Goal: Information Seeking & Learning: Understand process/instructions

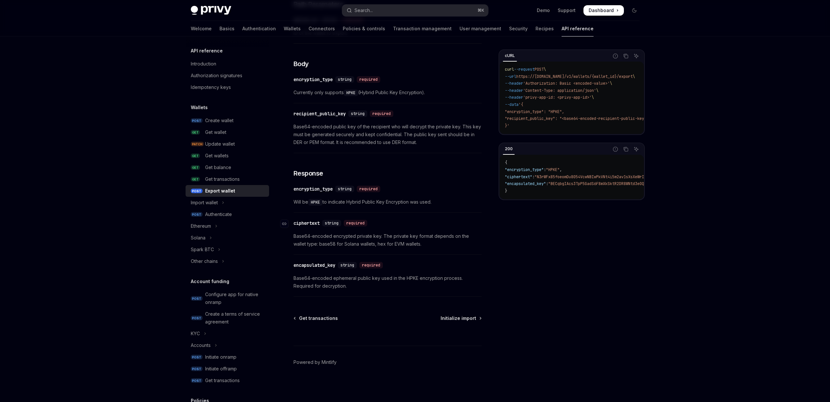
click at [304, 222] on div "ciphertext" at bounding box center [307, 223] width 26 height 7
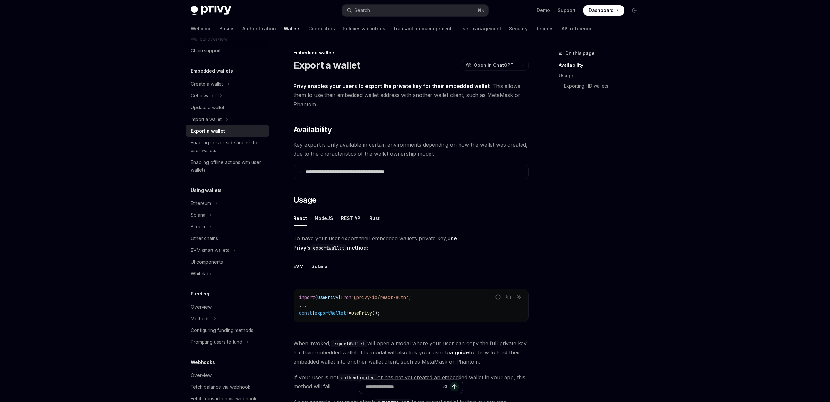
scroll to position [7, 0]
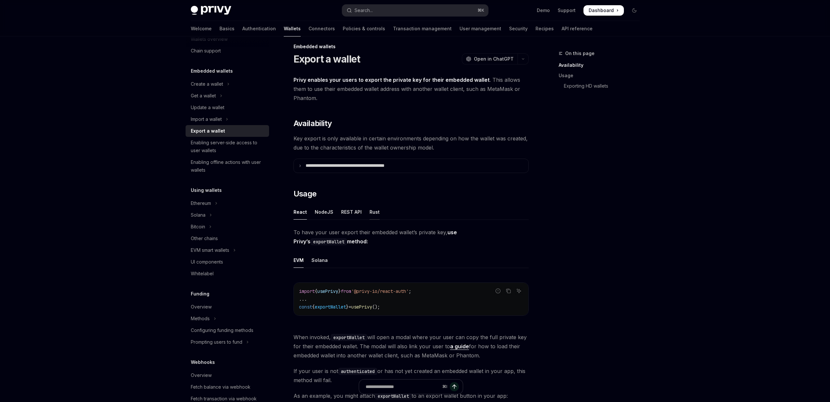
click at [369, 215] on div "Rust" at bounding box center [374, 211] width 10 height 15
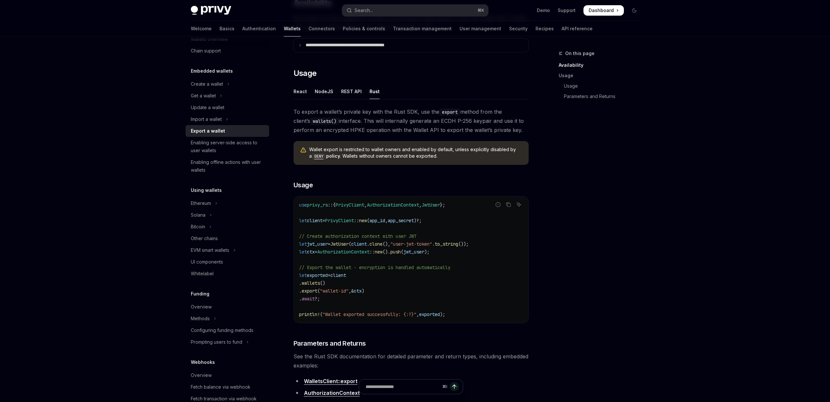
scroll to position [139, 0]
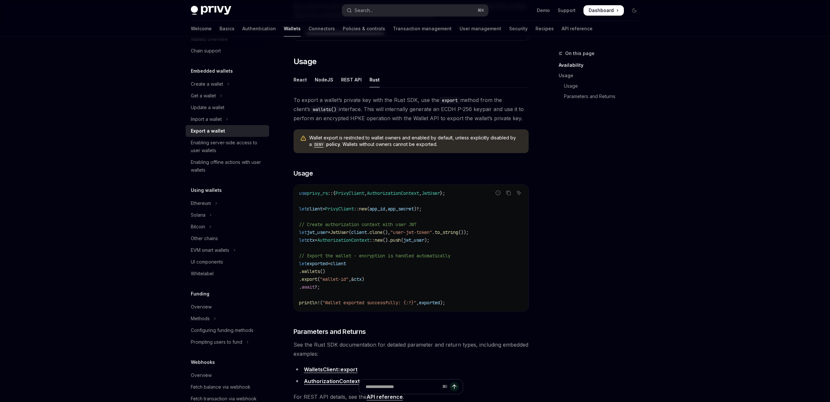
click at [370, 139] on span "Wallet export is restricted to wallet owners and enabled by default, unless exp…" at bounding box center [415, 141] width 213 height 13
click at [370, 134] on div "Wallet export is restricted to wallet owners and enabled by default, unless exp…" at bounding box center [411, 141] width 235 height 24
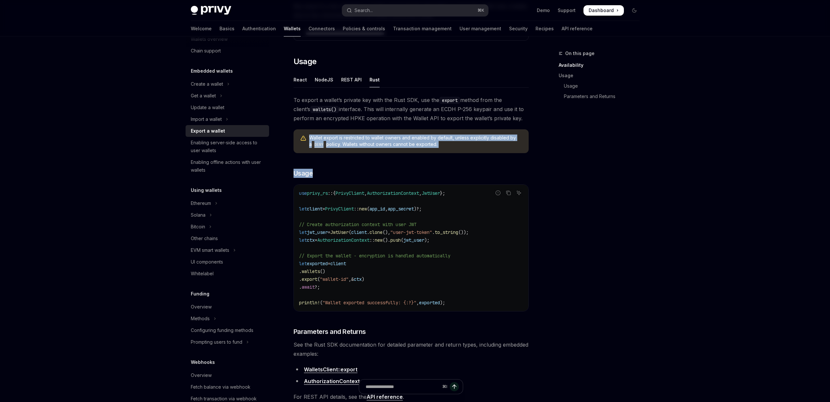
drag, startPoint x: 370, startPoint y: 134, endPoint x: 382, endPoint y: 155, distance: 24.1
click at [382, 155] on div "To export a wallet’s private key with the Rust SDK, use the export method from …" at bounding box center [411, 270] width 235 height 348
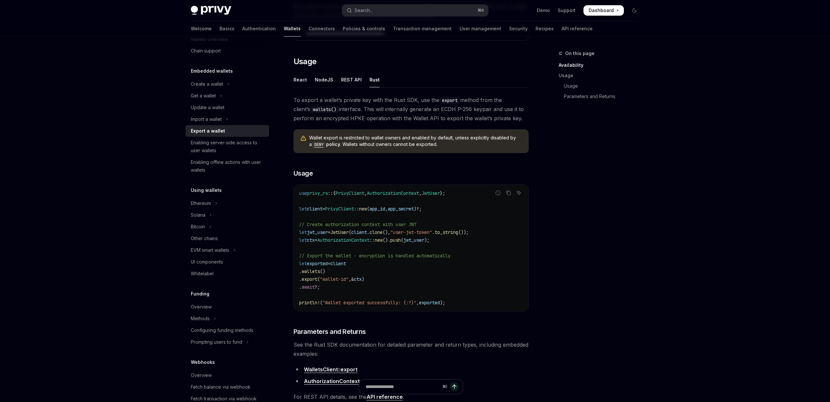
drag, startPoint x: 456, startPoint y: 150, endPoint x: 436, endPoint y: 146, distance: 19.6
click at [436, 146] on div "Wallet export is restricted to wallet owners and enabled by default, unless exp…" at bounding box center [411, 141] width 235 height 24
click at [304, 100] on span "To export a wallet’s private key with the Rust SDK, use the export method from …" at bounding box center [411, 109] width 235 height 27
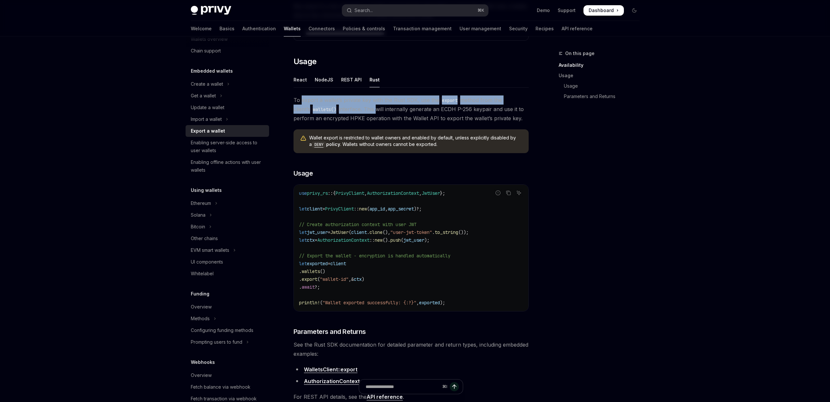
drag, startPoint x: 304, startPoint y: 100, endPoint x: 355, endPoint y: 108, distance: 52.2
click at [355, 108] on span "To export a wallet’s private key with the Rust SDK, use the export method from …" at bounding box center [411, 109] width 235 height 27
click at [354, 108] on span "To export a wallet’s private key with the Rust SDK, use the export method from …" at bounding box center [411, 109] width 235 height 27
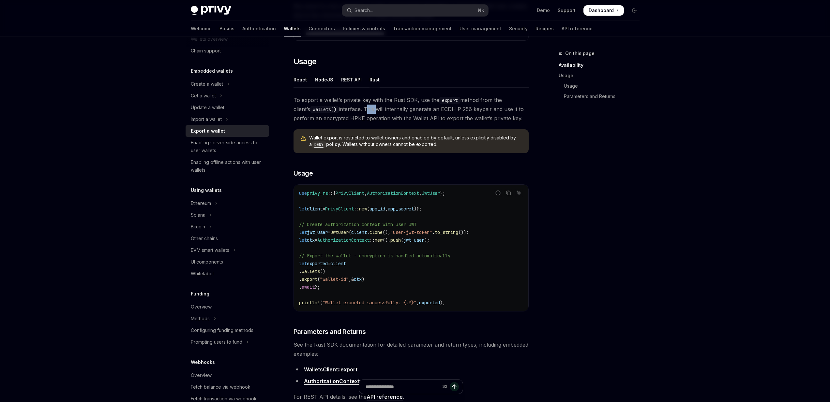
click at [354, 108] on span "To export a wallet’s private key with the Rust SDK, use the export method from …" at bounding box center [411, 109] width 235 height 27
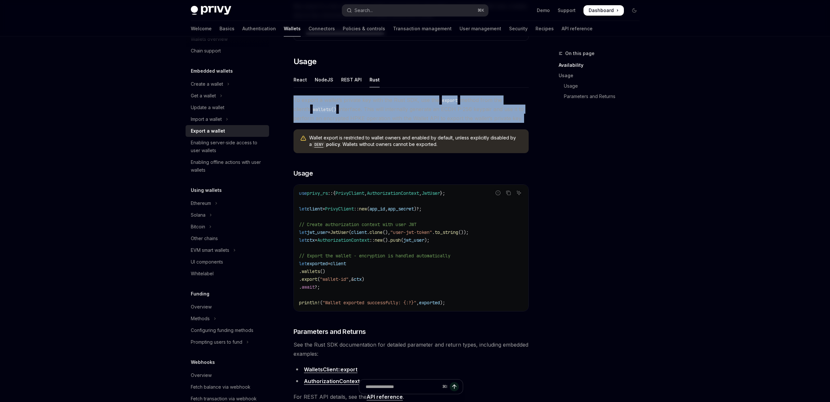
click at [354, 108] on span "To export a wallet’s private key with the Rust SDK, use the export method from …" at bounding box center [411, 109] width 235 height 27
click at [399, 111] on span "To export a wallet’s private key with the Rust SDK, use the export method from …" at bounding box center [411, 109] width 235 height 27
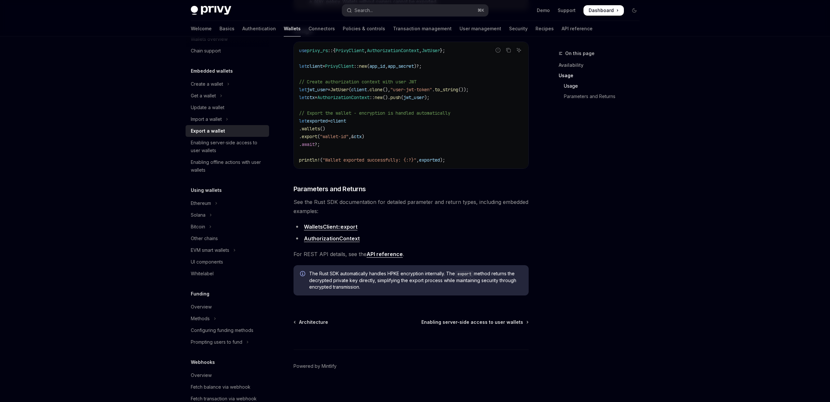
scroll to position [285, 0]
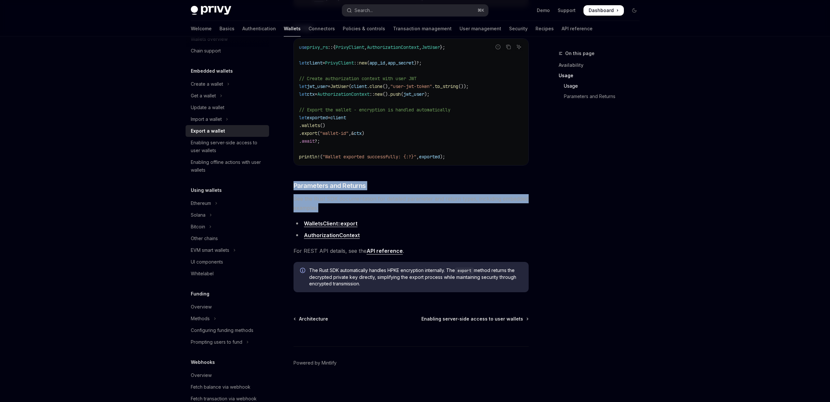
drag, startPoint x: 337, startPoint y: 181, endPoint x: 351, endPoint y: 207, distance: 29.6
click at [351, 207] on div "To export a wallet’s private key with the Rust SDK, use the export method from …" at bounding box center [411, 123] width 235 height 348
click at [351, 207] on span "See the Rust SDK documentation for detailed parameter and return types, includi…" at bounding box center [411, 203] width 235 height 18
drag, startPoint x: 351, startPoint y: 207, endPoint x: 358, endPoint y: 202, distance: 8.6
click at [358, 202] on span "See the Rust SDK documentation for detailed parameter and return types, includi…" at bounding box center [411, 203] width 235 height 18
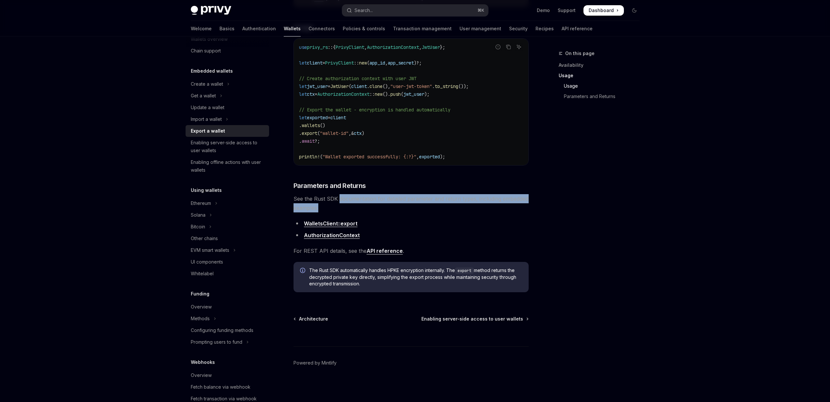
click at [358, 202] on span "See the Rust SDK documentation for detailed parameter and return types, includi…" at bounding box center [411, 203] width 235 height 18
click at [313, 270] on span "The Rust SDK automatically handles HPKE encryption internally. The export metho…" at bounding box center [415, 277] width 213 height 20
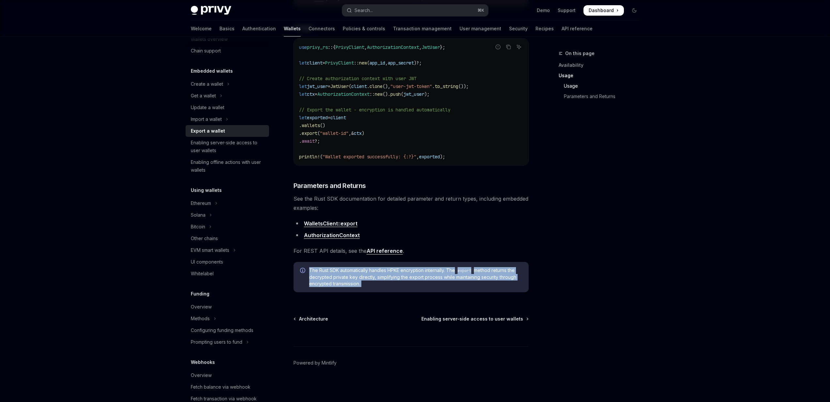
drag, startPoint x: 313, startPoint y: 270, endPoint x: 453, endPoint y: 283, distance: 140.2
click at [453, 283] on span "The Rust SDK automatically handles HPKE encryption internally. The export metho…" at bounding box center [415, 277] width 213 height 20
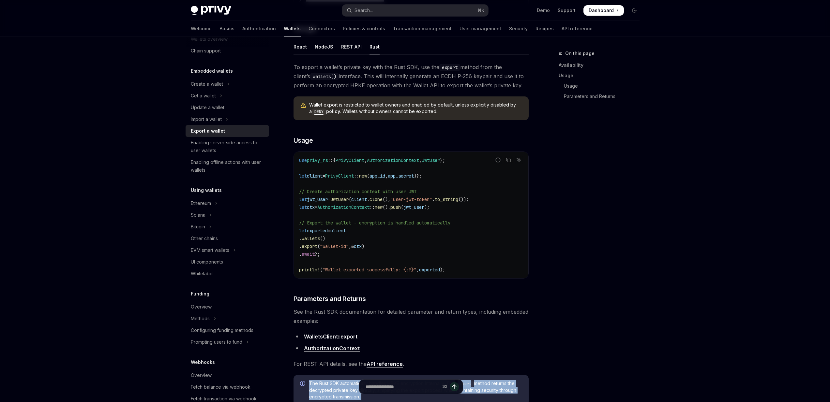
scroll to position [170, 0]
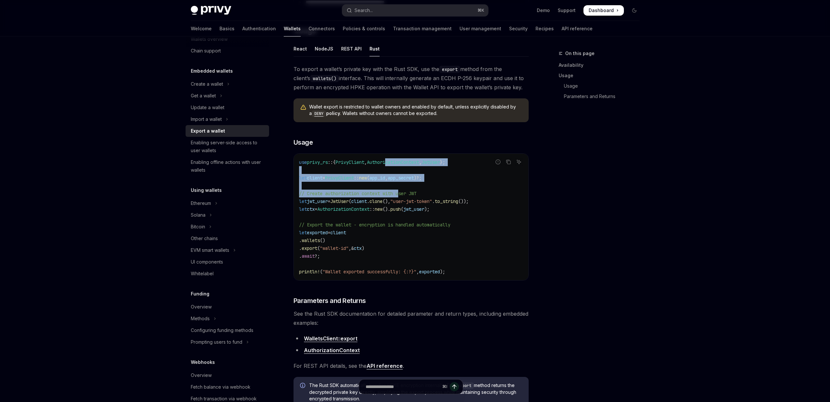
drag, startPoint x: 394, startPoint y: 159, endPoint x: 403, endPoint y: 189, distance: 31.4
click at [403, 189] on code "use privy_rs :: { PrivyClient , AuthorizationContext , JwtUser }; let client = …" at bounding box center [411, 216] width 224 height 117
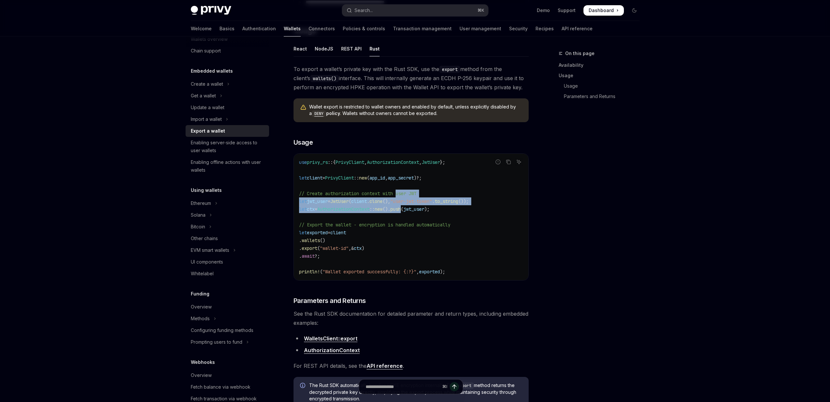
drag, startPoint x: 403, startPoint y: 189, endPoint x: 412, endPoint y: 205, distance: 18.2
click at [412, 205] on code "use privy_rs :: { PrivyClient , AuthorizationContext , JwtUser }; let client = …" at bounding box center [411, 216] width 224 height 117
click at [401, 206] on span "push" at bounding box center [395, 209] width 10 height 6
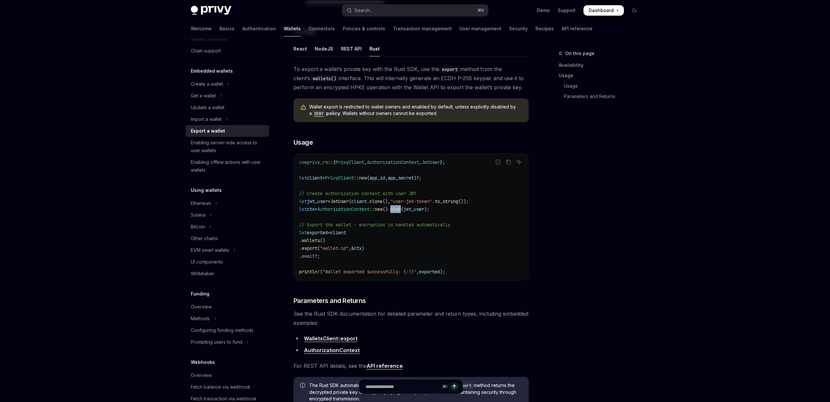
click at [401, 206] on span "push" at bounding box center [395, 209] width 10 height 6
click at [409, 203] on span ""user-jwt-token"" at bounding box center [411, 202] width 42 height 6
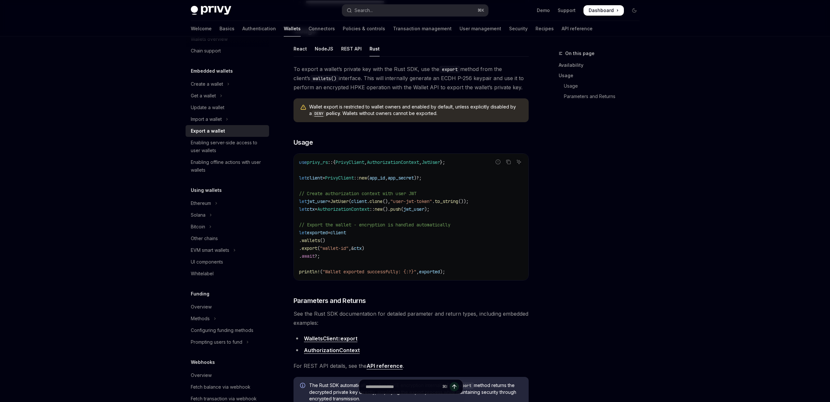
click at [401, 207] on span "push" at bounding box center [395, 209] width 10 height 6
click at [367, 223] on span "// Export the wallet - encryption is handled automatically" at bounding box center [374, 225] width 151 height 6
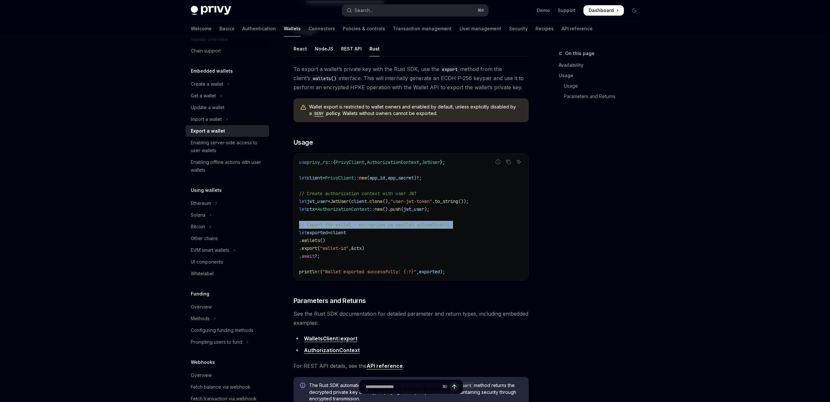
click at [367, 223] on span "// Export the wallet - encryption is handled automatically" at bounding box center [374, 225] width 151 height 6
click at [365, 230] on code "use privy_rs :: { PrivyClient , AuthorizationContext , JwtUser }; let client = …" at bounding box center [411, 216] width 224 height 117
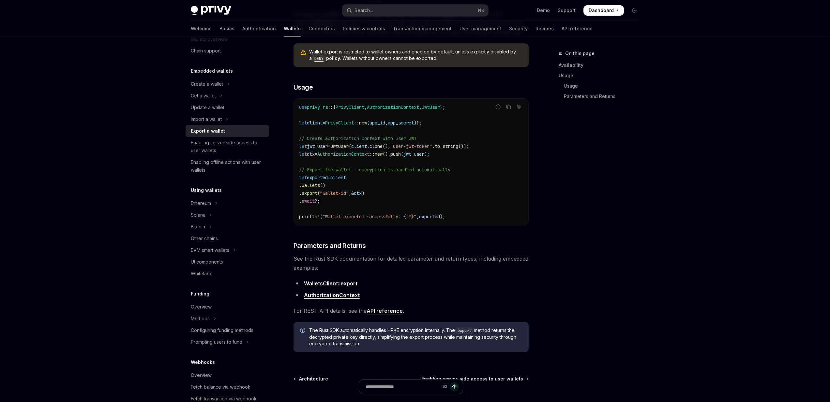
scroll to position [275, 0]
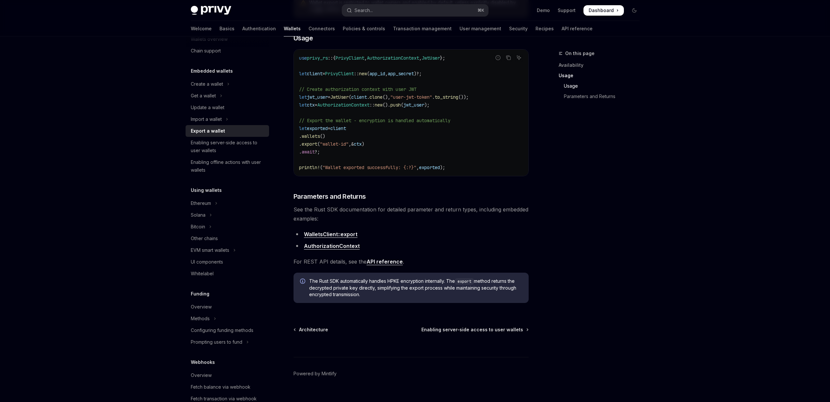
click at [373, 262] on link "API reference" at bounding box center [385, 262] width 36 height 7
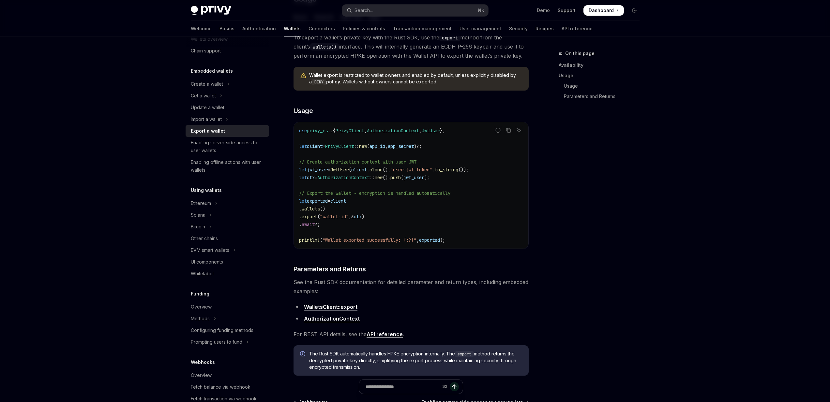
scroll to position [139, 0]
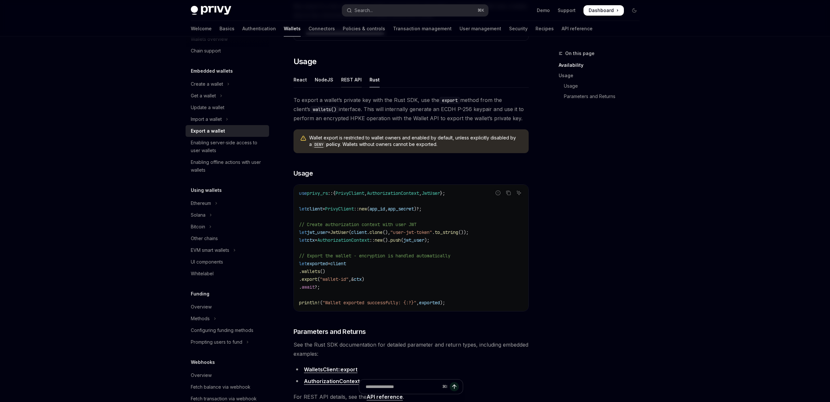
click at [354, 81] on div "REST API" at bounding box center [351, 79] width 21 height 15
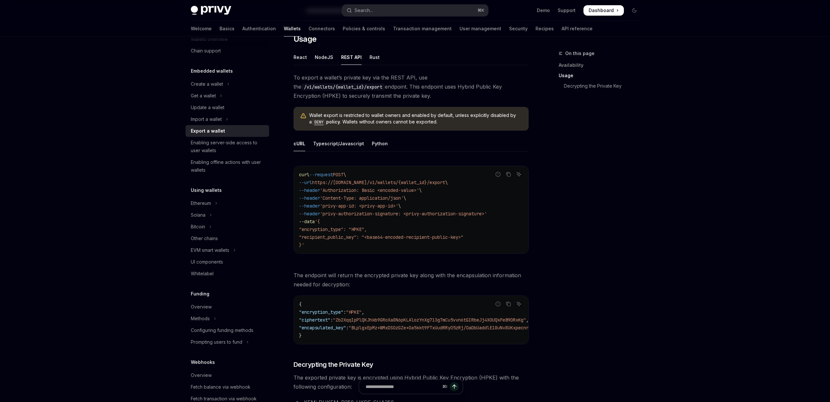
scroll to position [203, 0]
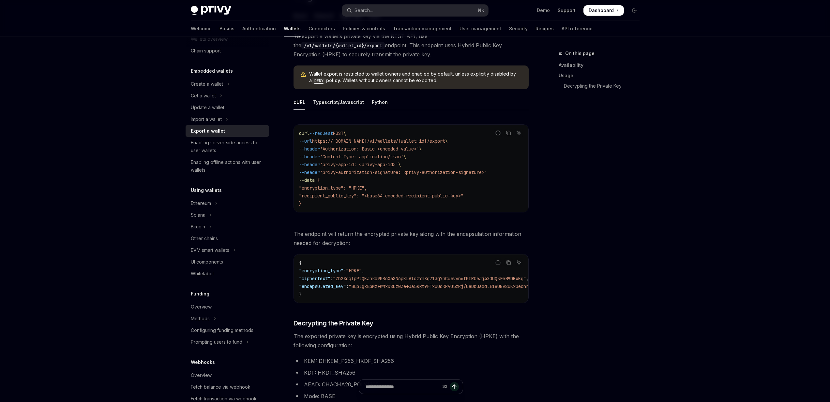
drag, startPoint x: 339, startPoint y: 205, endPoint x: 319, endPoint y: 189, distance: 26.2
click at [320, 190] on code "curl --request POST \ --url https://api.privy.io/v1/wallets/{wallet_id}/export …" at bounding box center [411, 168] width 224 height 78
click at [319, 189] on span ""encryption_type": "HPKE"," at bounding box center [333, 188] width 68 height 6
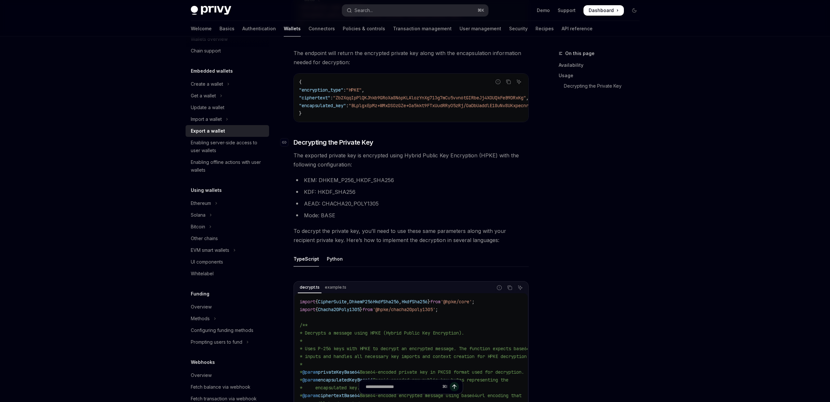
click at [297, 147] on span "Decrypting the Private Key" at bounding box center [334, 142] width 80 height 9
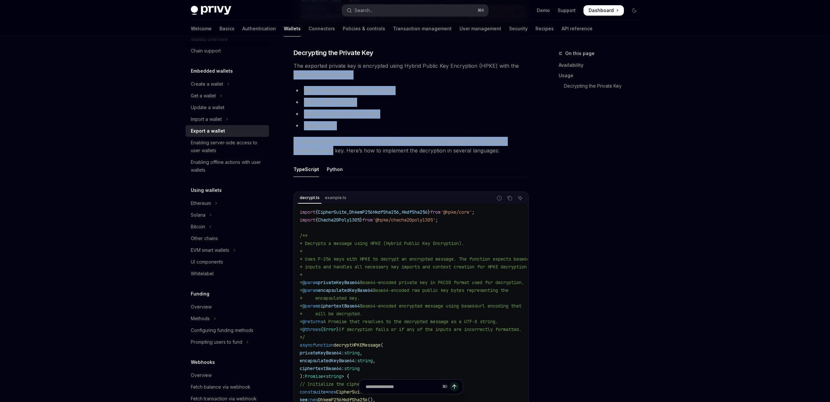
scroll to position [475, 0]
click at [300, 148] on div "To export a wallet’s private key via the REST API, use the /v1/wallets/{wallet_…" at bounding box center [411, 199] width 235 height 878
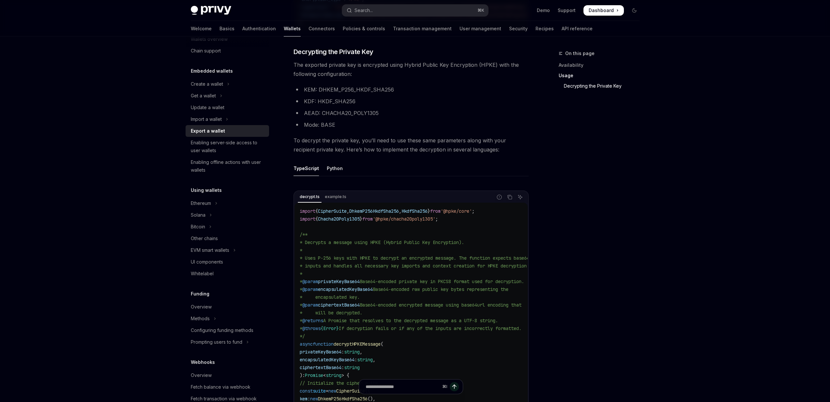
click at [329, 129] on li "Mode: BASE" at bounding box center [411, 124] width 235 height 9
click at [310, 94] on li "KEM: DHKEM_P256_HKDF_SHA256" at bounding box center [411, 89] width 235 height 9
drag, startPoint x: 310, startPoint y: 95, endPoint x: 367, endPoint y: 124, distance: 64.0
click at [367, 124] on ul "KEM: DHKEM_P256_HKDF_SHA256 KDF: HKDF_SHA256 AEAD: CHACHA20_POLY1305 Mode: BASE" at bounding box center [411, 107] width 235 height 44
click at [367, 129] on li "Mode: BASE" at bounding box center [411, 124] width 235 height 9
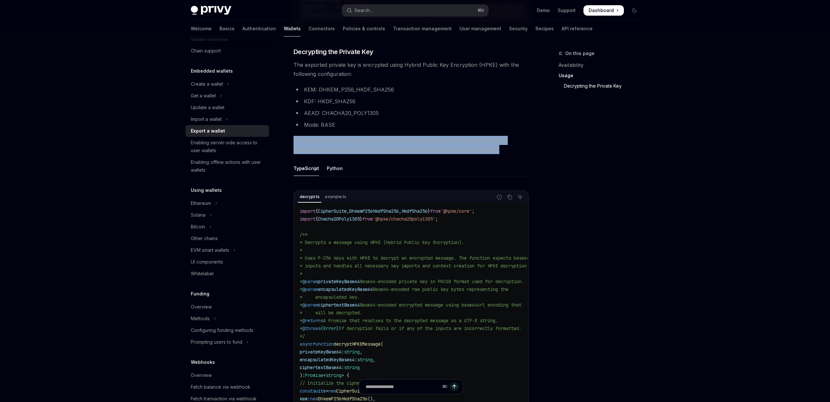
drag, startPoint x: 367, startPoint y: 131, endPoint x: 476, endPoint y: 156, distance: 112.1
click at [476, 156] on div "To export a wallet’s private key via the REST API, use the /v1/wallets/{wallet_…" at bounding box center [411, 199] width 235 height 878
click at [476, 154] on span "To decrypt the private key, you’ll need to use these same parameters along with…" at bounding box center [411, 145] width 235 height 18
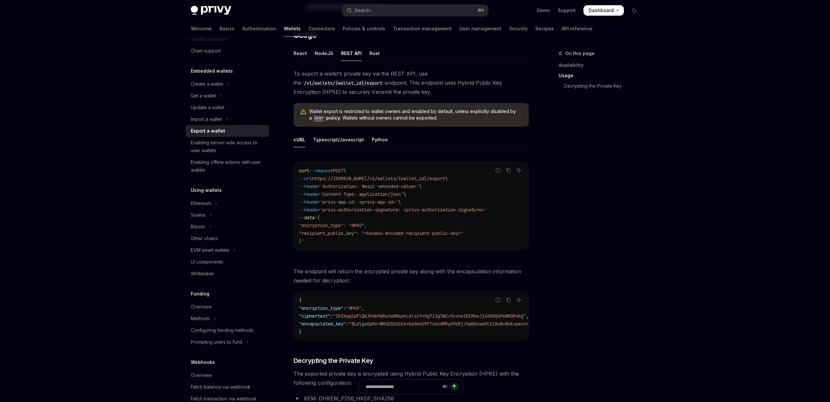
scroll to position [160, 0]
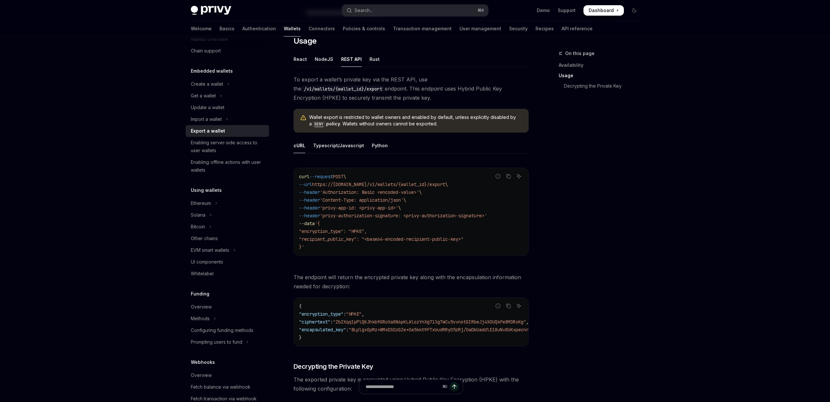
drag, startPoint x: 444, startPoint y: 249, endPoint x: 447, endPoint y: 198, distance: 51.3
click at [447, 198] on code "curl --request POST \ --url https://api.privy.io/v1/wallets/{wallet_id}/export …" at bounding box center [411, 212] width 224 height 78
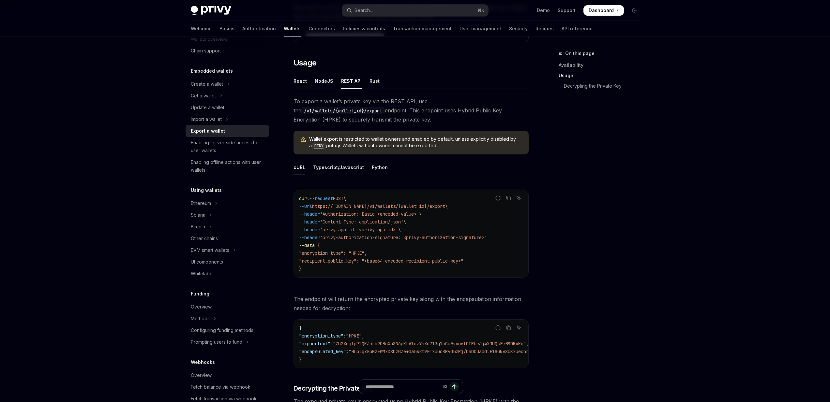
scroll to position [114, 0]
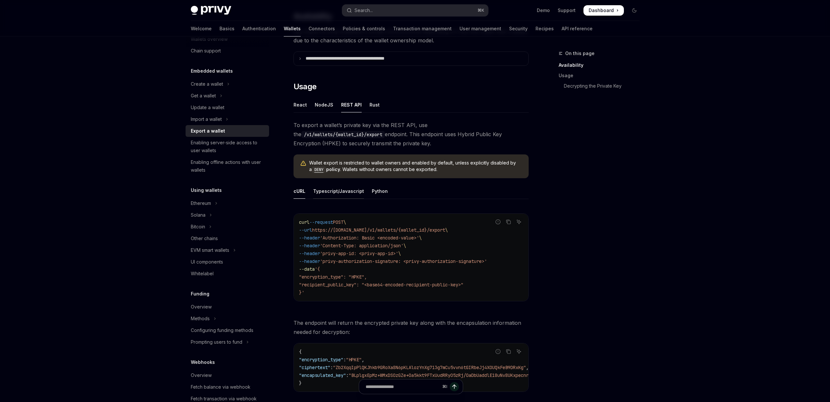
click at [352, 191] on div "Typescript/Javascript" at bounding box center [338, 191] width 51 height 15
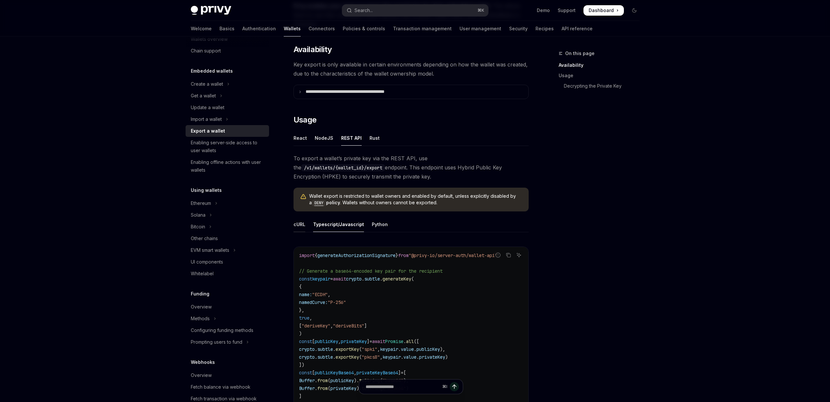
scroll to position [32, 0]
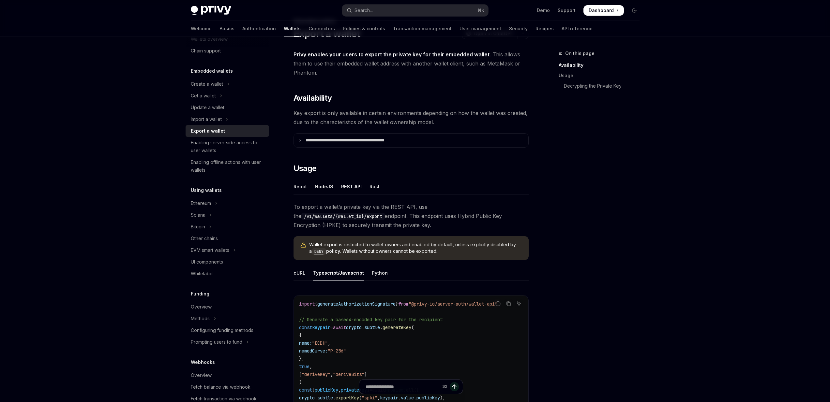
click at [299, 191] on div "React" at bounding box center [300, 186] width 13 height 15
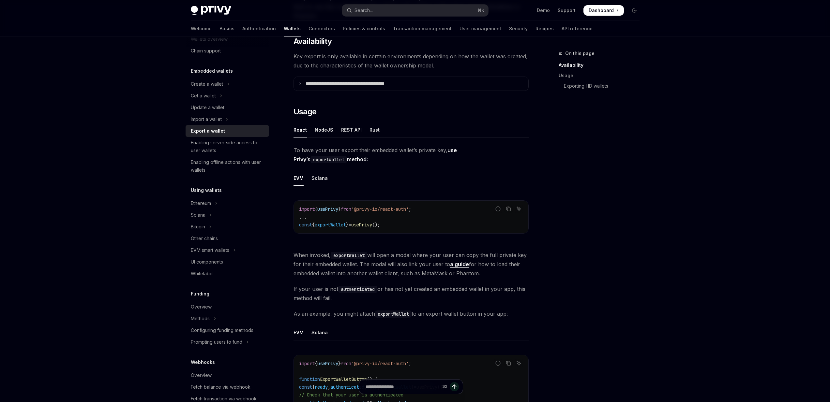
scroll to position [87, 0]
click at [342, 135] on div "REST API" at bounding box center [351, 131] width 21 height 15
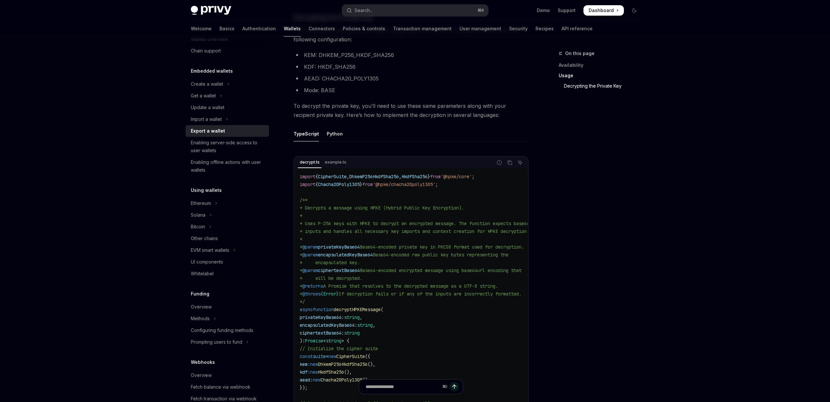
scroll to position [541, 0]
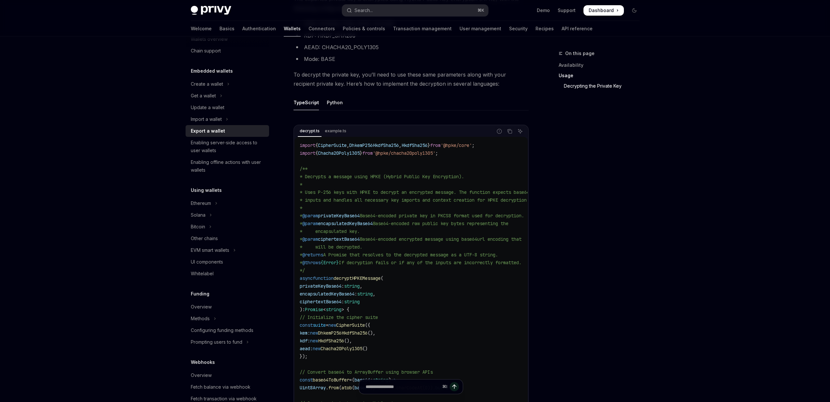
click at [333, 121] on div "decrypt.ts example.ts Report incorrect code Copy Ask AI import { CipherSuite , …" at bounding box center [411, 345] width 235 height 454
click at [333, 105] on div "Python" at bounding box center [335, 102] width 16 height 15
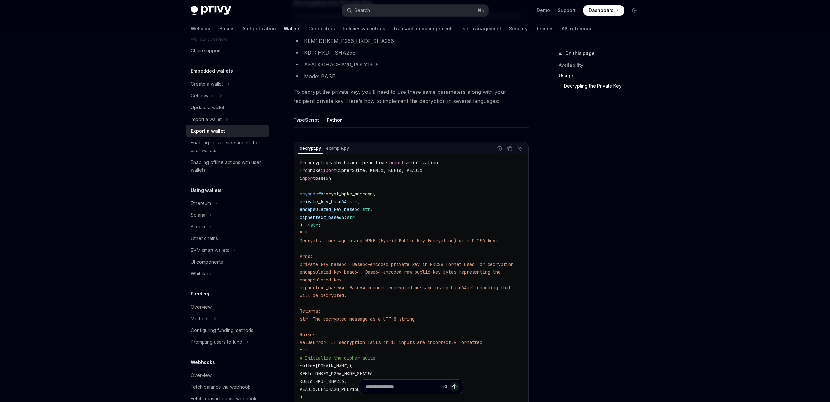
scroll to position [541, 0]
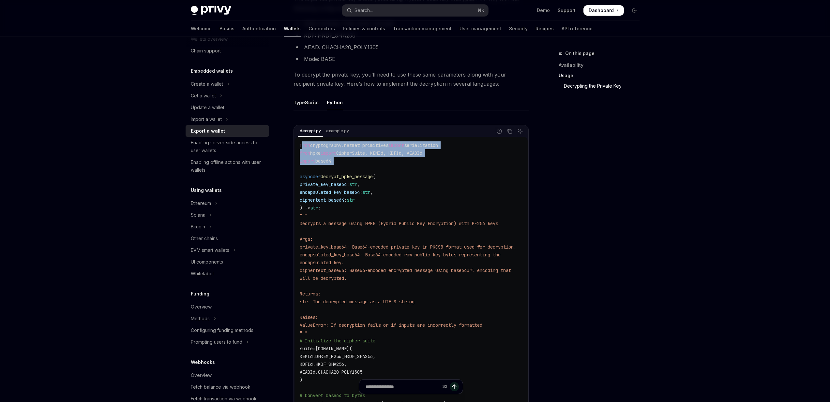
drag, startPoint x: 318, startPoint y: 169, endPoint x: 301, endPoint y: 147, distance: 28.1
click at [301, 147] on code "from cryptography.hazmat.primitives import serialization from hpke import Ciphe…" at bounding box center [416, 357] width 232 height 430
click at [301, 147] on span "from" at bounding box center [305, 146] width 10 height 6
drag, startPoint x: 301, startPoint y: 147, endPoint x: 341, endPoint y: 162, distance: 43.1
click at [341, 162] on code "from cryptography.hazmat.primitives import serialization from hpke import Ciphe…" at bounding box center [416, 357] width 232 height 430
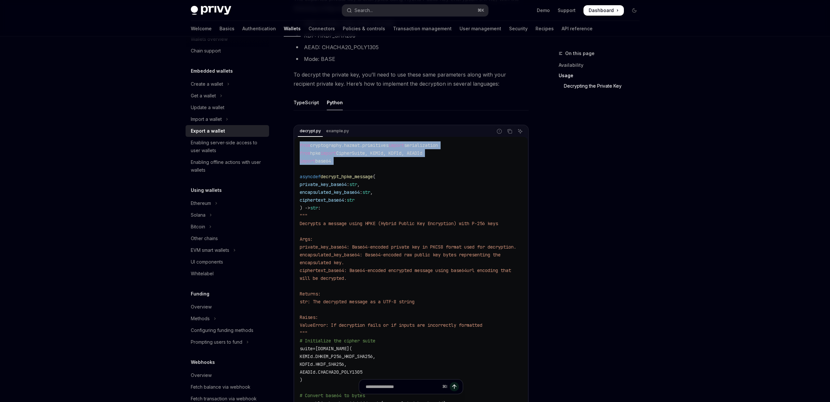
click at [341, 162] on code "from cryptography.hazmat.primitives import serialization from hpke import Ciphe…" at bounding box center [416, 357] width 232 height 430
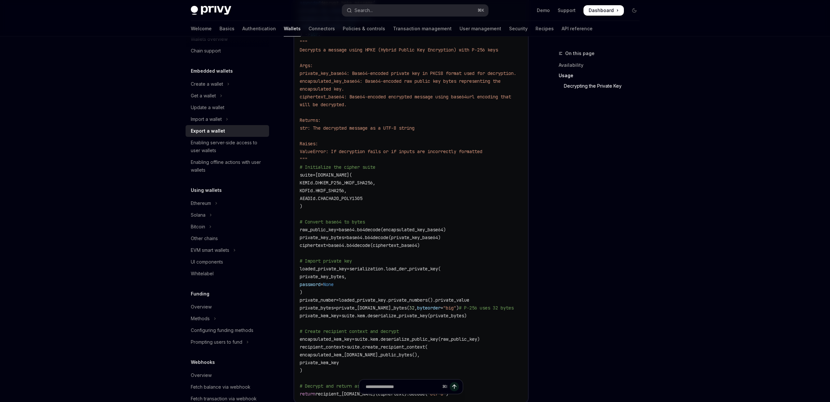
scroll to position [713, 0]
click at [347, 238] on span "=" at bounding box center [345, 239] width 3 height 6
click at [422, 237] on code "from cryptography.hazmat.primitives import serialization from hpke import Ciphe…" at bounding box center [416, 184] width 232 height 430
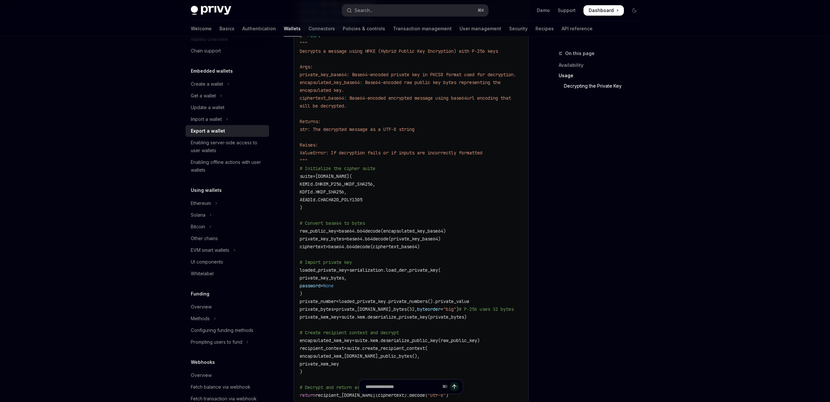
click at [422, 233] on span "base64.b64decode(encapsulated_key_base64)" at bounding box center [392, 231] width 107 height 6
click at [422, 239] on span "base64.b64decode(private_key_base64)" at bounding box center [394, 239] width 94 height 6
click at [420, 233] on span "base64.b64decode(encapsulated_key_base64)" at bounding box center [392, 231] width 107 height 6
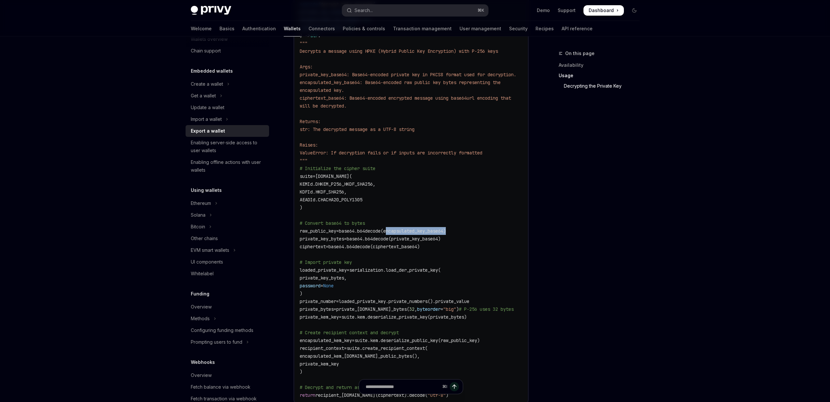
click at [420, 233] on span "base64.b64decode(encapsulated_key_base64)" at bounding box center [392, 231] width 107 height 6
click at [423, 246] on code "from cryptography.hazmat.primitives import serialization from hpke import Ciphe…" at bounding box center [416, 184] width 232 height 430
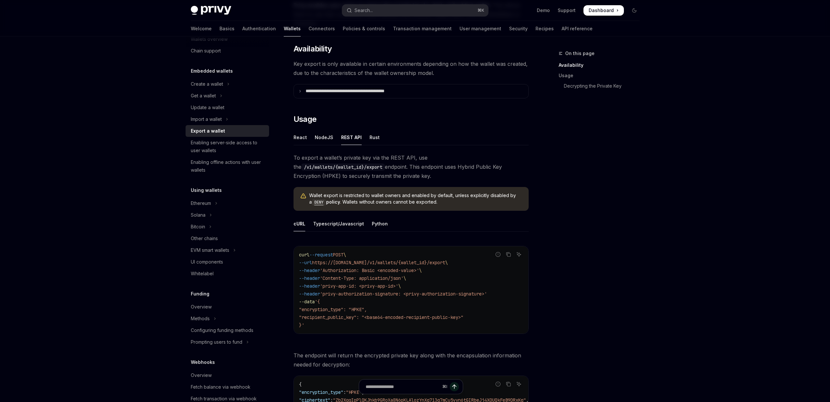
scroll to position [0, 0]
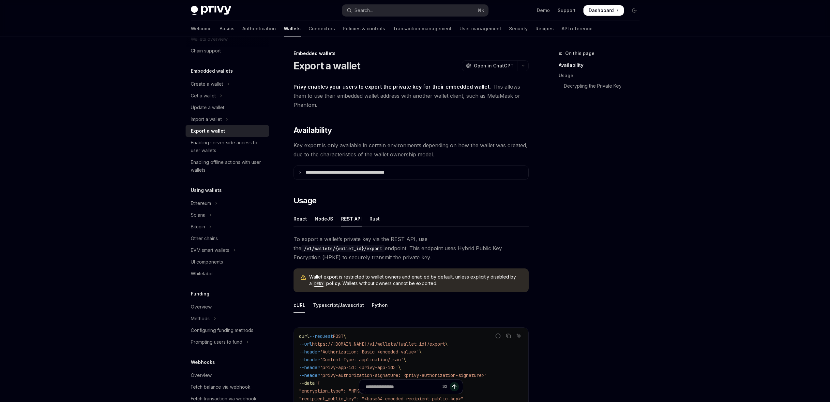
click at [303, 65] on h1 "Export a wallet" at bounding box center [327, 66] width 67 height 12
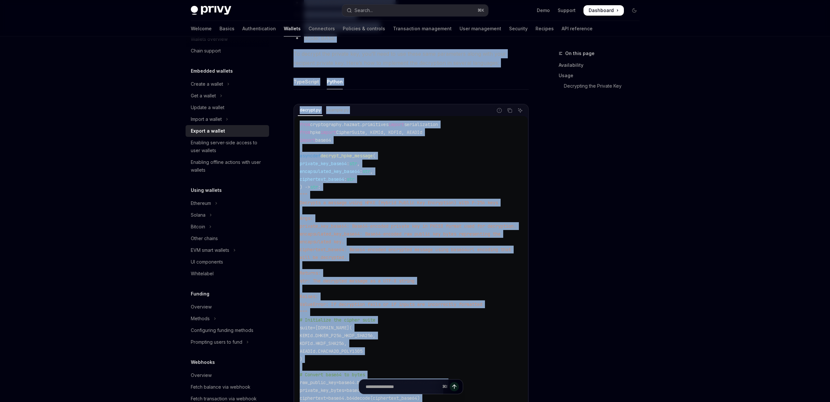
scroll to position [836, 0]
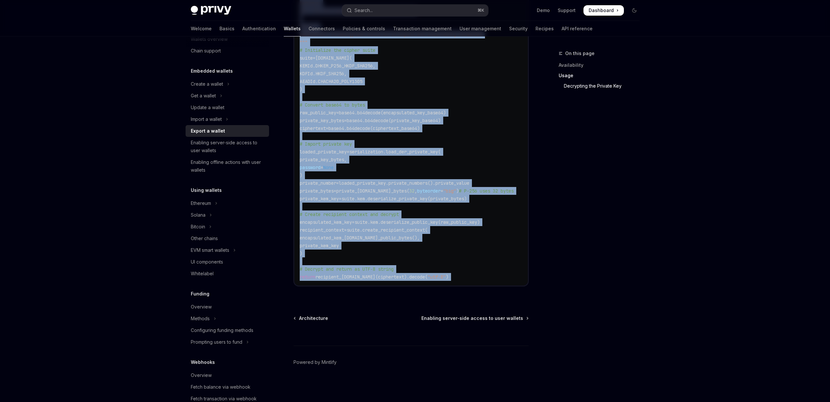
copy div "**********"
drag, startPoint x: 303, startPoint y: 65, endPoint x: 470, endPoint y: 279, distance: 271.3
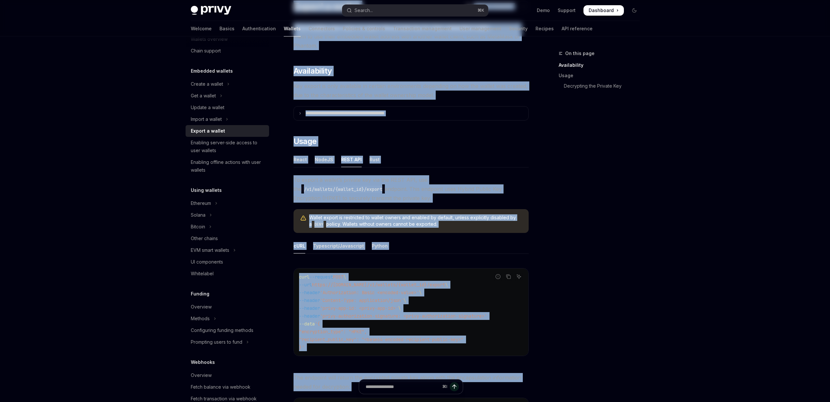
scroll to position [0, 0]
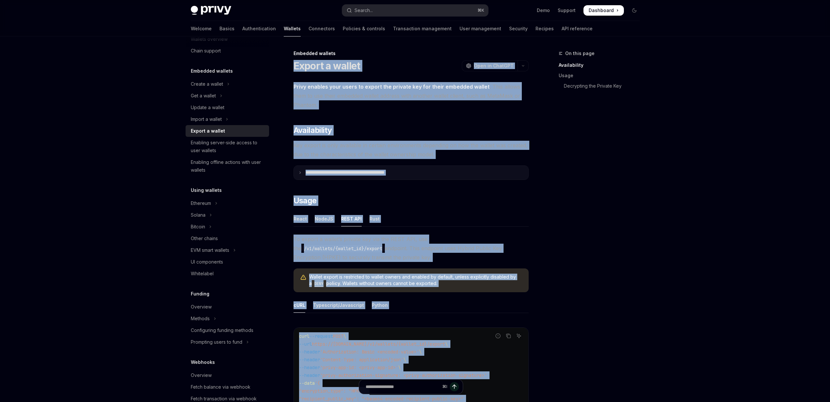
click at [393, 177] on summary "**********" at bounding box center [411, 173] width 234 height 14
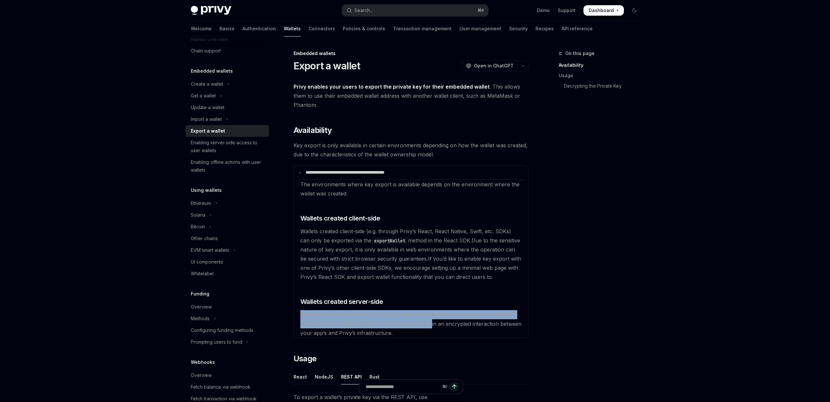
drag, startPoint x: 420, startPoint y: 305, endPoint x: 429, endPoint y: 327, distance: 23.7
click at [429, 327] on available\ "The environments where key export is available depends on the environment where…" at bounding box center [411, 259] width 227 height 158
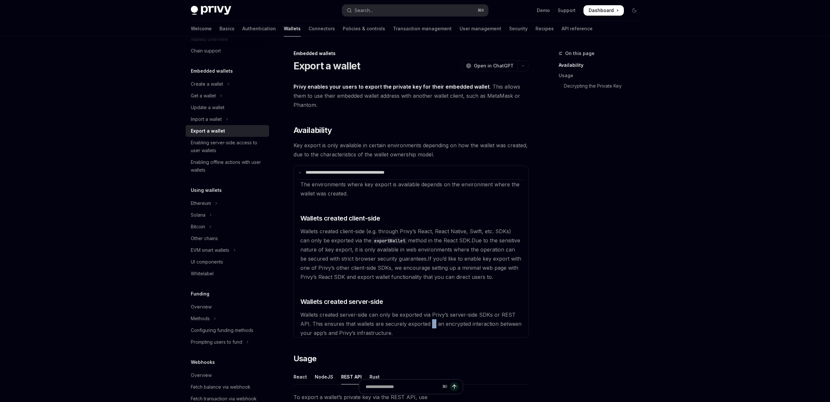
click at [429, 327] on available\ "The environments where key export is available depends on the environment where…" at bounding box center [411, 259] width 227 height 158
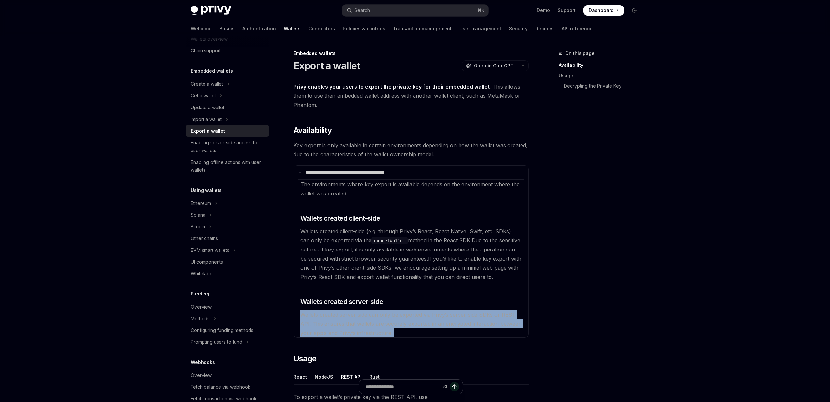
click at [429, 327] on available\ "The environments where key export is available depends on the environment where…" at bounding box center [411, 259] width 227 height 158
click at [429, 329] on available\ "The environments where key export is available depends on the environment where…" at bounding box center [411, 259] width 227 height 158
drag, startPoint x: 429, startPoint y: 329, endPoint x: 423, endPoint y: 309, distance: 20.4
click at [423, 309] on available\ "The environments where key export is available depends on the environment where…" at bounding box center [411, 259] width 227 height 158
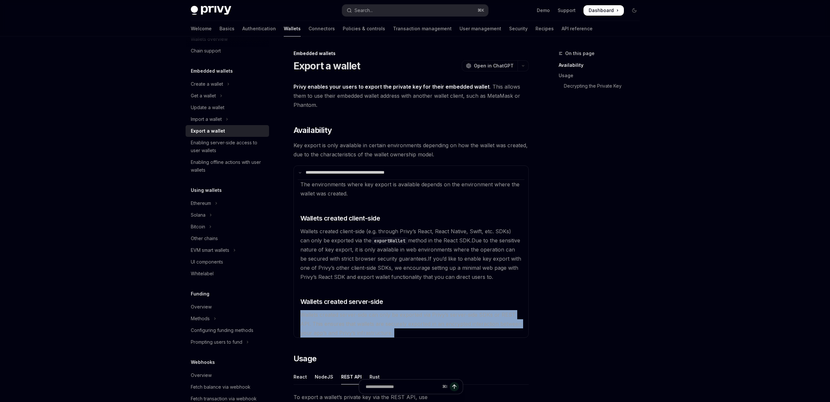
drag, startPoint x: 423, startPoint y: 309, endPoint x: 429, endPoint y: 332, distance: 23.3
click at [429, 332] on available\ "The environments where key export is available depends on the environment where…" at bounding box center [411, 259] width 227 height 158
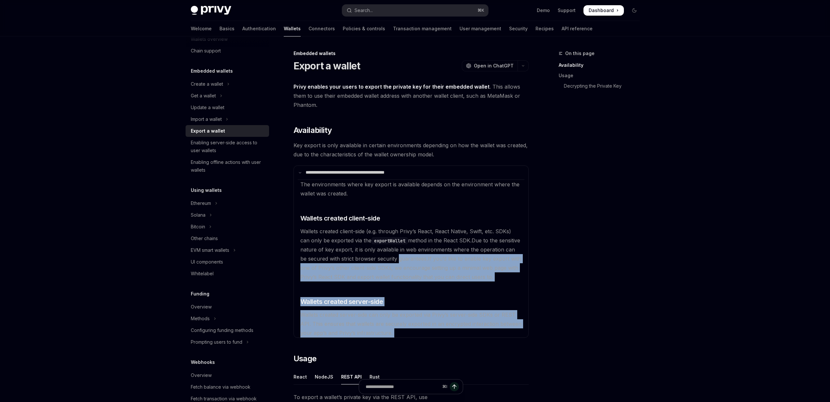
drag, startPoint x: 429, startPoint y: 332, endPoint x: 411, endPoint y: 256, distance: 78.3
click at [411, 256] on available\ "The environments where key export is available depends on the environment where…" at bounding box center [411, 259] width 227 height 158
click at [411, 256] on span "Due to the sensitive nature of key export, it is only available in web environm…" at bounding box center [410, 249] width 220 height 25
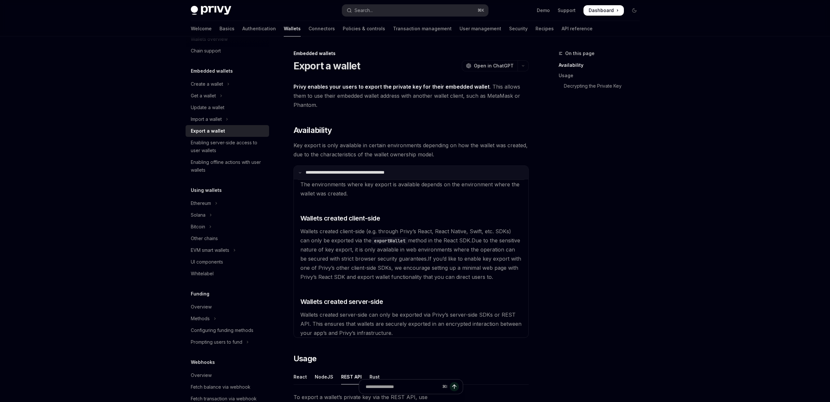
click at [403, 175] on p "**********" at bounding box center [359, 173] width 106 height 6
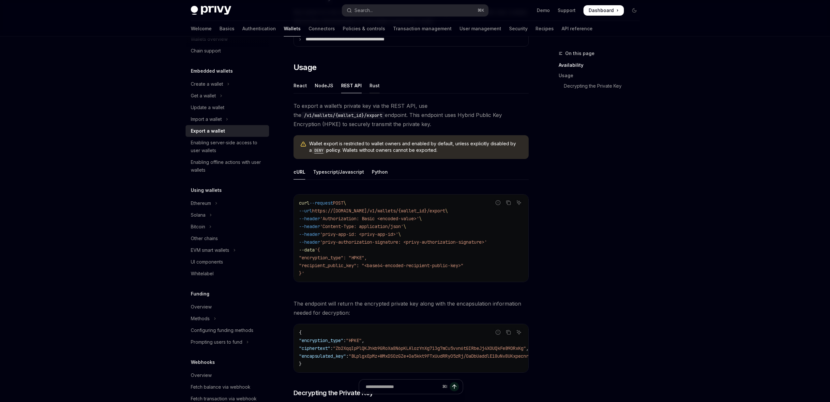
scroll to position [136, 0]
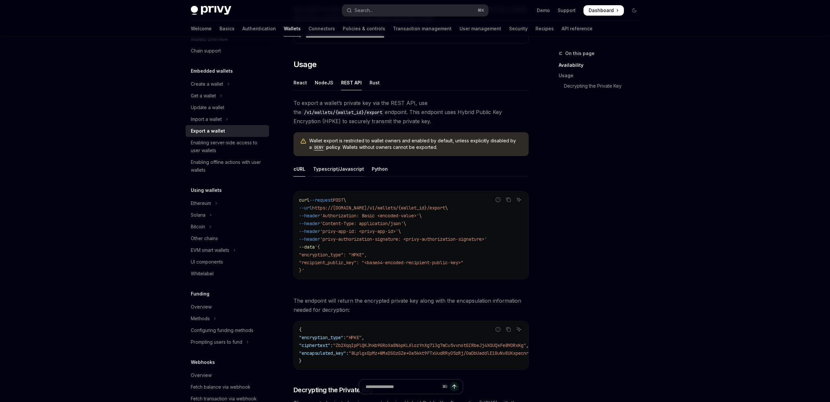
click at [353, 162] on div "Typescript/Javascript" at bounding box center [338, 168] width 51 height 15
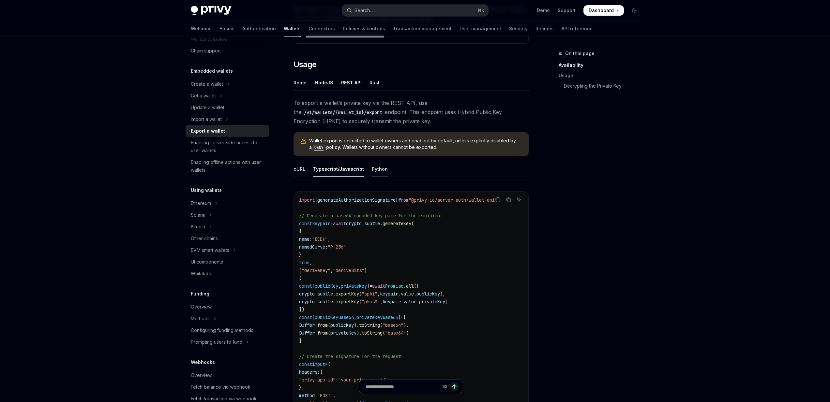
click at [375, 169] on div "Python" at bounding box center [380, 168] width 16 height 15
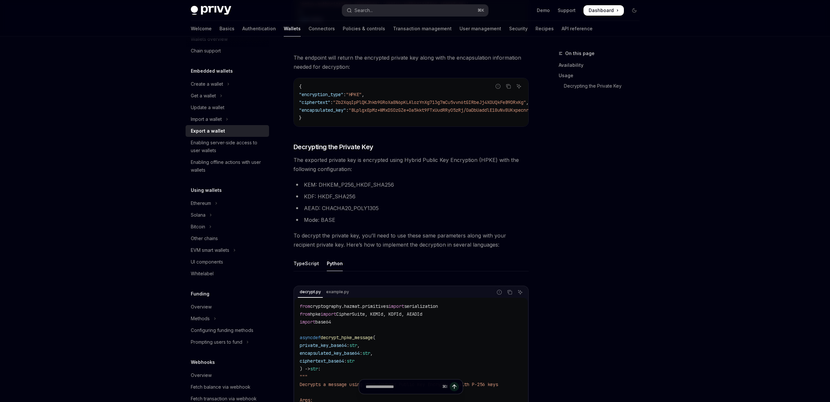
scroll to position [569, 0]
click at [353, 158] on span "The exported private key is encrypted using Hybrid Public Key Encryption (HPKE)…" at bounding box center [411, 163] width 235 height 18
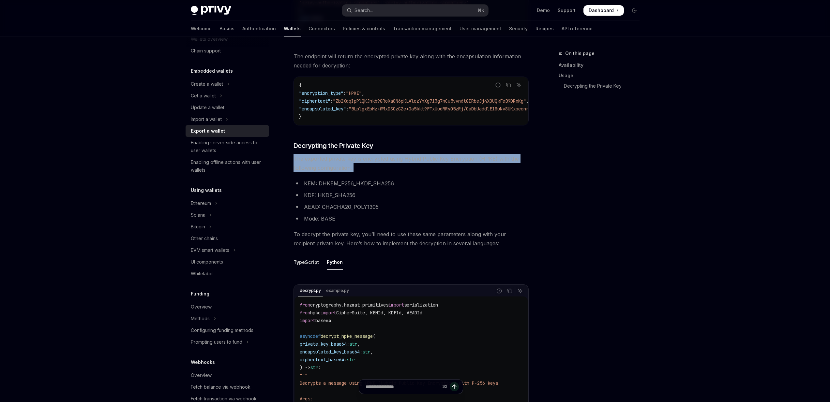
click at [353, 158] on span "The exported private key is encrypted using Hybrid Public Key Encryption (HPKE)…" at bounding box center [411, 163] width 235 height 18
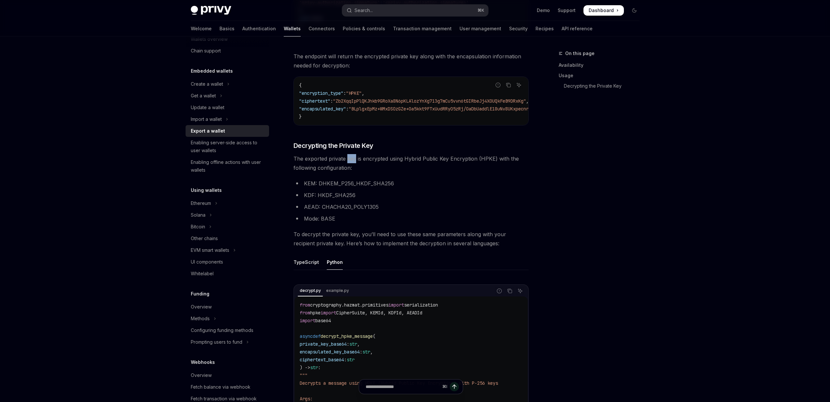
click at [353, 158] on span "The exported private key is encrypted using Hybrid Public Key Encryption (HPKE)…" at bounding box center [411, 163] width 235 height 18
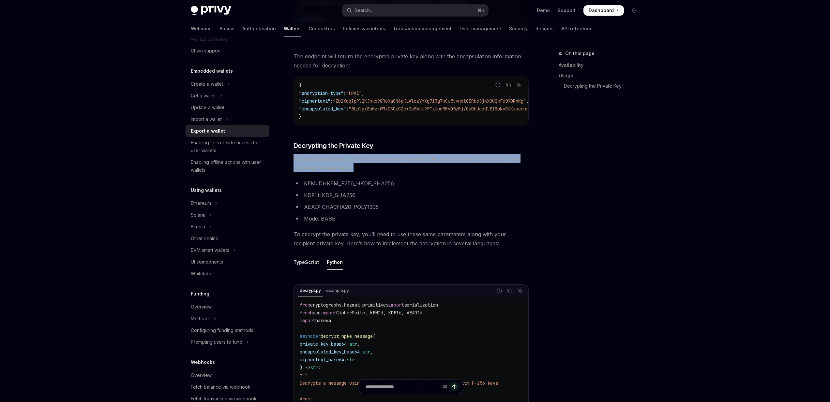
click at [353, 158] on span "The exported private key is encrypted using Hybrid Public Key Encryption (HPKE)…" at bounding box center [411, 163] width 235 height 18
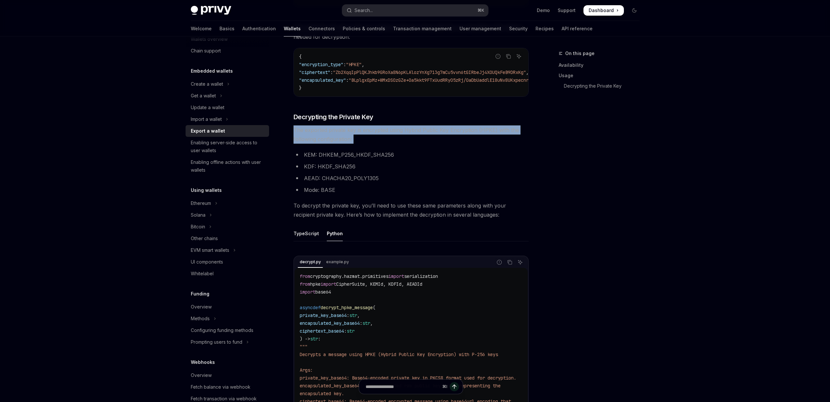
scroll to position [603, 0]
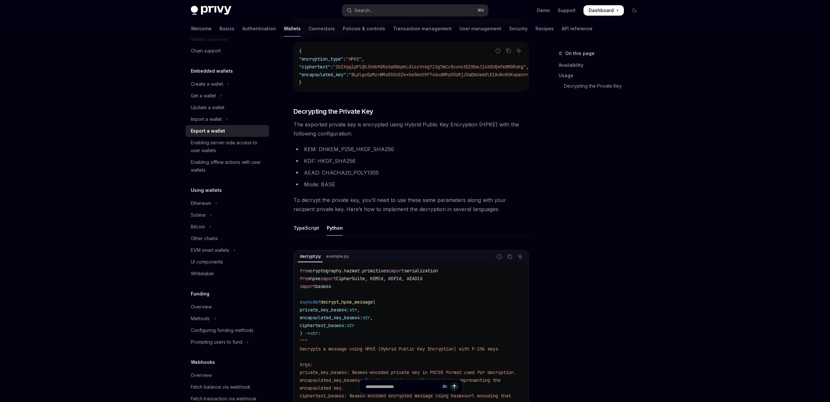
click at [353, 158] on ul "KEM: DHKEM_P256_HKDF_SHA256 KDF: HKDF_SHA256 AEAD: CHACHA20_POLY1305 Mode: BASE" at bounding box center [411, 167] width 235 height 44
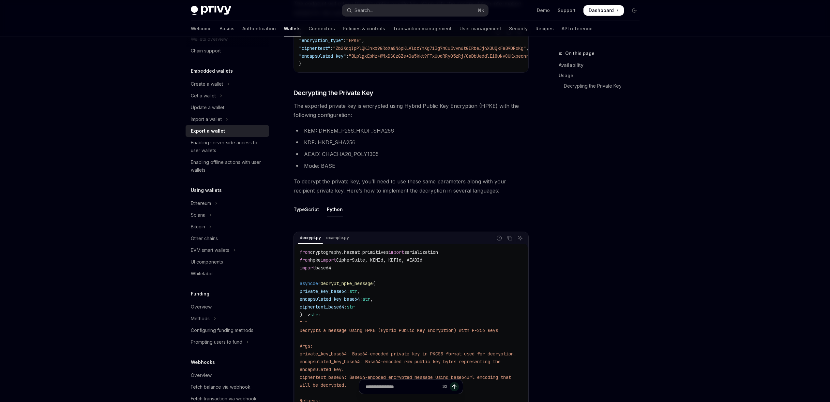
click at [353, 158] on li "AEAD: CHACHA20_POLY1305" at bounding box center [411, 154] width 235 height 9
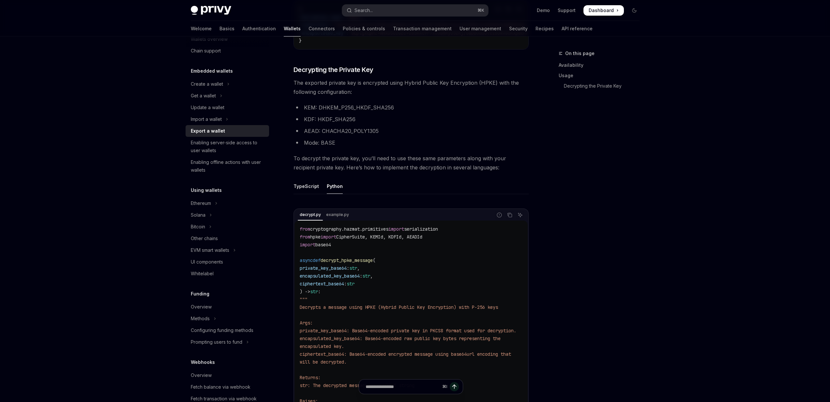
click at [353, 159] on span "To decrypt the private key, you’ll need to use these same parameters along with…" at bounding box center [411, 163] width 235 height 18
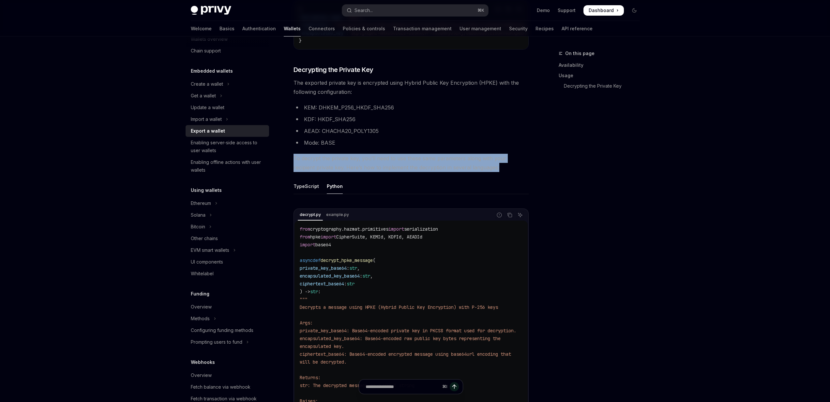
click at [353, 159] on span "To decrypt the private key, you’ll need to use these same parameters along with…" at bounding box center [411, 163] width 235 height 18
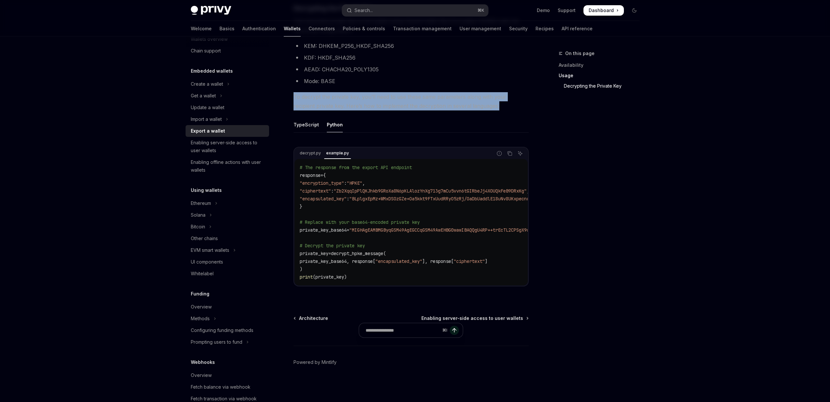
scroll to position [711, 0]
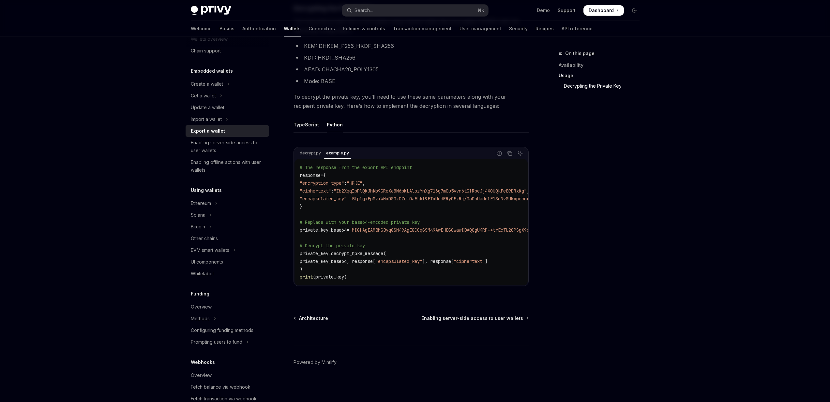
click at [308, 175] on span "response" at bounding box center [310, 176] width 21 height 6
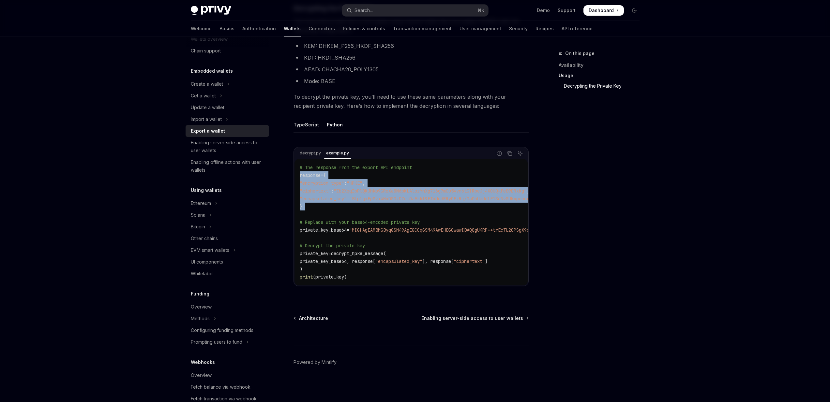
drag, startPoint x: 308, startPoint y: 175, endPoint x: 324, endPoint y: 204, distance: 33.3
click at [324, 204] on code "# The response from the export API endpoint response = { "encryption_type" : "H…" at bounding box center [575, 222] width 550 height 117
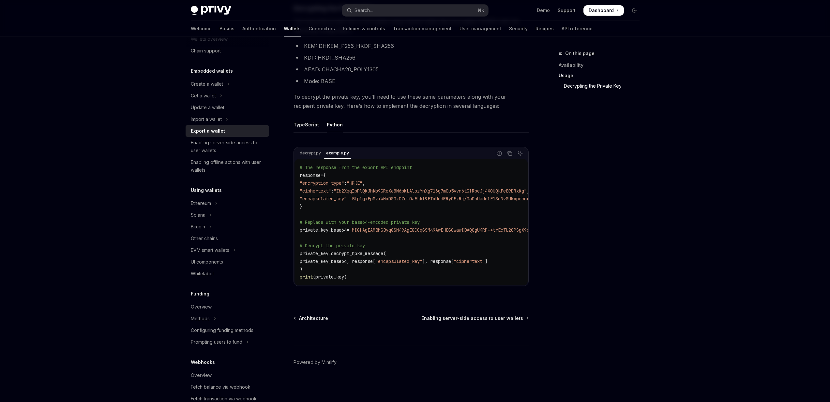
click at [322, 251] on span "private_key" at bounding box center [314, 254] width 29 height 6
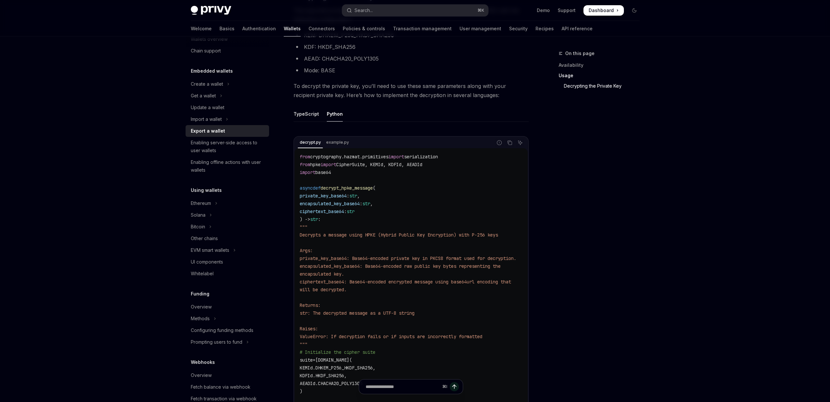
scroll to position [611, 0]
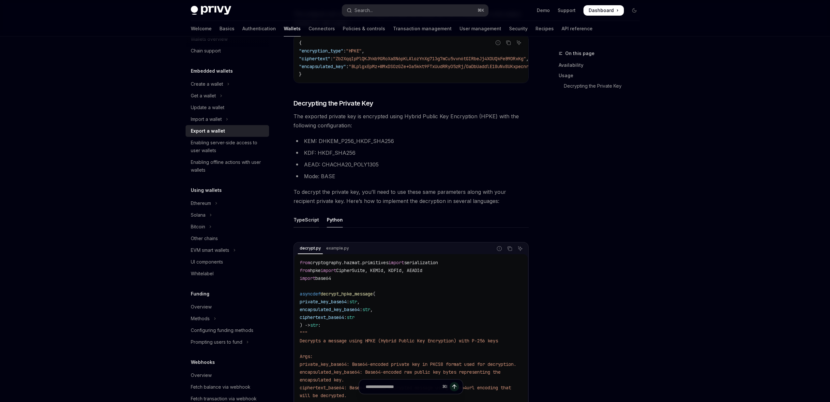
click at [310, 224] on div "TypeScript" at bounding box center [306, 219] width 25 height 15
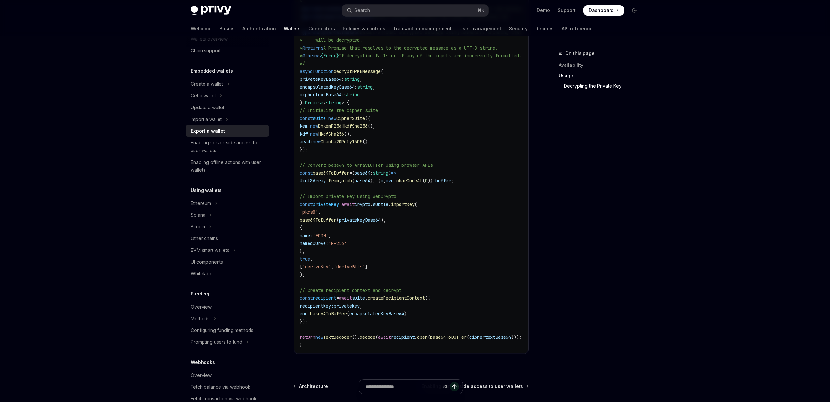
scroll to position [951, 0]
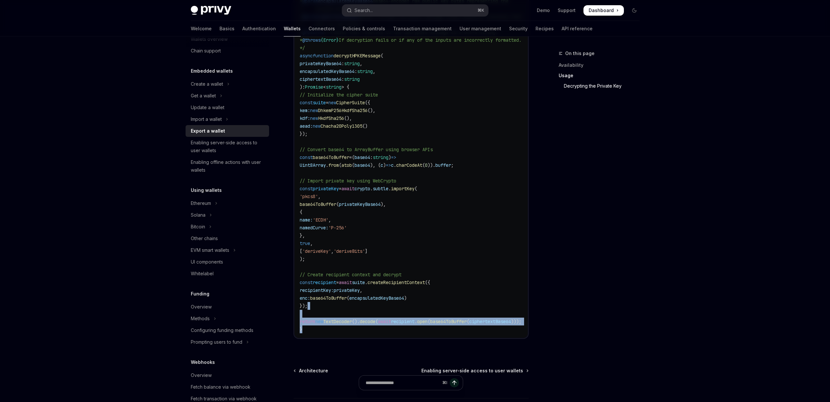
drag, startPoint x: 317, startPoint y: 329, endPoint x: 317, endPoint y: 309, distance: 20.5
click at [317, 309] on code "import { CipherSuite , DhkemP256HkdfSha256 , HkdfSha256 } from '@hpke/core' ; i…" at bounding box center [433, 126] width 266 height 415
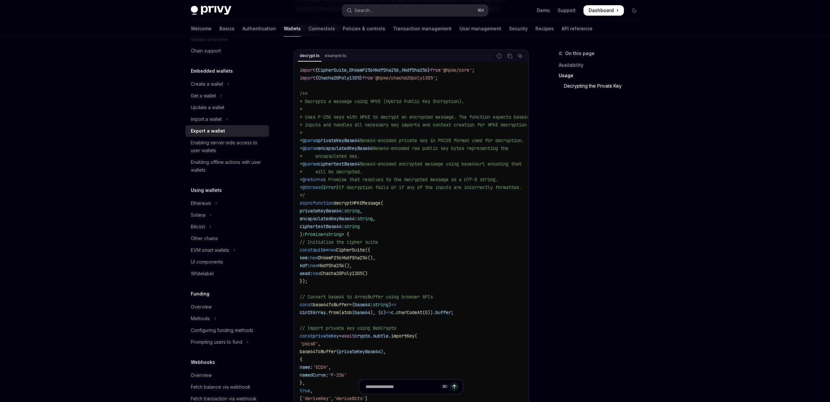
scroll to position [757, 0]
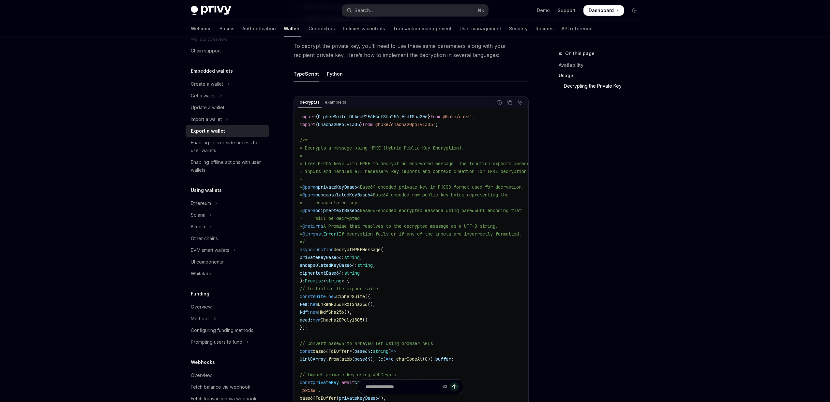
click at [409, 128] on span "'@hpke/chacha20poly1305'" at bounding box center [404, 125] width 63 height 6
drag, startPoint x: 409, startPoint y: 132, endPoint x: 408, endPoint y: 128, distance: 4.0
click at [408, 128] on code "import { CipherSuite , DhkemP256HkdfSha256 , HkdfSha256 } from '@hpke/core' ; i…" at bounding box center [433, 320] width 266 height 415
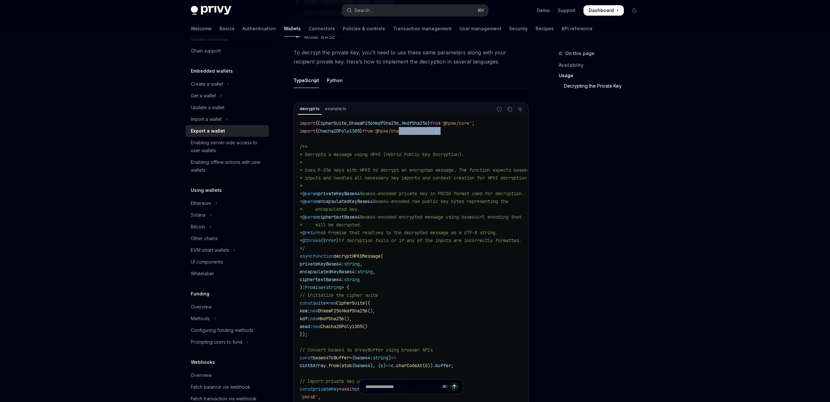
click at [435, 142] on code "import { CipherSuite , DhkemP256HkdfSha256 , HkdfSha256 } from '@hpke/core' ; i…" at bounding box center [433, 326] width 266 height 415
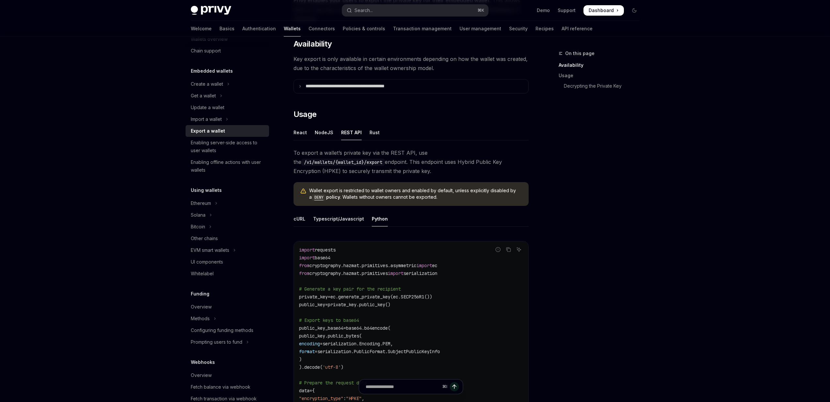
scroll to position [98, 0]
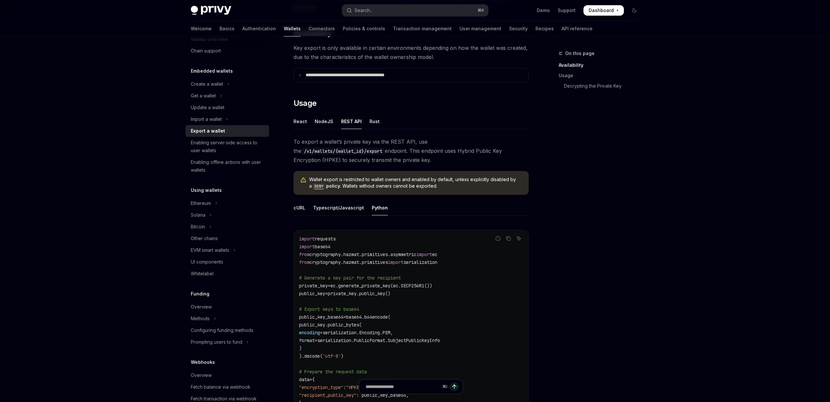
click at [343, 216] on div "cURL Typescript/Javascript Python Report incorrect code Copy Ask AI import requ…" at bounding box center [411, 358] width 235 height 316
click at [343, 212] on div "Typescript/Javascript" at bounding box center [338, 207] width 51 height 15
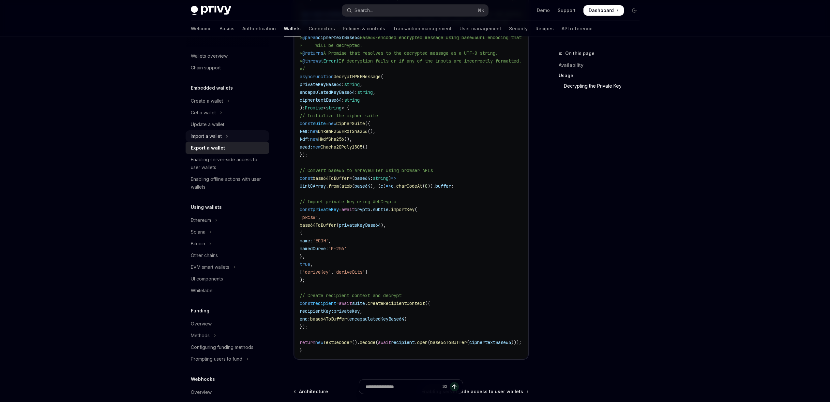
click at [212, 136] on div "Import a wallet" at bounding box center [206, 136] width 31 height 8
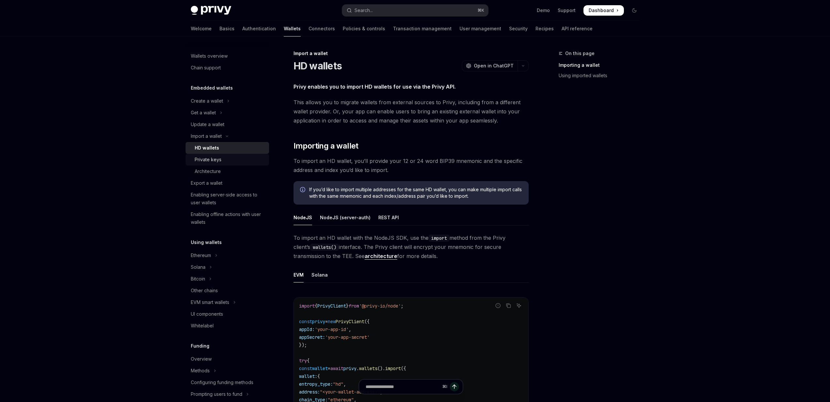
click at [212, 162] on div "Private keys" at bounding box center [208, 160] width 27 height 8
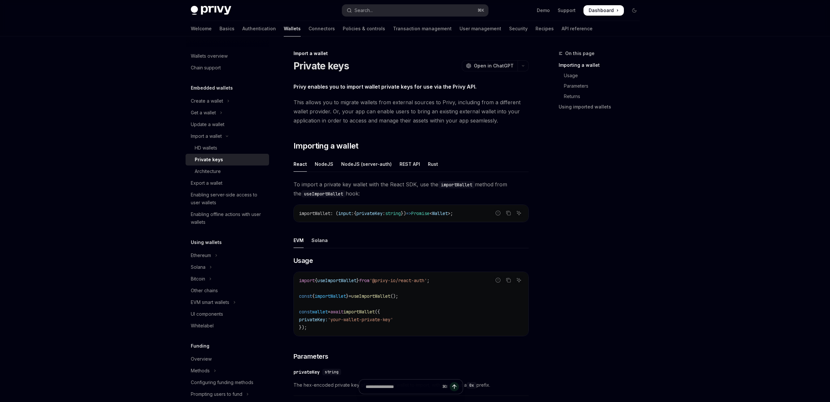
click at [295, 102] on span "This allows you to migrate wallets from external sources to Privy, including fr…" at bounding box center [411, 111] width 235 height 27
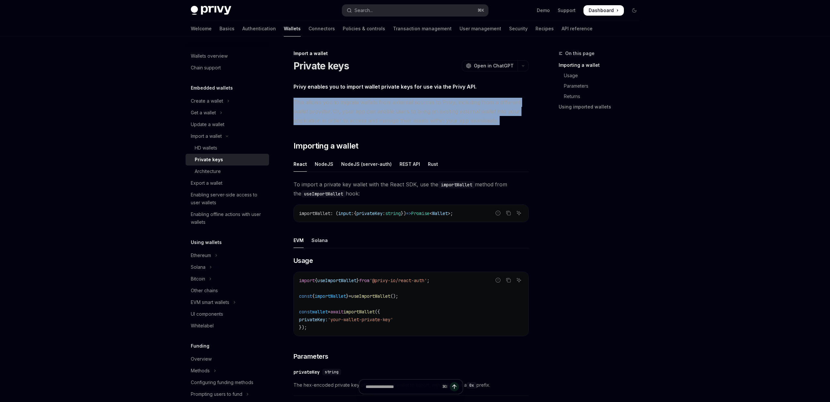
click at [295, 102] on span "This allows you to migrate wallets from external sources to Privy, including fr…" at bounding box center [411, 111] width 235 height 27
click at [295, 110] on span "This allows you to migrate wallets from external sources to Privy, including fr…" at bounding box center [411, 111] width 235 height 27
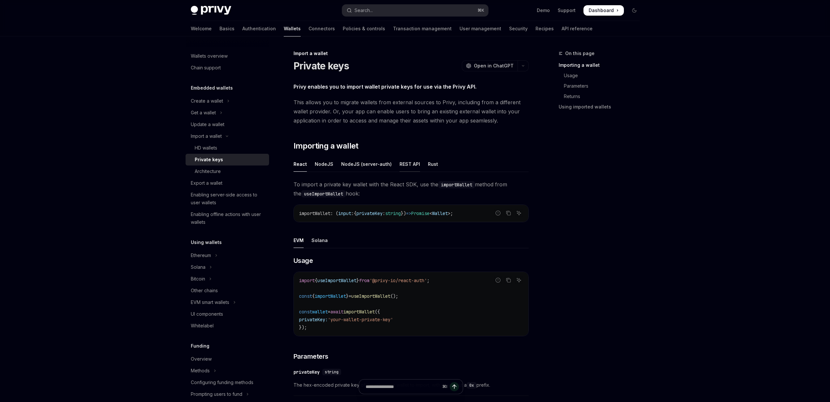
click at [403, 167] on div "REST API" at bounding box center [409, 164] width 21 height 15
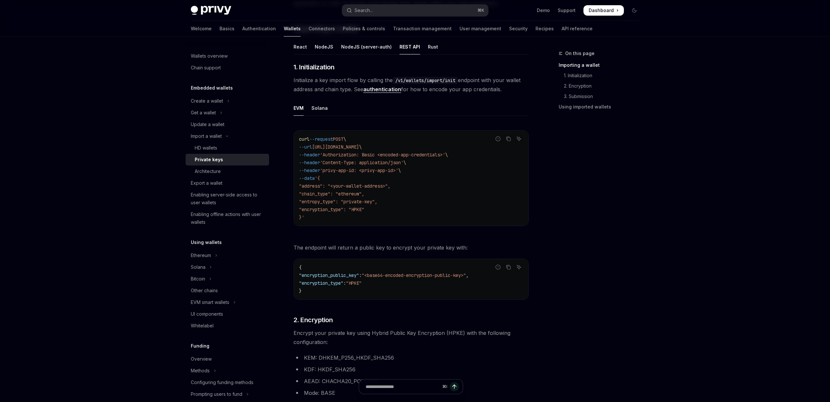
scroll to position [173, 0]
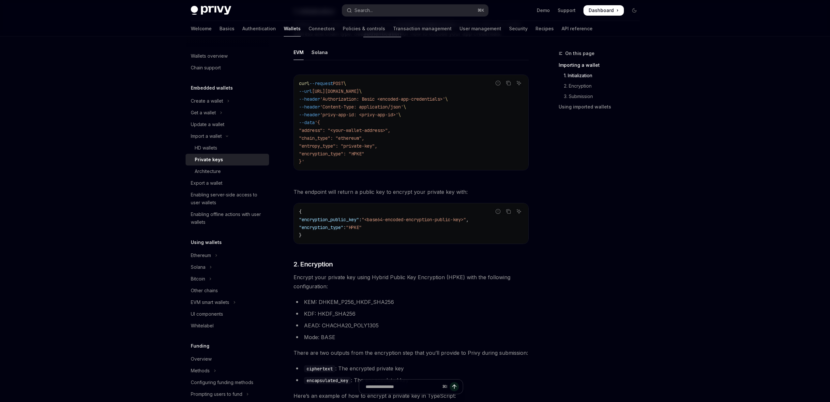
click at [390, 224] on code "{ "encryption_public_key" : "<base64-encoded-encryption-public-key>" , "encrypt…" at bounding box center [411, 223] width 224 height 31
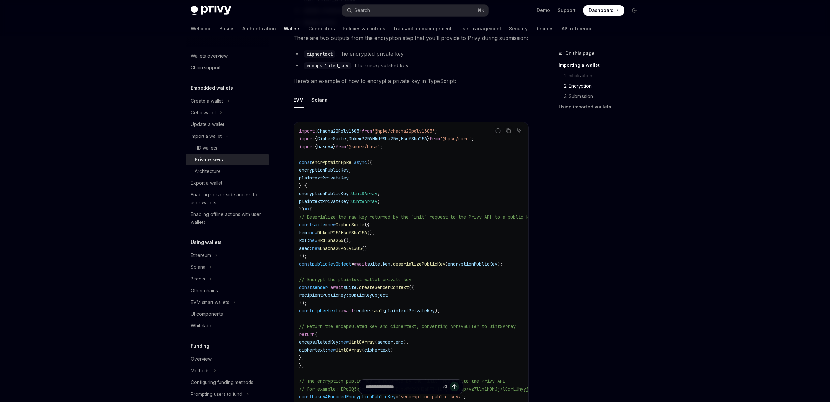
scroll to position [496, 0]
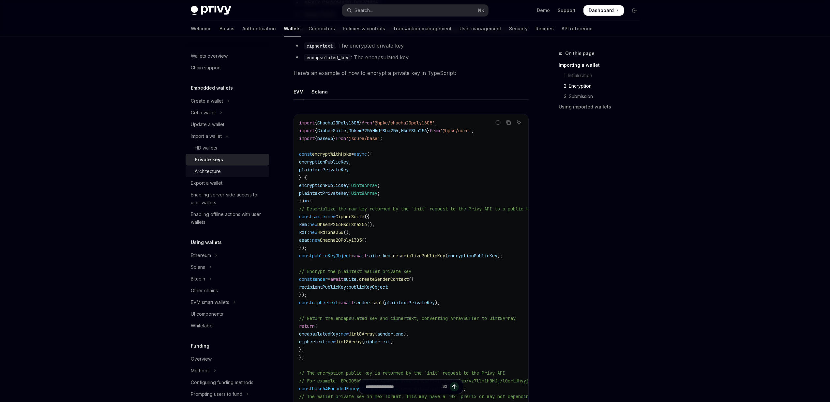
click at [210, 173] on div "Architecture" at bounding box center [208, 172] width 26 height 8
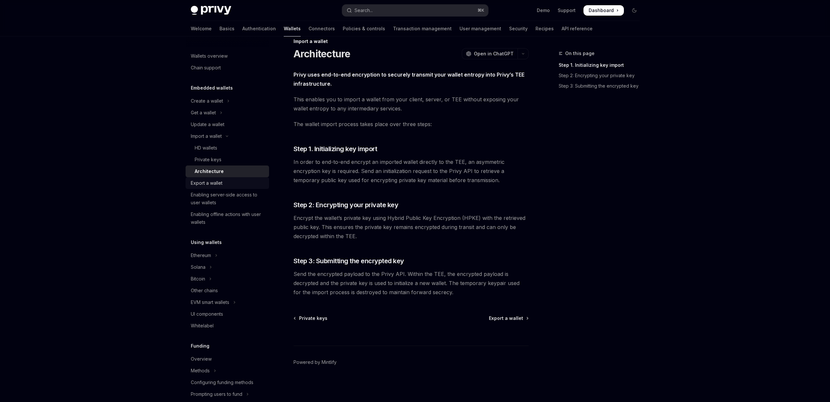
click at [215, 178] on link "Export a wallet" at bounding box center [227, 183] width 83 height 12
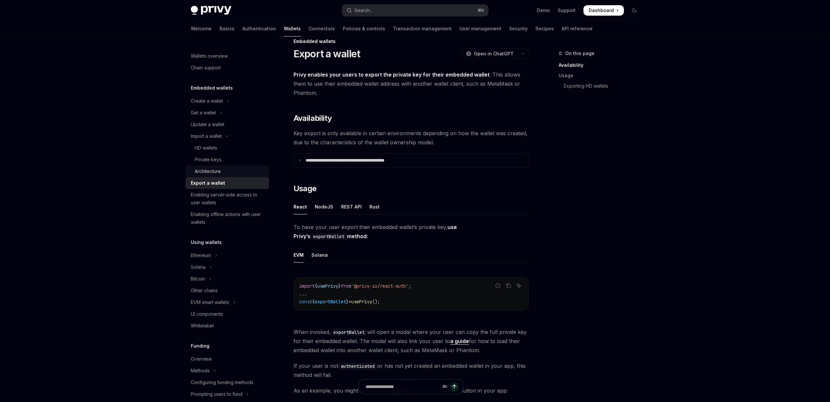
click at [215, 168] on div "Architecture" at bounding box center [208, 172] width 26 height 8
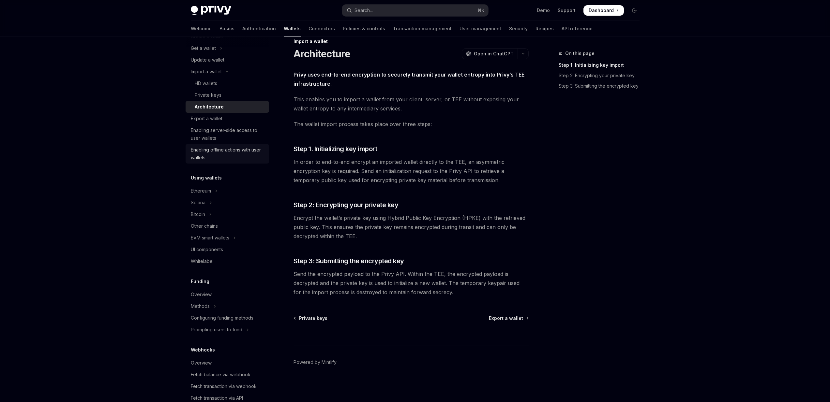
scroll to position [81, 0]
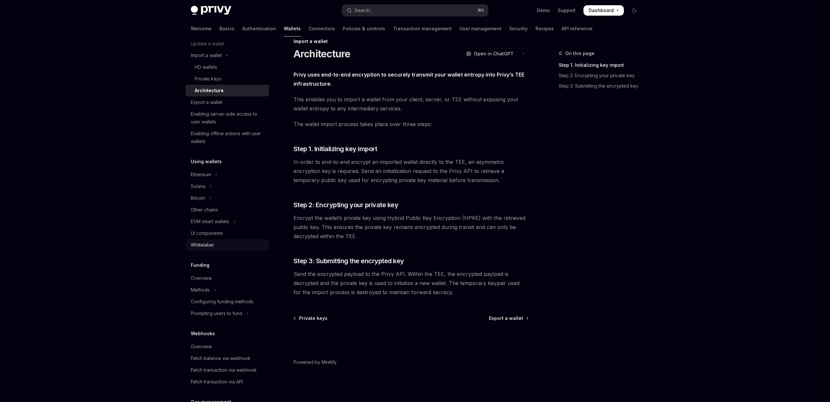
click at [207, 245] on div "Whitelabel" at bounding box center [202, 245] width 23 height 8
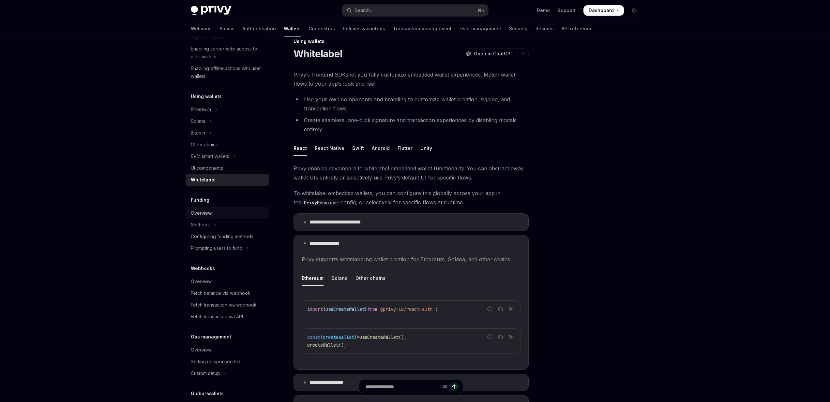
click at [203, 211] on div "Overview" at bounding box center [201, 213] width 21 height 8
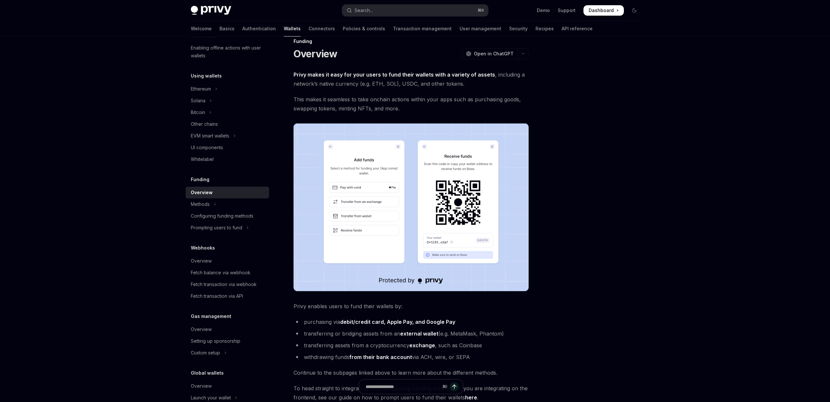
scroll to position [168, 0]
click at [212, 203] on button "Methods" at bounding box center [227, 203] width 83 height 12
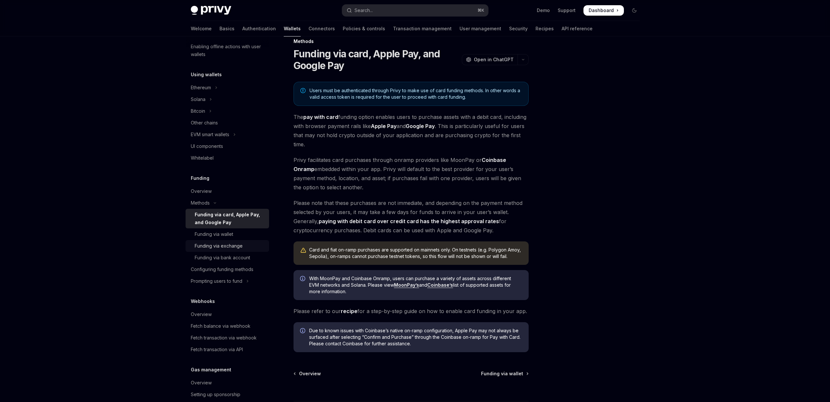
click at [207, 244] on div "Funding via exchange" at bounding box center [219, 246] width 48 height 8
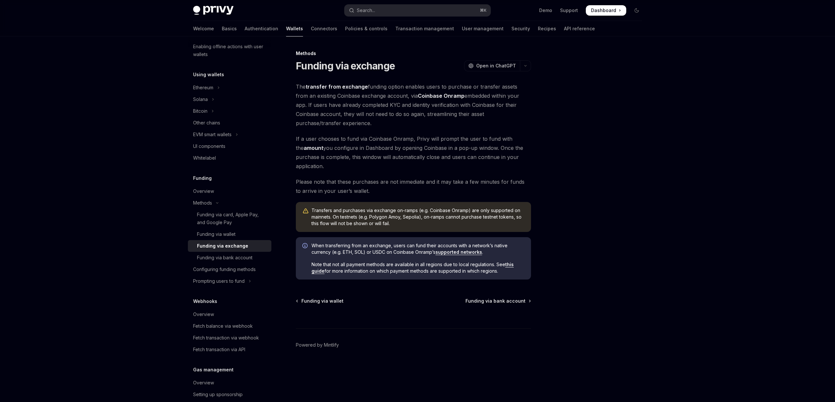
click at [207, 251] on link "Funding via exchange" at bounding box center [229, 246] width 83 height 12
click at [202, 253] on link "Funding via bank account" at bounding box center [229, 258] width 83 height 12
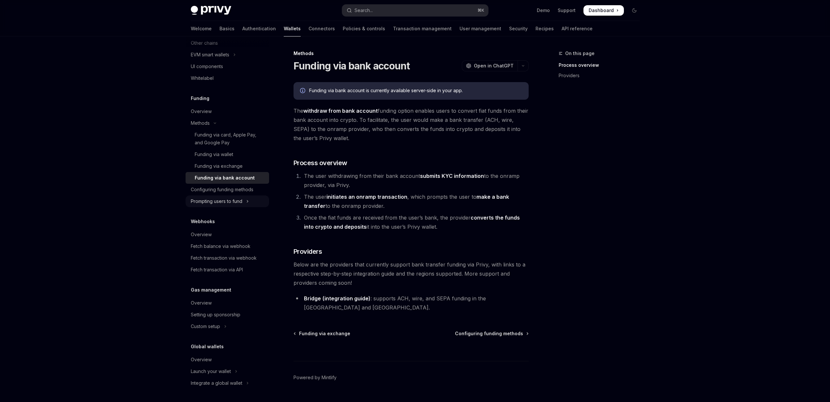
scroll to position [6, 0]
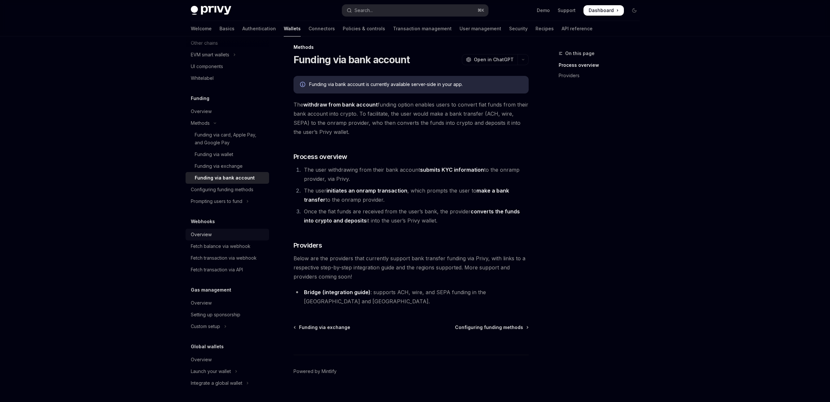
click at [211, 232] on div "Overview" at bounding box center [228, 235] width 74 height 8
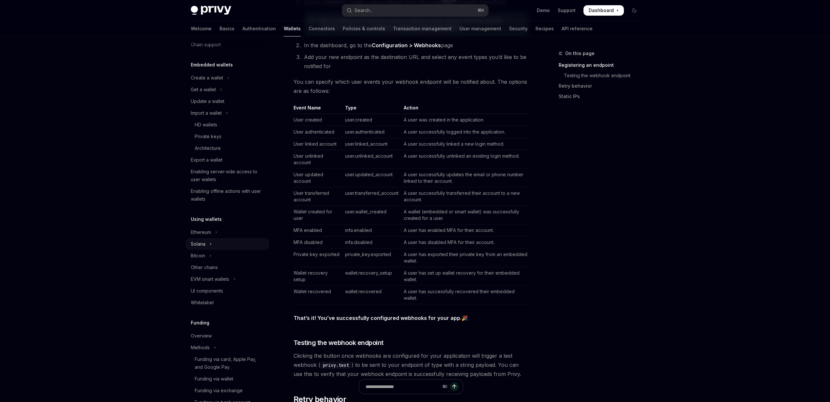
scroll to position [22, 0]
click at [209, 238] on button "Ethereum" at bounding box center [227, 234] width 83 height 12
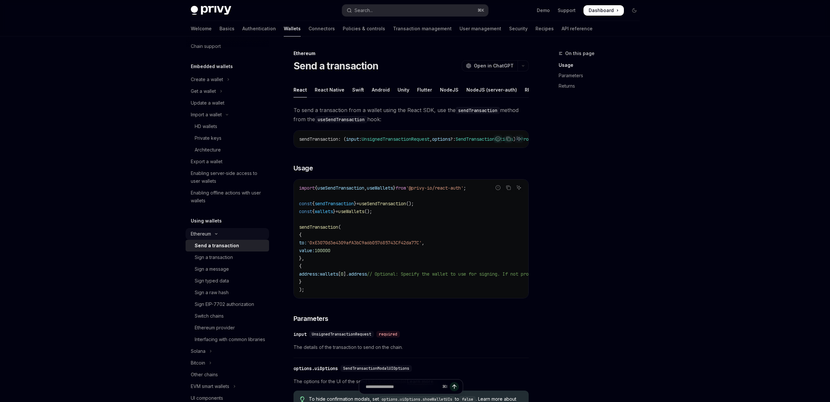
click at [209, 238] on button "Ethereum" at bounding box center [227, 234] width 83 height 12
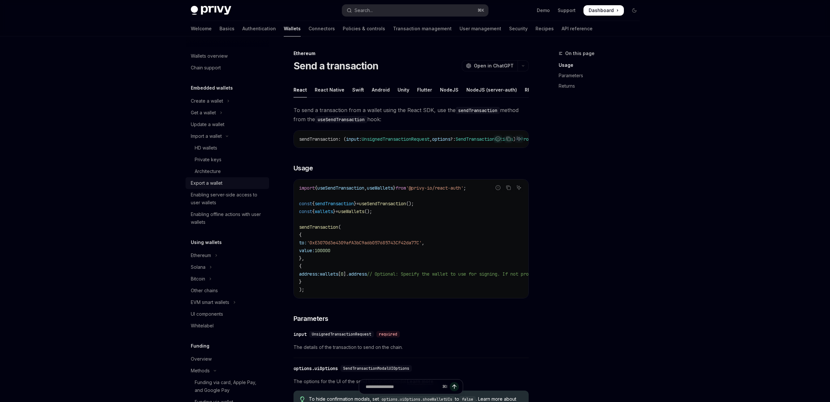
click at [214, 181] on div "Export a wallet" at bounding box center [207, 183] width 32 height 8
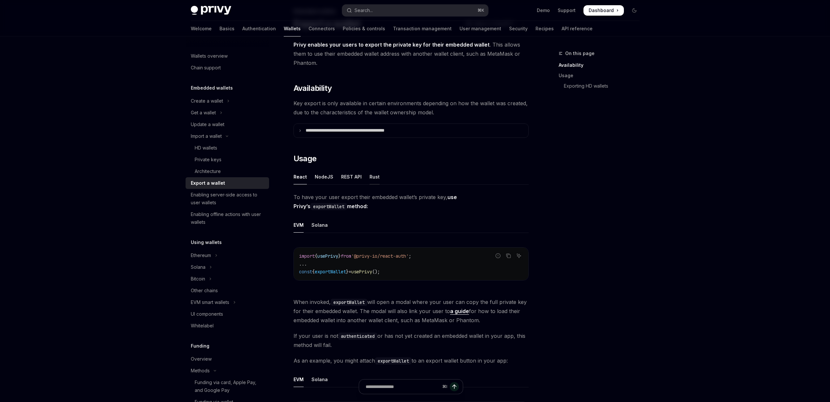
click at [371, 177] on div "Rust" at bounding box center [374, 176] width 10 height 15
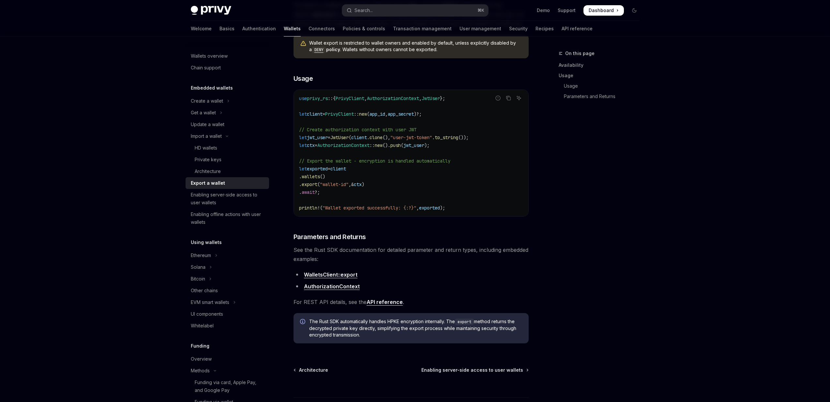
scroll to position [237, 0]
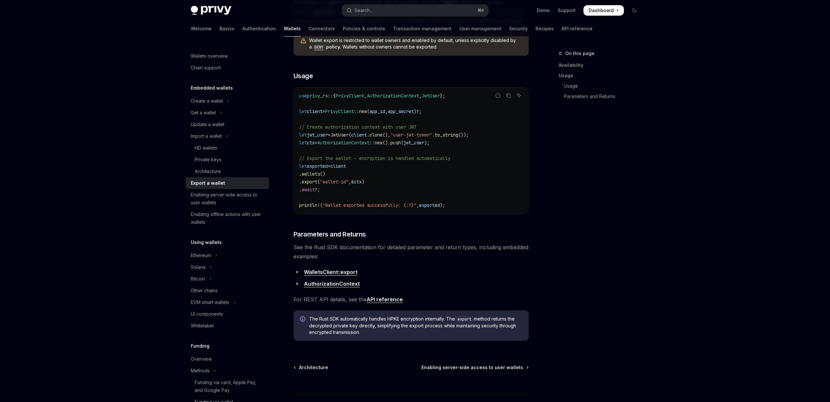
click at [373, 220] on div "To export a wallet’s private key with the Rust SDK, use the export method from …" at bounding box center [411, 172] width 235 height 348
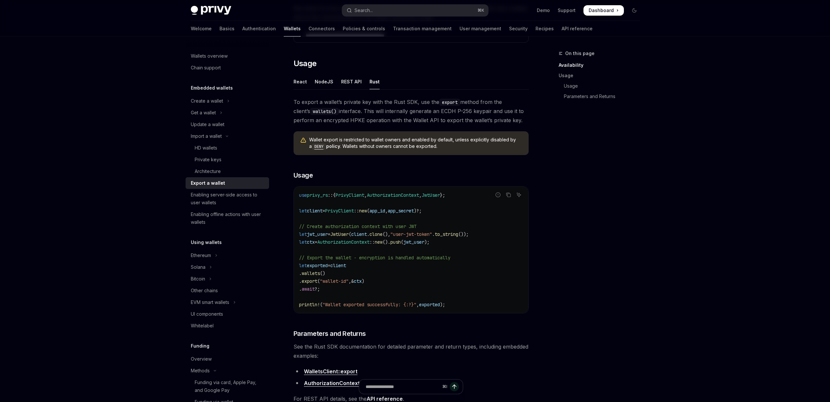
scroll to position [135, 0]
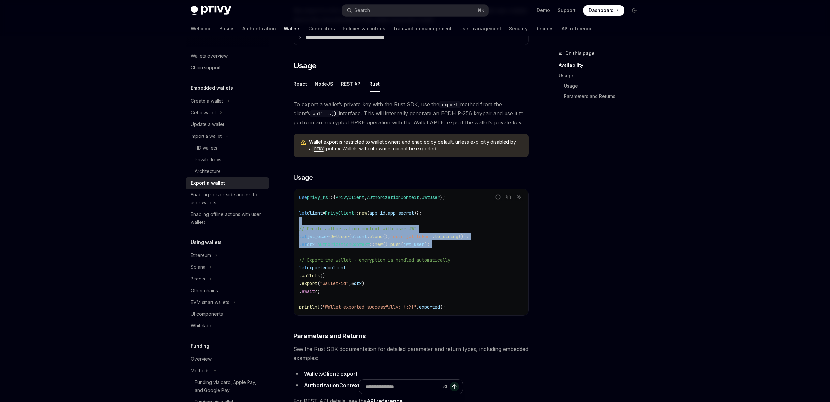
drag, startPoint x: 373, startPoint y: 220, endPoint x: 372, endPoint y: 249, distance: 28.7
click at [372, 249] on code "use privy_rs :: { PrivyClient , AuthorizationContext , JwtUser }; let client = …" at bounding box center [411, 252] width 224 height 117
drag, startPoint x: 372, startPoint y: 249, endPoint x: 304, endPoint y: 201, distance: 83.1
click at [304, 201] on code "use privy_rs :: { PrivyClient , AuthorizationContext , JwtUser }; let client = …" at bounding box center [411, 252] width 224 height 117
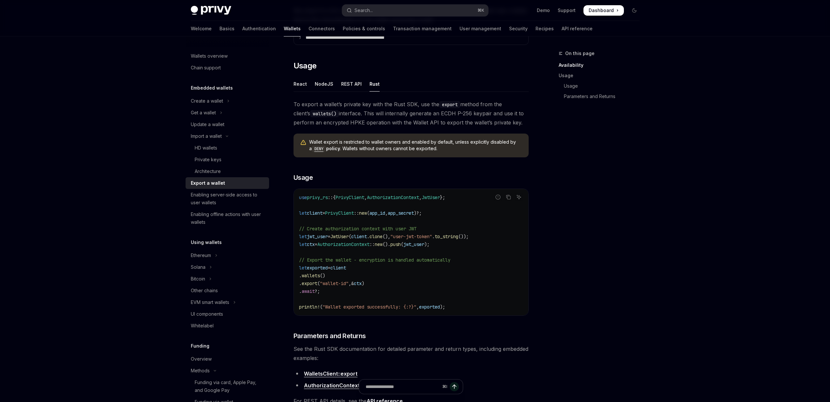
click at [302, 198] on span "use" at bounding box center [303, 198] width 8 height 6
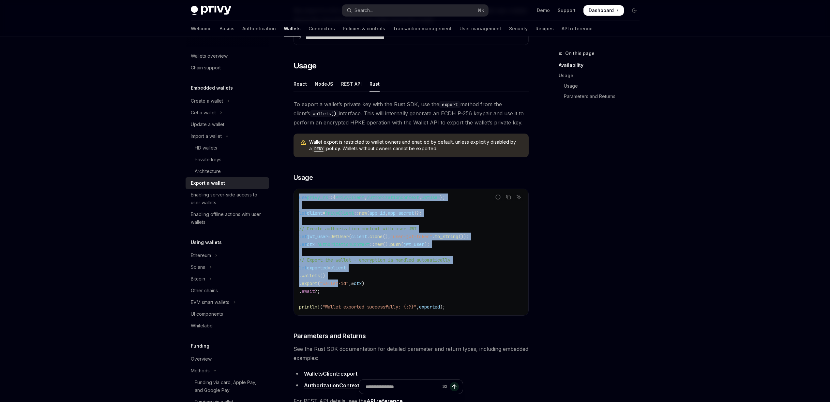
drag, startPoint x: 302, startPoint y: 198, endPoint x: 347, endPoint y: 287, distance: 99.5
click at [347, 287] on code "use privy_rs :: { PrivyClient , AuthorizationContext , JwtUser }; let client = …" at bounding box center [411, 252] width 224 height 117
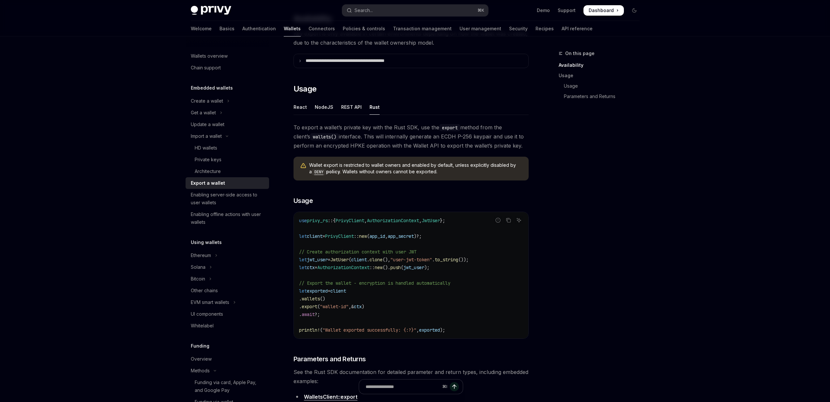
scroll to position [67, 0]
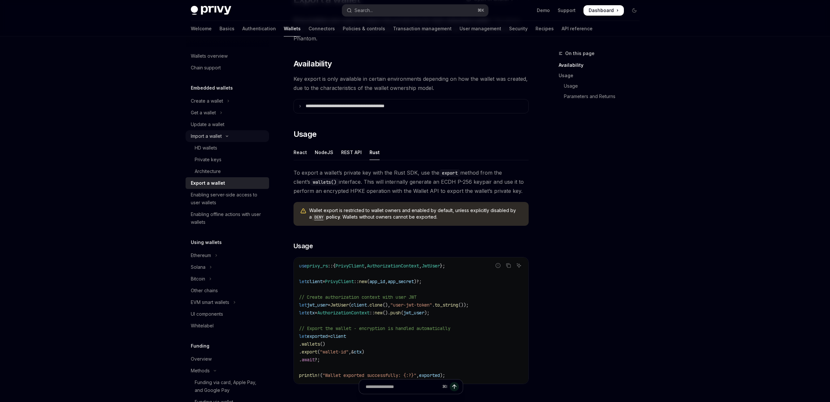
click at [230, 136] on icon "Toggle Import a wallet section" at bounding box center [227, 136] width 8 height 3
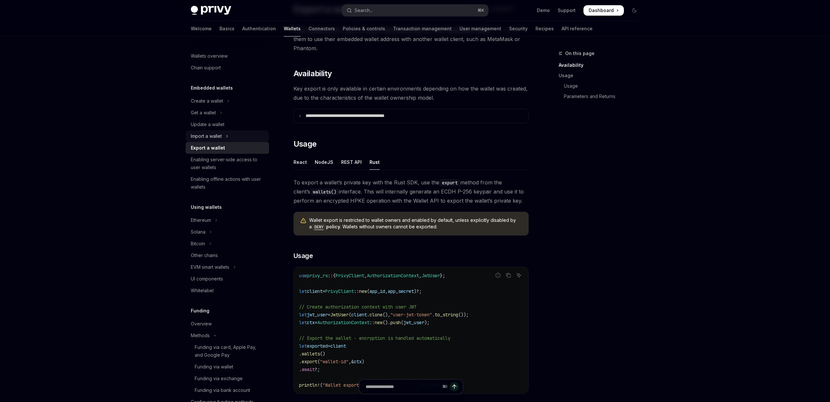
scroll to position [53, 0]
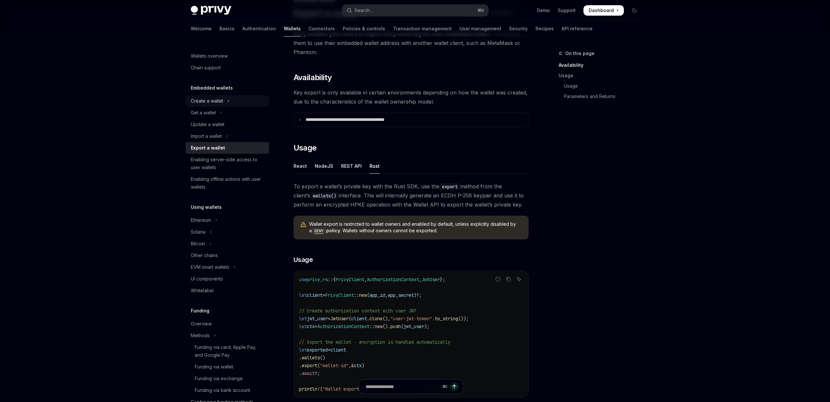
click at [222, 99] on div "Create a wallet" at bounding box center [207, 101] width 32 height 8
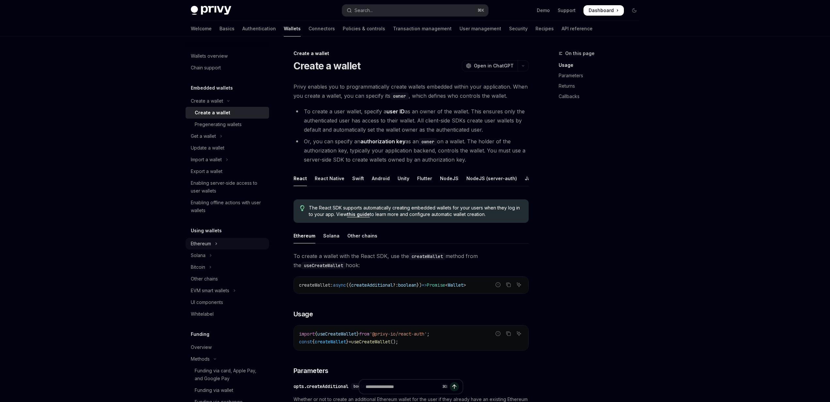
click at [217, 247] on icon "Toggle Ethereum section" at bounding box center [216, 244] width 3 height 8
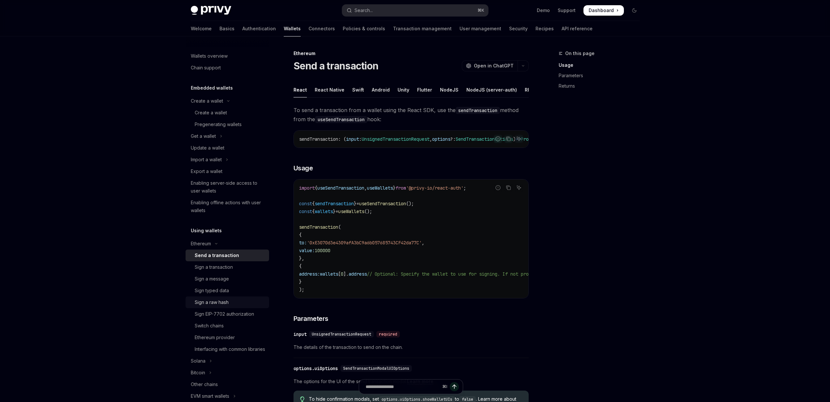
click at [215, 299] on div "Sign a raw hash" at bounding box center [212, 303] width 34 height 8
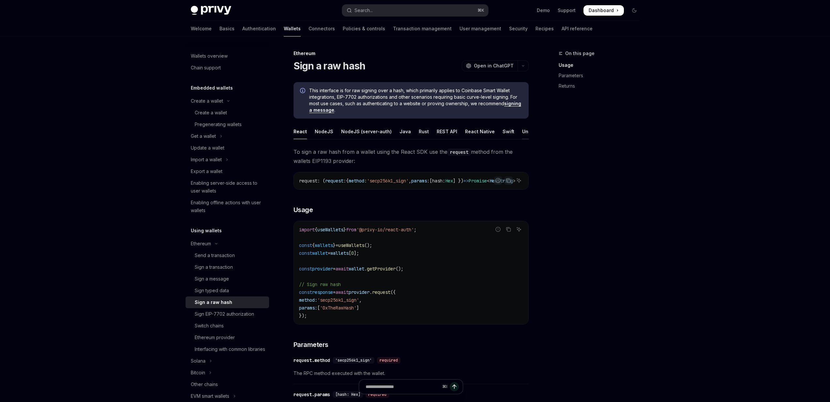
scroll to position [0, 47]
click at [374, 133] on div "Rust" at bounding box center [377, 131] width 10 height 15
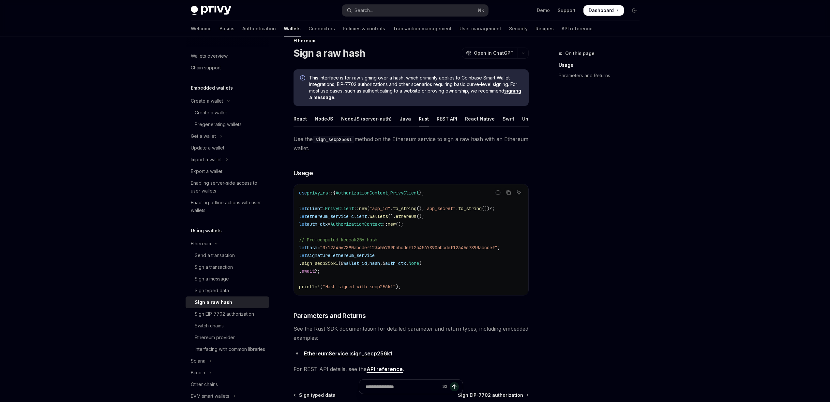
scroll to position [13, 0]
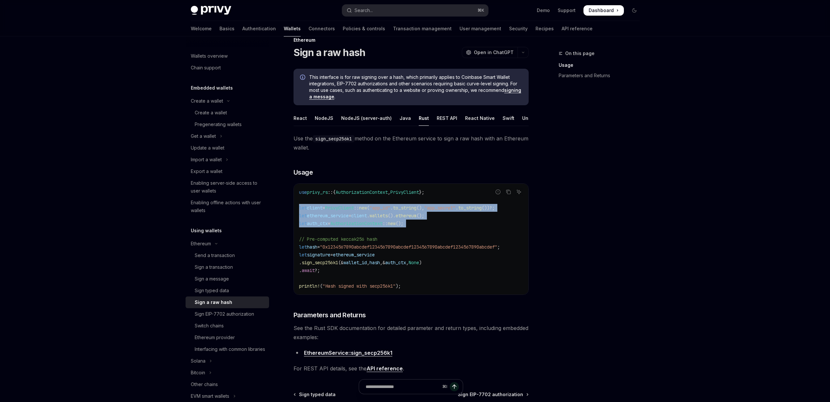
drag, startPoint x: 347, startPoint y: 234, endPoint x: 296, endPoint y: 214, distance: 54.7
click at [296, 214] on div "use privy_rs :: { AuthorizationContext , PrivyClient }; let client = PrivyClien…" at bounding box center [411, 239] width 234 height 111
drag, startPoint x: 296, startPoint y: 214, endPoint x: 305, endPoint y: 248, distance: 35.4
click at [305, 248] on div "use privy_rs :: { AuthorizationContext , PrivyClient }; let client = PrivyClien…" at bounding box center [411, 239] width 234 height 111
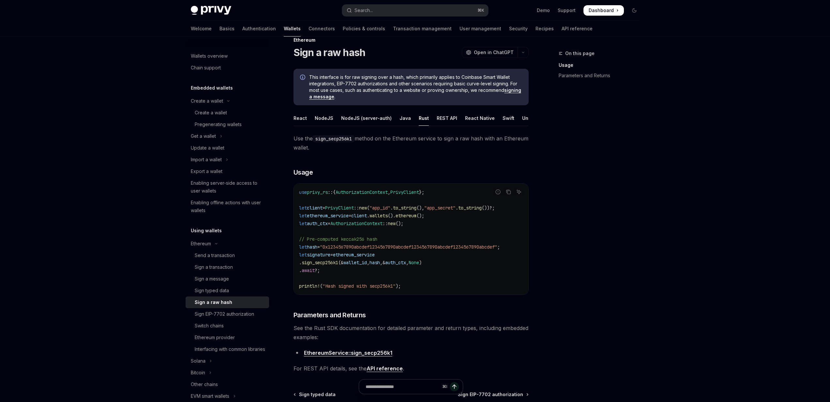
click at [299, 250] on span "let" at bounding box center [303, 247] width 8 height 6
drag, startPoint x: 299, startPoint y: 250, endPoint x: 328, endPoint y: 252, distance: 29.1
click at [328, 250] on span "let hash = "0x1234567890abcdef1234567890abcdef1234567890abcdef1234567890abcdef"…" at bounding box center [399, 247] width 201 height 6
click at [351, 250] on span ""0x1234567890abcdef1234567890abcdef1234567890abcdef1234567890abcdef"" at bounding box center [408, 247] width 177 height 6
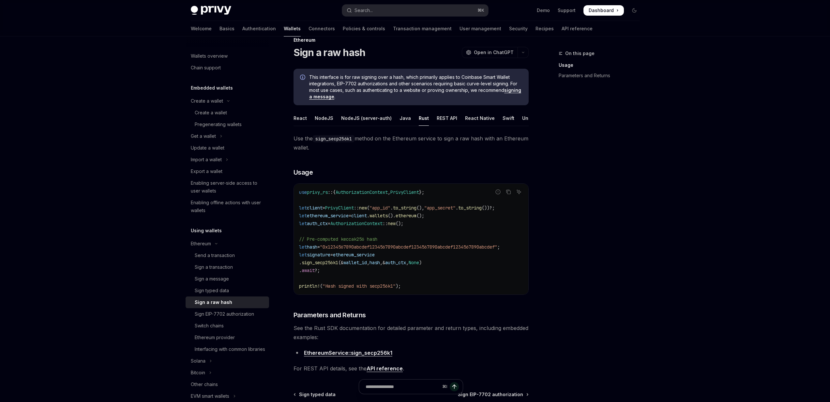
click at [345, 258] on span "ethereum_service" at bounding box center [354, 255] width 42 height 6
click at [329, 266] on span "sign_secp256k1" at bounding box center [320, 263] width 37 height 6
click at [367, 266] on span "wallet_id" at bounding box center [354, 263] width 23 height 6
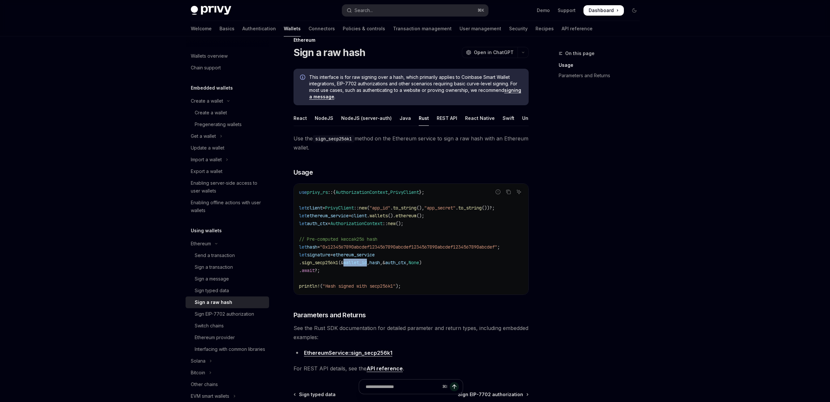
click at [367, 266] on span "wallet_id" at bounding box center [354, 263] width 23 height 6
click at [380, 266] on span "hash" at bounding box center [374, 263] width 10 height 6
click at [406, 266] on span "auth_ctx" at bounding box center [395, 263] width 21 height 6
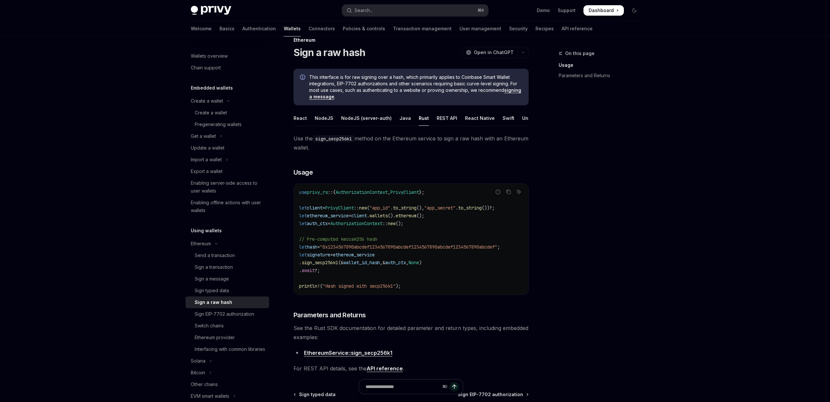
click at [419, 266] on span "None" at bounding box center [414, 263] width 10 height 6
click at [338, 276] on code "use privy_rs :: { AuthorizationContext , PrivyClient }; let client = PrivyClien…" at bounding box center [411, 239] width 224 height 102
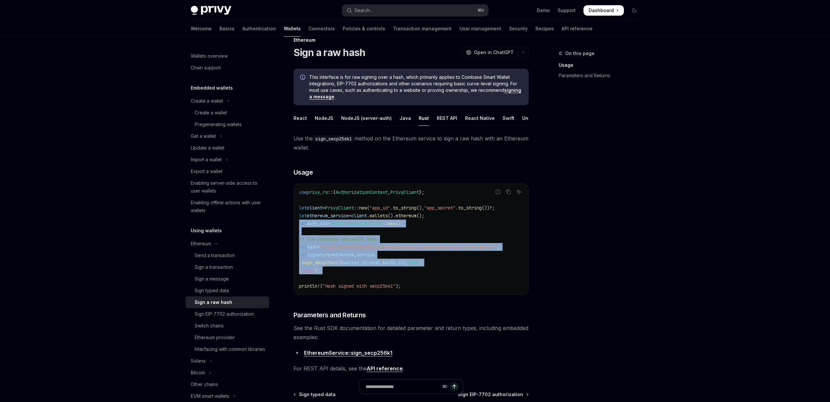
drag, startPoint x: 338, startPoint y: 276, endPoint x: 301, endPoint y: 230, distance: 59.0
click at [301, 230] on code "use privy_rs :: { AuthorizationContext , PrivyClient }; let client = PrivyClien…" at bounding box center [411, 239] width 224 height 102
click at [301, 227] on span "let" at bounding box center [303, 224] width 8 height 6
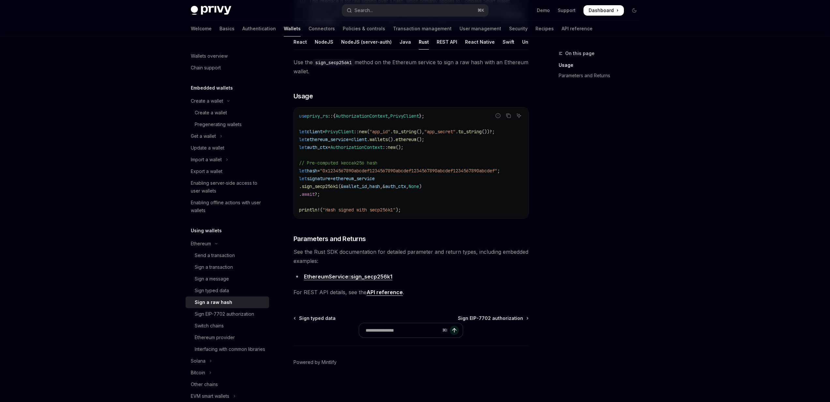
scroll to position [97, 0]
click at [303, 246] on div "Use the sign_secp256k1 method on the Ethereum service to sign a raw hash with a…" at bounding box center [411, 177] width 235 height 239
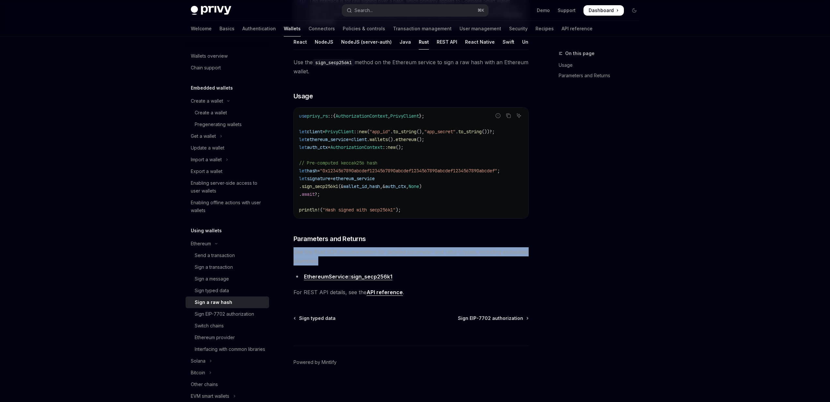
click at [303, 246] on div "Use the sign_secp256k1 method on the Ethereum service to sign a raw hash with a…" at bounding box center [411, 177] width 235 height 239
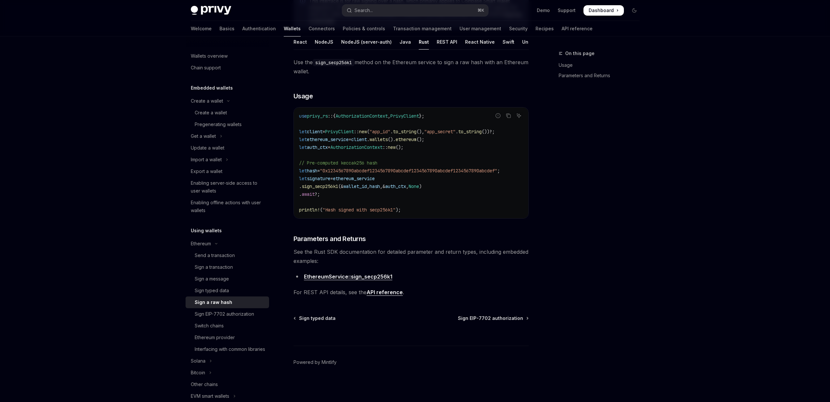
click at [306, 247] on div "Use the sign_secp256k1 method on the Ethereum service to sign a raw hash with a…" at bounding box center [411, 177] width 235 height 239
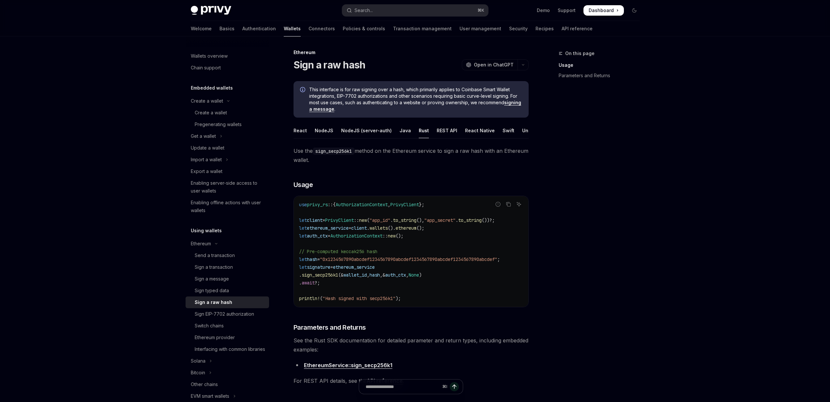
scroll to position [0, 0]
click at [145, 165] on div "Skip to main content Privy Docs home page Search... ⌘ K Demo Support Dashboard …" at bounding box center [415, 246] width 830 height 492
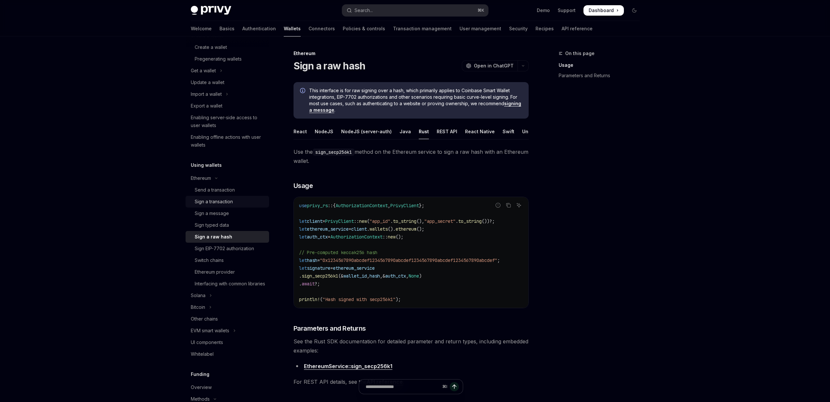
scroll to position [67, 0]
click at [207, 221] on div "Sign typed data" at bounding box center [212, 224] width 34 height 8
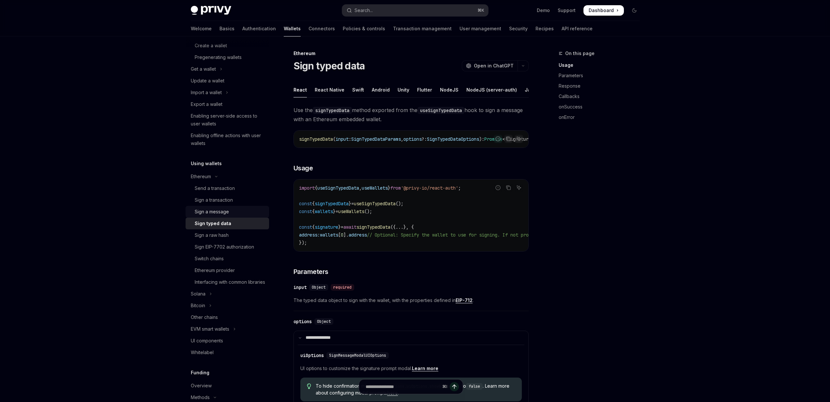
click at [211, 213] on div "Sign a message" at bounding box center [212, 212] width 34 height 8
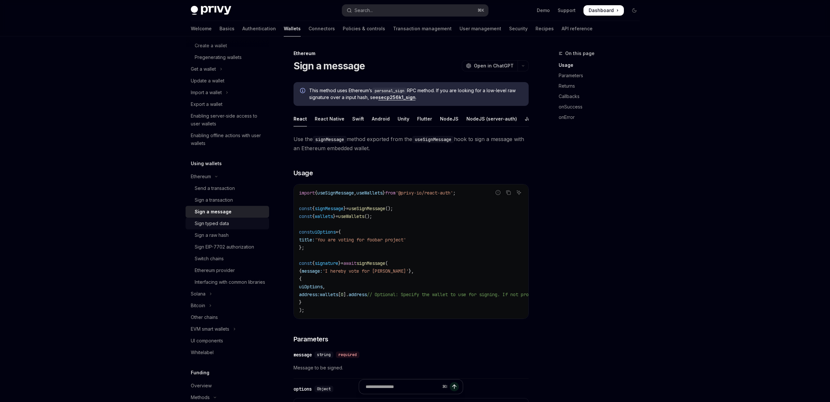
click at [199, 229] on link "Sign typed data" at bounding box center [227, 224] width 83 height 12
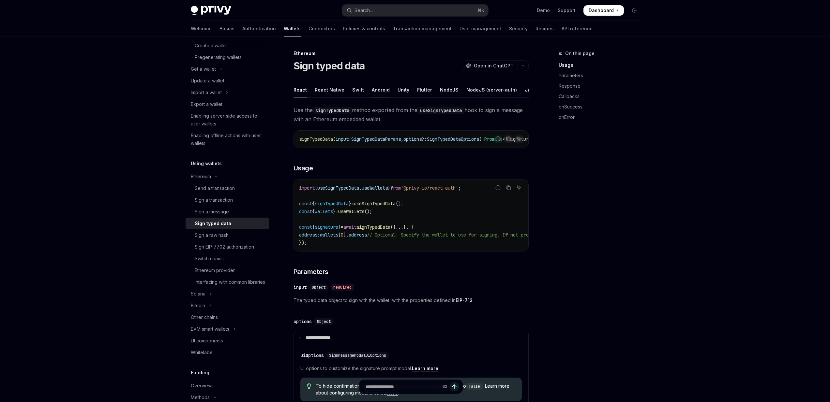
scroll to position [0, 47]
click at [497, 90] on div "Rust" at bounding box center [502, 89] width 10 height 15
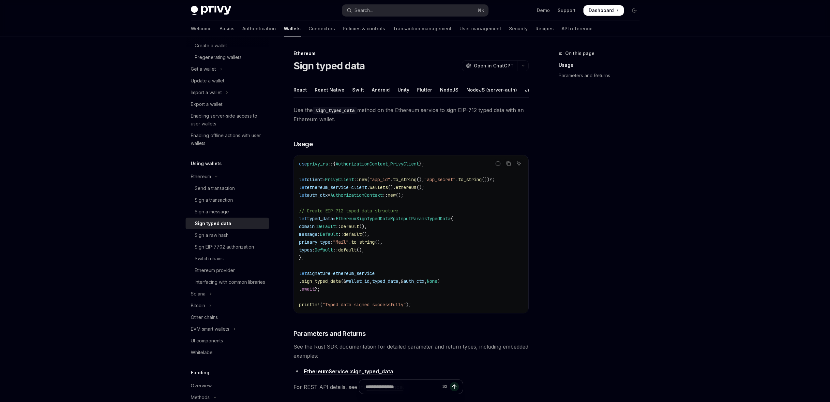
click at [299, 222] on span "let" at bounding box center [303, 219] width 8 height 6
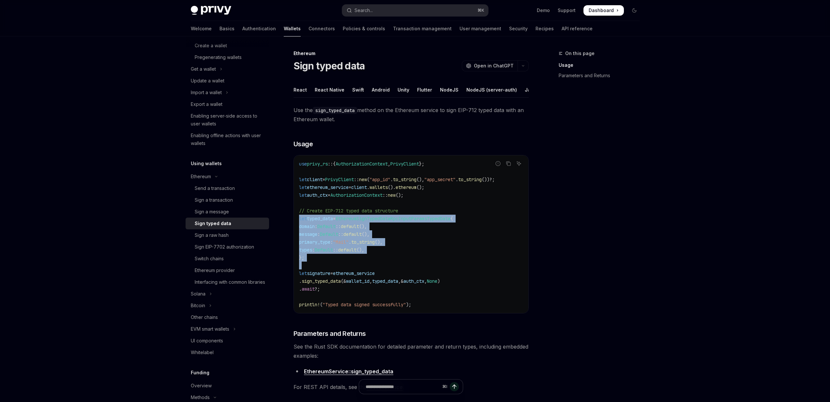
drag, startPoint x: 299, startPoint y: 223, endPoint x: 297, endPoint y: 273, distance: 49.6
click at [297, 273] on div "use privy_rs :: { AuthorizationContext , PrivyClient }; let client = PrivyClien…" at bounding box center [411, 235] width 234 height 158
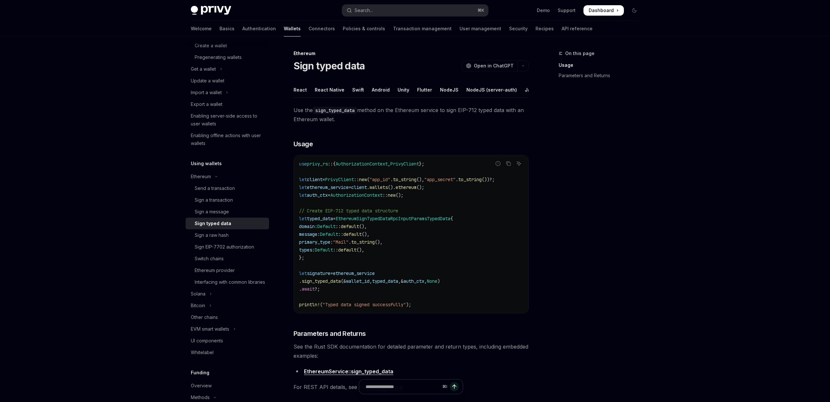
click at [297, 274] on div "use privy_rs :: { AuthorizationContext , PrivyClient }; let client = PrivyClien…" at bounding box center [411, 235] width 234 height 158
drag, startPoint x: 297, startPoint y: 274, endPoint x: 297, endPoint y: 263, distance: 10.4
click at [297, 267] on div "use privy_rs :: { AuthorizationContext , PrivyClient }; let client = PrivyClien…" at bounding box center [411, 235] width 234 height 158
click at [297, 246] on div "use privy_rs :: { AuthorizationContext , PrivyClient }; let client = PrivyClien…" at bounding box center [411, 235] width 234 height 158
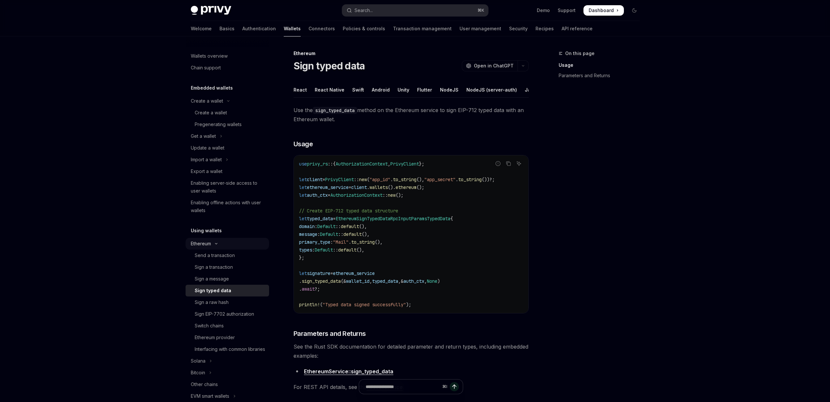
click at [228, 246] on button "Ethereum" at bounding box center [227, 244] width 83 height 12
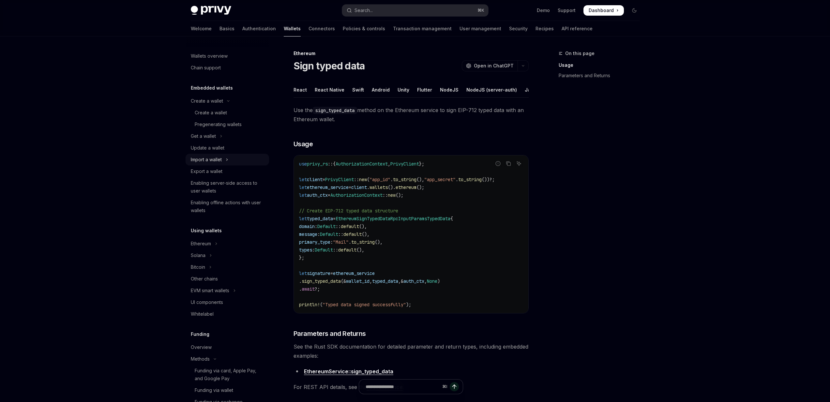
click at [227, 158] on icon "Toggle Import a wallet section" at bounding box center [227, 160] width 3 height 8
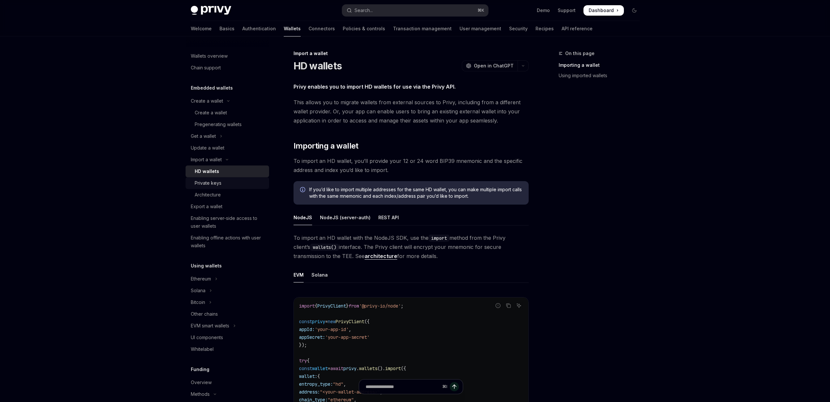
click at [243, 186] on div "Private keys" at bounding box center [230, 183] width 70 height 8
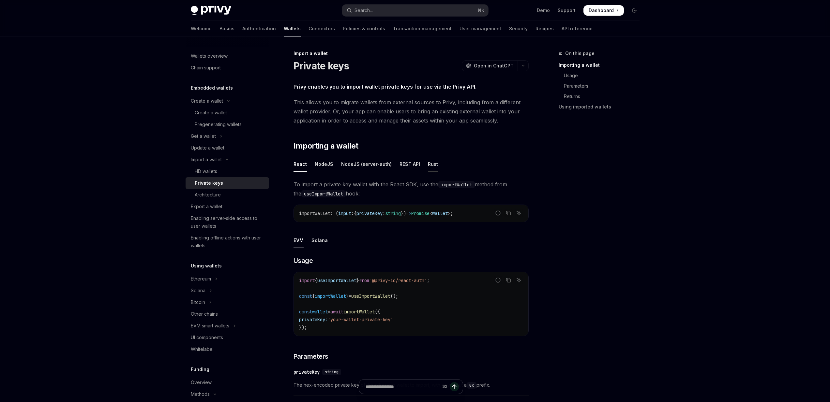
click at [428, 166] on div "Rust" at bounding box center [433, 164] width 10 height 15
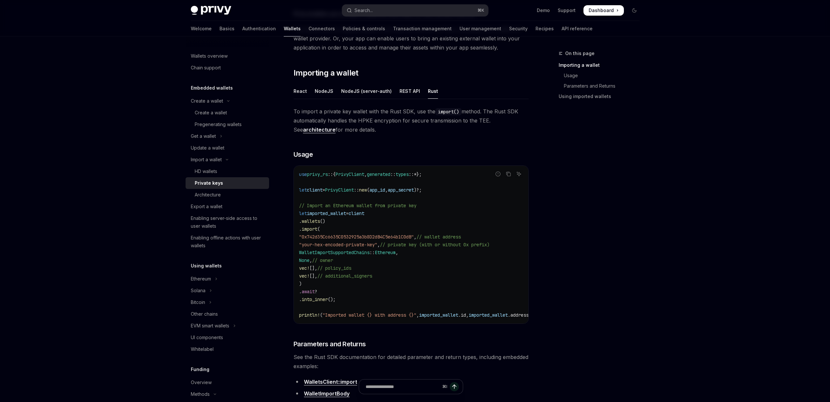
scroll to position [76, 0]
click at [362, 234] on span ""0x742d35Cc6635C0532925a3b8D2dB4C5e64b1C0dB"" at bounding box center [356, 235] width 115 height 6
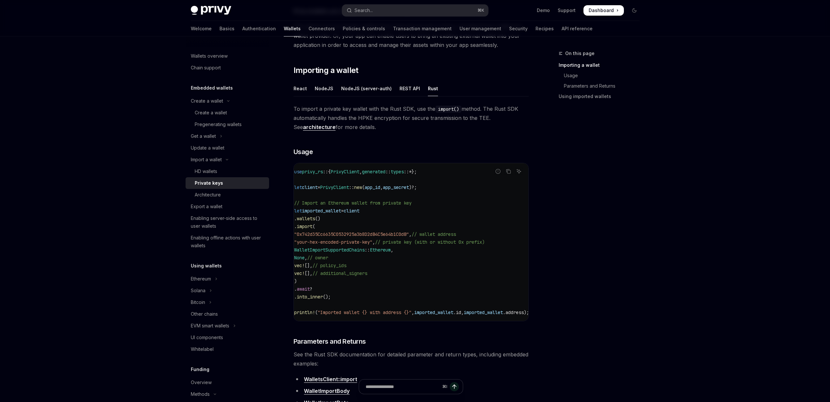
scroll to position [0, 7]
click at [359, 242] on span ""your-hex-encoded-private-key"" at bounding box center [331, 242] width 78 height 6
click at [370, 241] on span ""your-hex-encoded-private-key"" at bounding box center [331, 242] width 78 height 6
drag, startPoint x: 384, startPoint y: 241, endPoint x: 362, endPoint y: 242, distance: 22.9
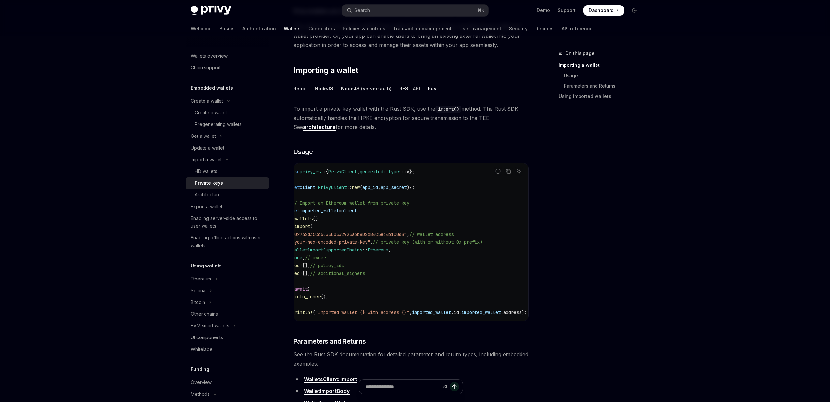
click at [362, 242] on span ""your-hex-encoded-private-key"" at bounding box center [331, 242] width 78 height 6
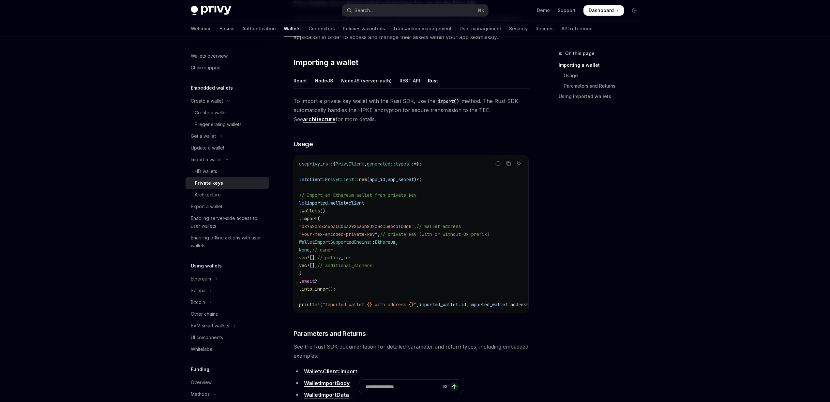
scroll to position [85, 0]
click at [301, 195] on span "// Import an Ethereum wallet from private key" at bounding box center [357, 193] width 117 height 6
drag, startPoint x: 301, startPoint y: 195, endPoint x: 306, endPoint y: 272, distance: 77.1
click at [306, 272] on code "use privy_rs :: { PrivyClient , generated :: types ::* }; let client = PrivyCli…" at bounding box center [424, 232] width 250 height 149
click at [302, 272] on span ")" at bounding box center [300, 272] width 3 height 6
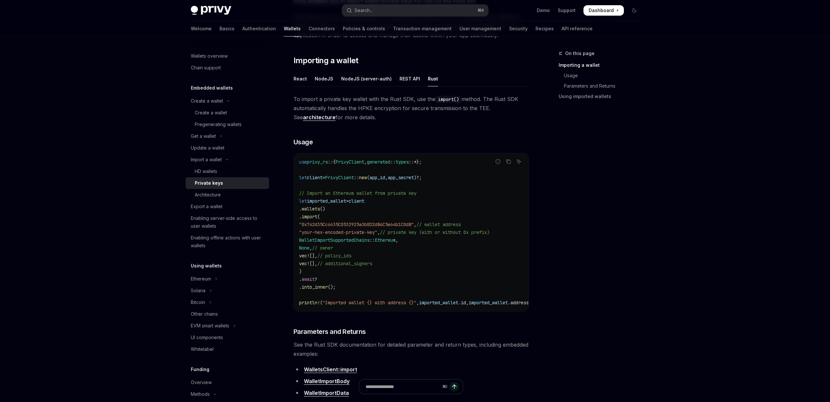
click at [302, 272] on span ")" at bounding box center [300, 272] width 3 height 6
click at [302, 277] on span "." at bounding box center [300, 280] width 3 height 6
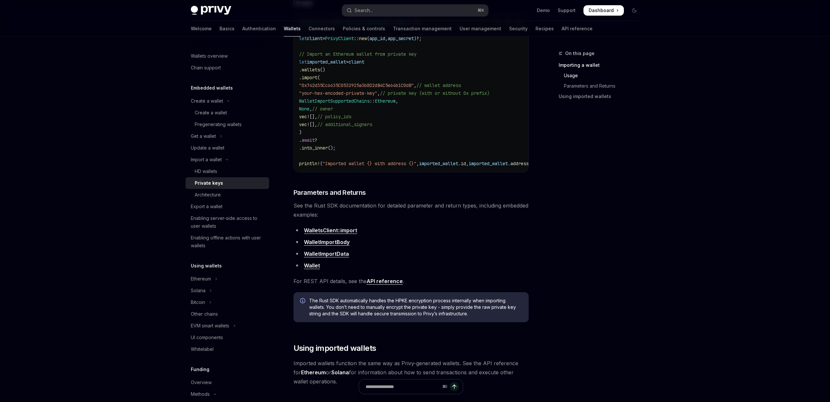
scroll to position [242, 0]
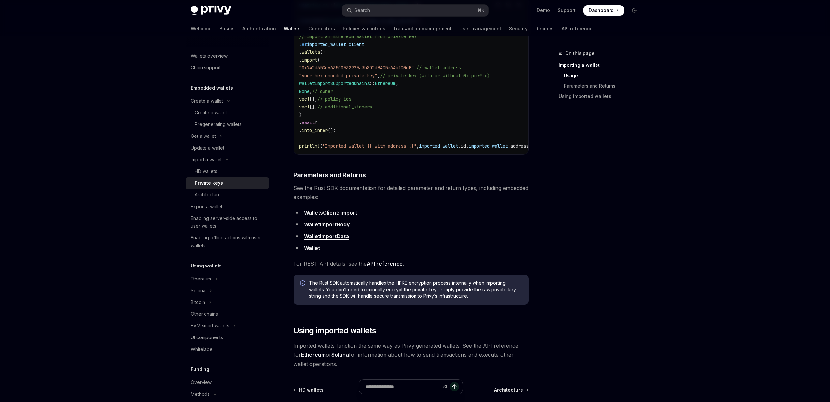
click at [308, 189] on span "See the Rust SDK documentation for detailed parameter and return types, includi…" at bounding box center [411, 193] width 235 height 18
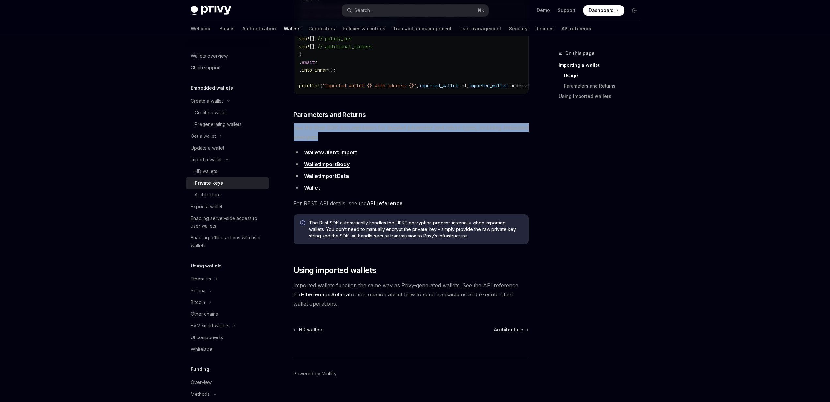
scroll to position [317, 0]
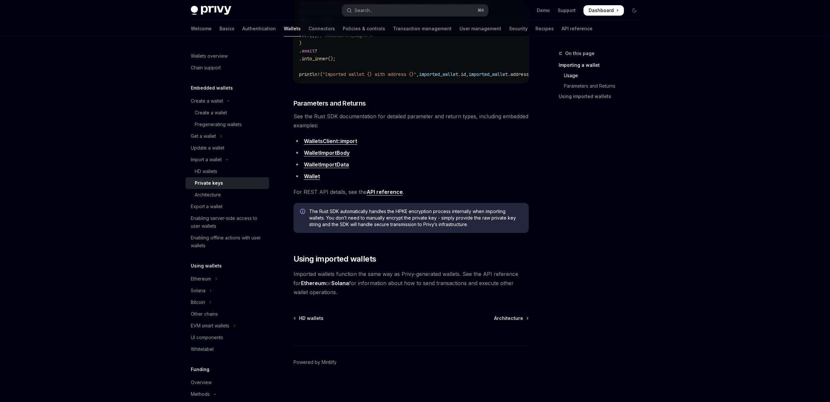
click at [319, 206] on div "The Rust SDK automatically handles the HPKE encryption process internally when …" at bounding box center [411, 218] width 235 height 30
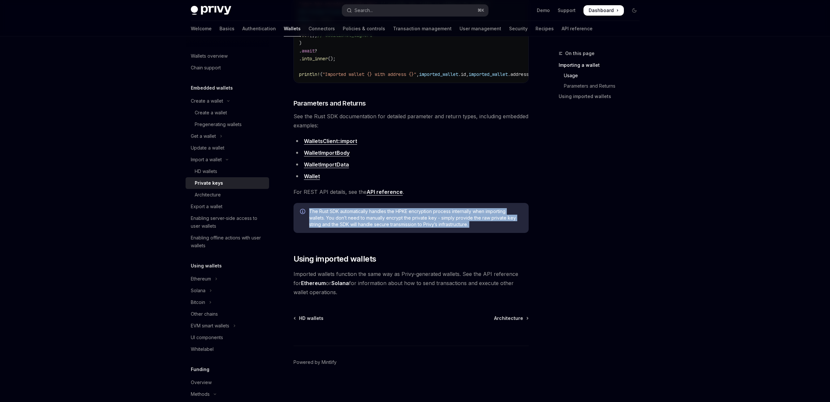
click at [319, 206] on div "The Rust SDK automatically handles the HPKE encryption process internally when …" at bounding box center [411, 218] width 235 height 30
click at [318, 208] on span "The Rust SDK automatically handles the HPKE encryption process internally when …" at bounding box center [415, 218] width 213 height 20
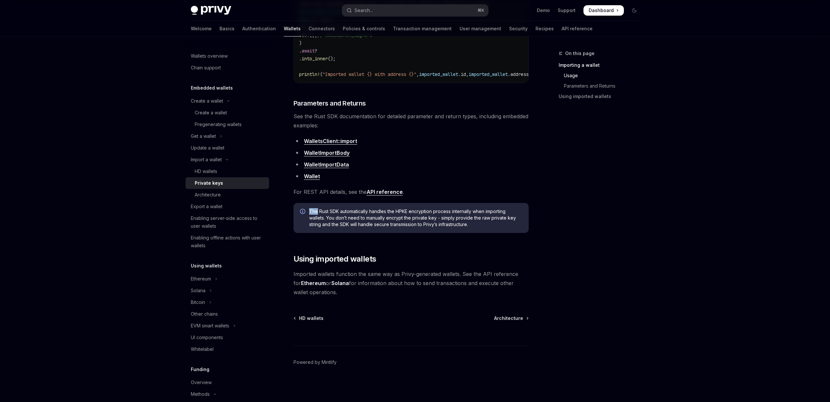
click at [318, 208] on span "The Rust SDK automatically handles the HPKE encryption process internally when …" at bounding box center [415, 218] width 213 height 20
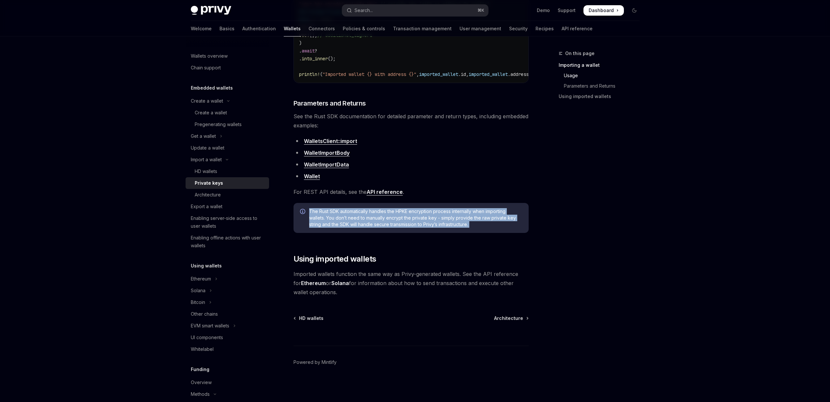
click at [318, 208] on span "The Rust SDK automatically handles the HPKE encryption process internally when …" at bounding box center [415, 218] width 213 height 20
drag, startPoint x: 318, startPoint y: 208, endPoint x: 422, endPoint y: 216, distance: 105.0
click at [422, 217] on span "The Rust SDK automatically handles the HPKE encryption process internally when …" at bounding box center [415, 218] width 213 height 20
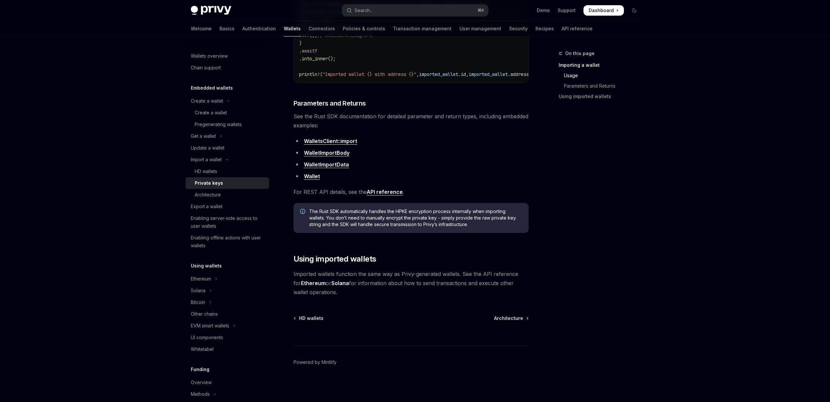
click at [429, 219] on span "The Rust SDK automatically handles the HPKE encryption process internally when …" at bounding box center [415, 218] width 213 height 20
drag, startPoint x: 429, startPoint y: 219, endPoint x: 307, endPoint y: 210, distance: 123.0
click at [307, 210] on div "The Rust SDK automatically handles the HPKE encryption process internally when …" at bounding box center [411, 218] width 235 height 30
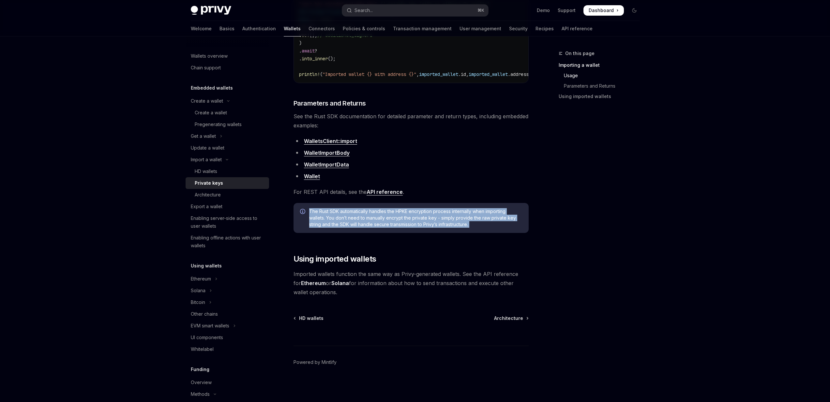
drag, startPoint x: 307, startPoint y: 210, endPoint x: 474, endPoint y: 226, distance: 168.4
click at [474, 226] on div "The Rust SDK automatically handles the HPKE encryption process internally when …" at bounding box center [411, 218] width 235 height 30
click at [474, 226] on span "The Rust SDK automatically handles the HPKE encryption process internally when …" at bounding box center [415, 218] width 213 height 20
drag, startPoint x: 474, startPoint y: 226, endPoint x: 478, endPoint y: 219, distance: 7.2
click at [478, 219] on span "The Rust SDK automatically handles the HPKE encryption process internally when …" at bounding box center [415, 218] width 213 height 20
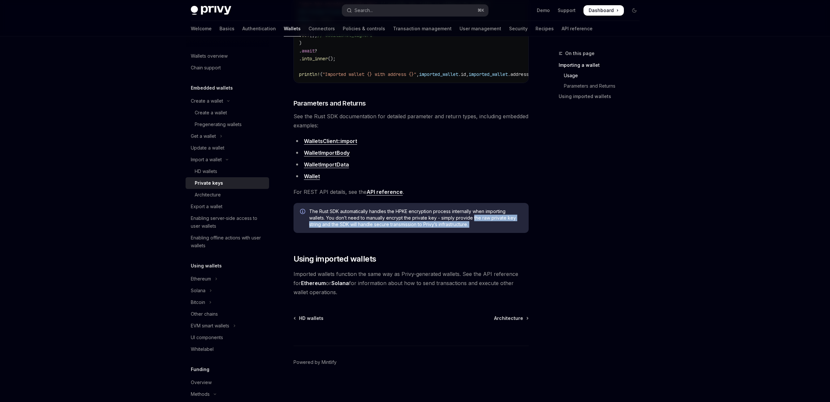
click at [478, 219] on span "The Rust SDK automatically handles the HPKE encryption process internally when …" at bounding box center [415, 218] width 213 height 20
click at [478, 220] on span "The Rust SDK automatically handles the HPKE encryption process internally when …" at bounding box center [415, 218] width 213 height 20
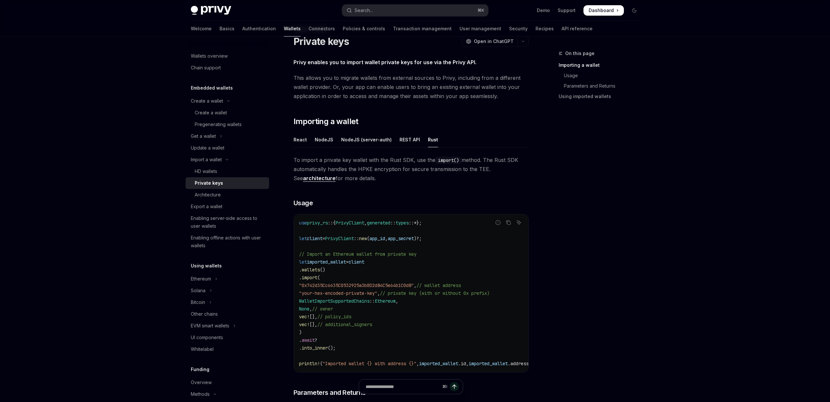
scroll to position [0, 0]
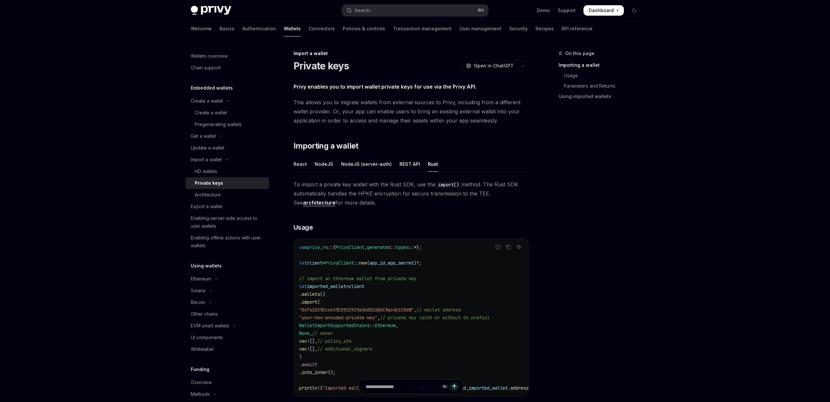
drag, startPoint x: 395, startPoint y: 209, endPoint x: 383, endPoint y: 200, distance: 14.9
click at [383, 200] on div "To import a private key wallet with the Rust SDK, use the import() method. The …" at bounding box center [411, 366] width 235 height 372
click at [402, 170] on div "REST API" at bounding box center [409, 164] width 21 height 15
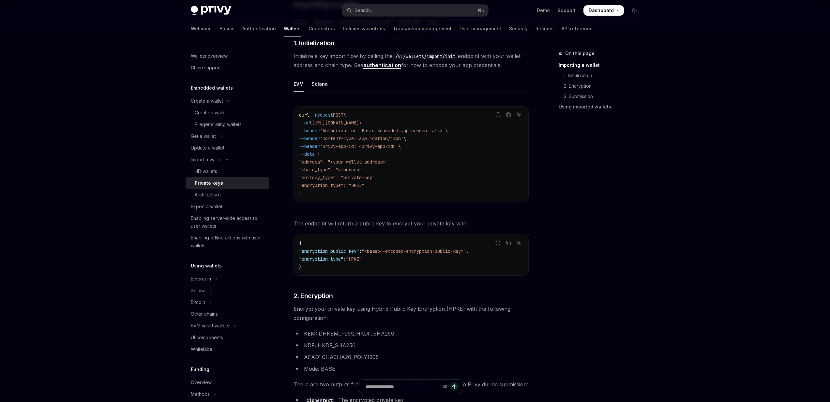
scroll to position [143, 0]
drag, startPoint x: 397, startPoint y: 186, endPoint x: 397, endPoint y: 157, distance: 28.4
click at [397, 157] on code "curl --request POST \ --url https://api.privy.io/v1/wallets/import/init \ --hea…" at bounding box center [411, 153] width 224 height 86
click at [396, 168] on code "curl --request POST \ --url https://api.privy.io/v1/wallets/import/init \ --hea…" at bounding box center [411, 153] width 224 height 86
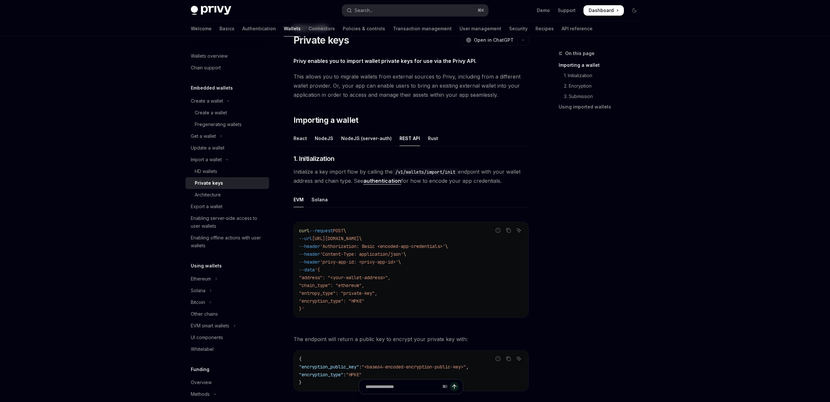
scroll to position [0, 0]
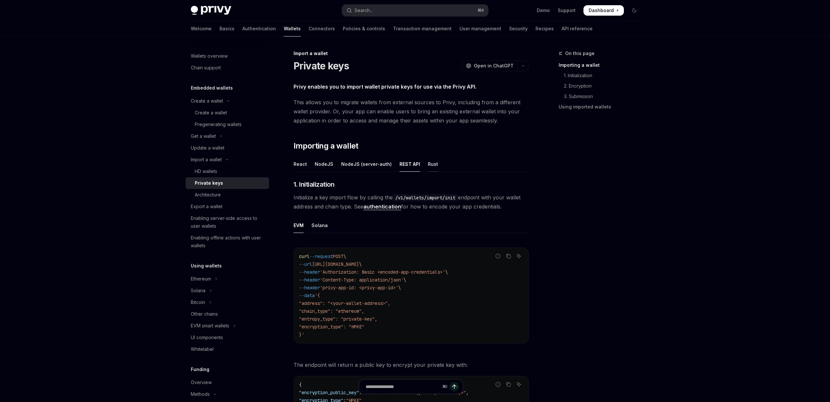
click at [428, 165] on div "Rust" at bounding box center [433, 164] width 10 height 15
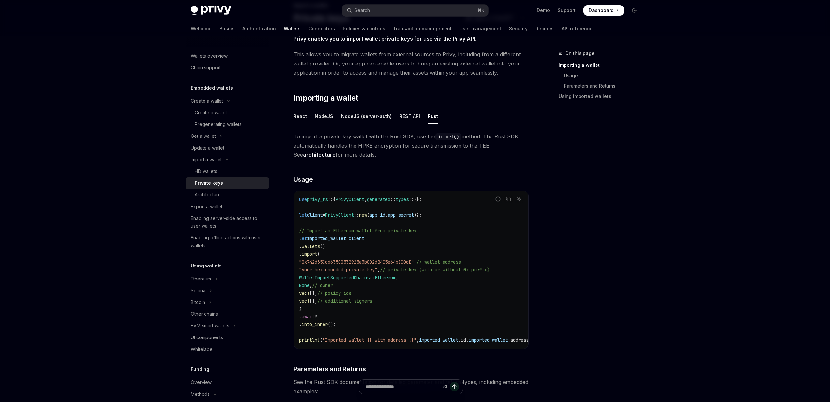
scroll to position [66, 0]
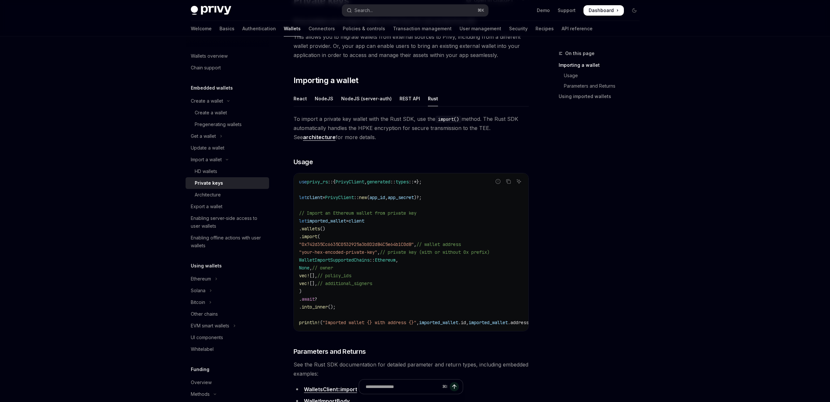
click at [377, 242] on span ""0x742d35Cc6635C0532925a3b8D2dB4C5e64b1C0dB"" at bounding box center [356, 245] width 115 height 6
click at [370, 251] on span ""your-hex-encoded-private-key"" at bounding box center [338, 252] width 78 height 6
click at [377, 252] on span ""your-hex-encoded-private-key"" at bounding box center [338, 252] width 78 height 6
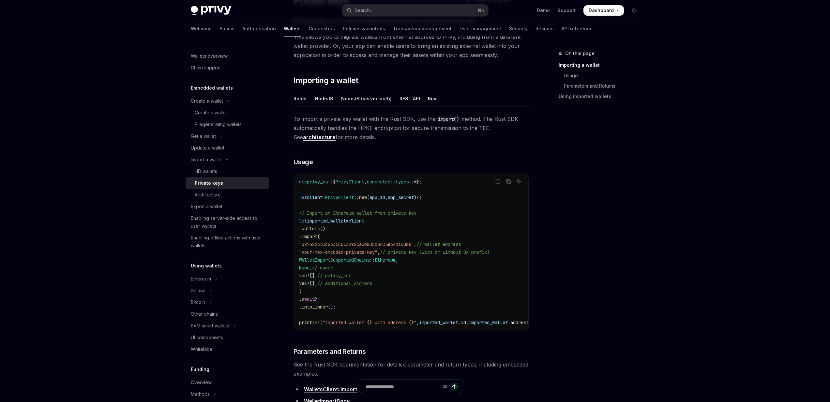
drag, startPoint x: 398, startPoint y: 252, endPoint x: 350, endPoint y: 253, distance: 48.3
click at [350, 253] on span ""your-hex-encoded-private-key"" at bounding box center [338, 252] width 78 height 6
click at [342, 258] on span "WalletImportSupportedChains" at bounding box center [334, 260] width 70 height 6
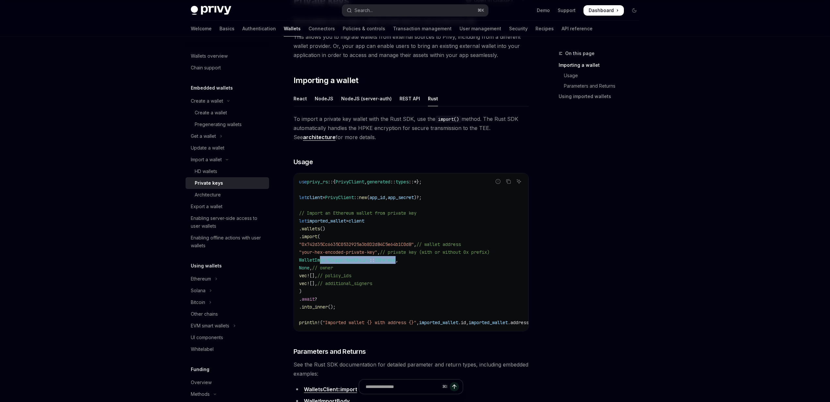
drag, startPoint x: 342, startPoint y: 258, endPoint x: 408, endPoint y: 258, distance: 65.9
click at [398, 259] on span "WalletImportSupportedChains :: Ethereum ," at bounding box center [348, 260] width 99 height 6
click at [309, 265] on span "None" at bounding box center [304, 268] width 10 height 6
click at [309, 275] on span "vec!" at bounding box center [304, 276] width 10 height 6
click at [324, 271] on code "use privy_rs :: { PrivyClient , generated :: types ::* }; let client = PrivyCli…" at bounding box center [424, 252] width 250 height 149
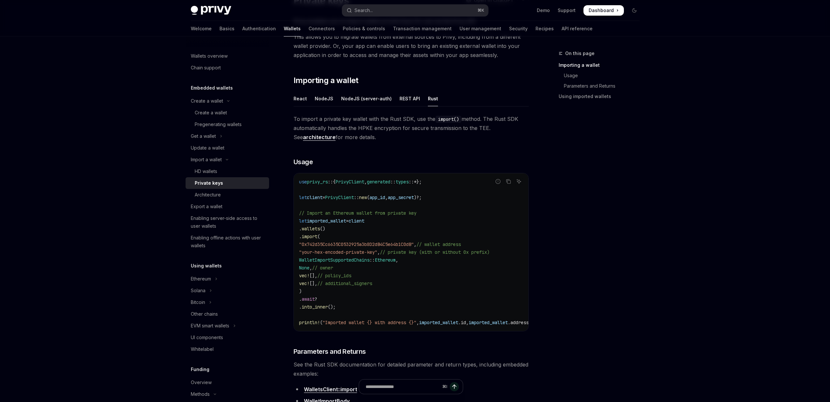
click at [324, 271] on code "use privy_rs :: { PrivyClient , generated :: types ::* }; let client = PrivyCli…" at bounding box center [424, 252] width 250 height 149
click at [309, 278] on span "vec!" at bounding box center [304, 276] width 10 height 6
click at [309, 283] on span "vec!" at bounding box center [304, 284] width 10 height 6
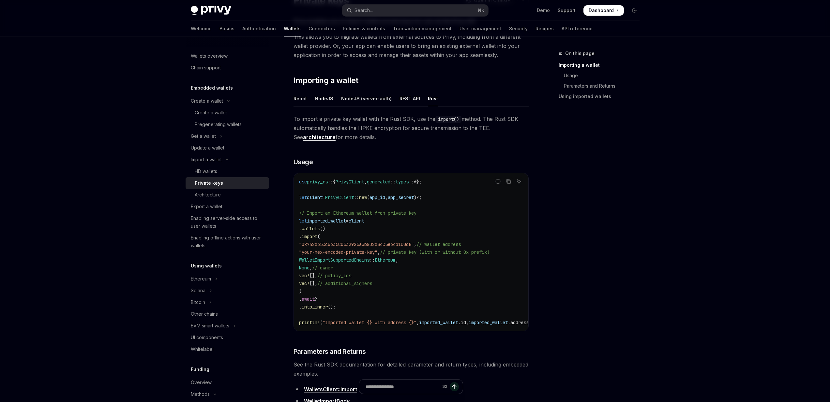
click at [325, 295] on code "use privy_rs :: { PrivyClient , generated :: types ::* }; let client = PrivyCli…" at bounding box center [424, 252] width 250 height 149
click at [315, 299] on span "await" at bounding box center [308, 299] width 13 height 6
click at [325, 306] on span "into_inner" at bounding box center [315, 307] width 26 height 6
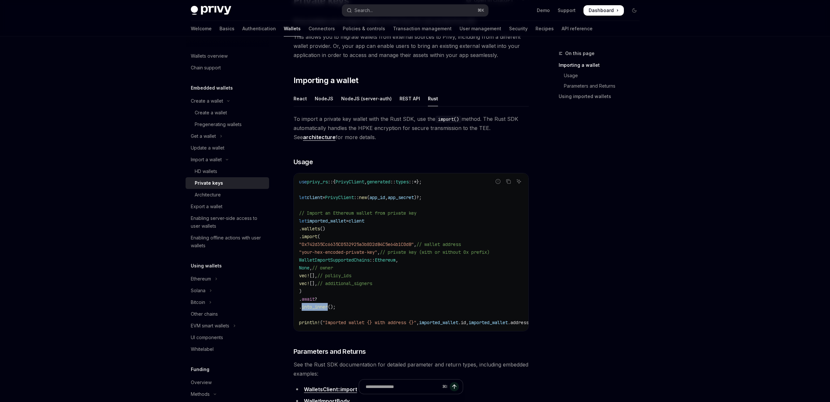
click at [325, 306] on span "into_inner" at bounding box center [315, 307] width 26 height 6
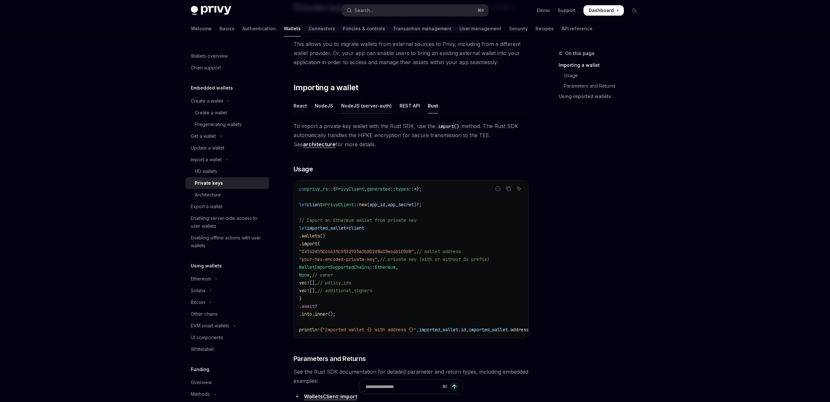
click at [362, 110] on div "NodeJS (server-auth)" at bounding box center [366, 105] width 51 height 15
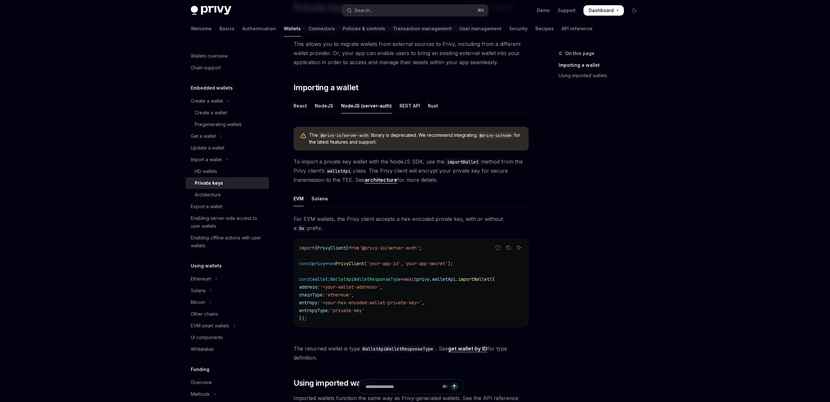
click at [333, 107] on ul "React NodeJS NodeJS (server-auth) REST API Rust" at bounding box center [411, 106] width 235 height 16
click at [306, 107] on div "React" at bounding box center [300, 105] width 13 height 15
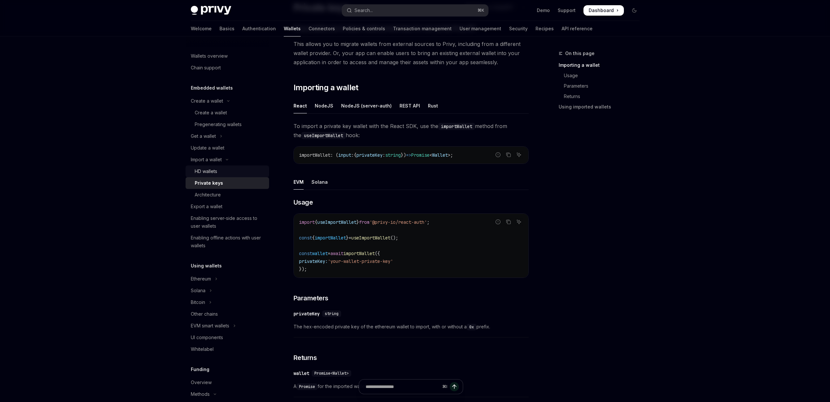
click at [237, 169] on div "HD wallets" at bounding box center [230, 172] width 70 height 8
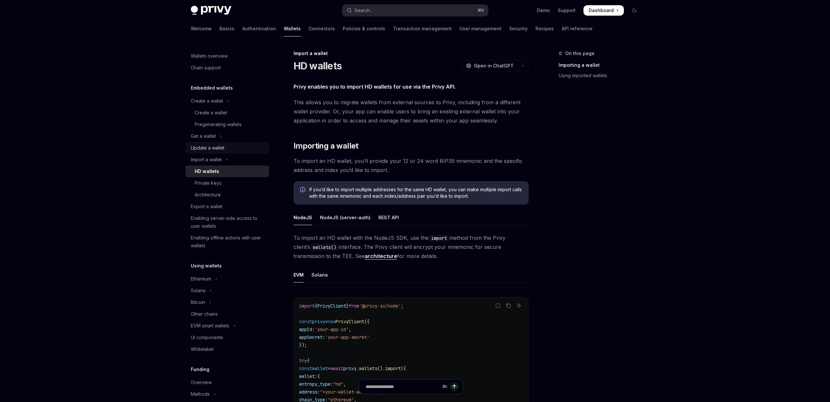
click at [238, 153] on link "Update a wallet" at bounding box center [227, 148] width 83 height 12
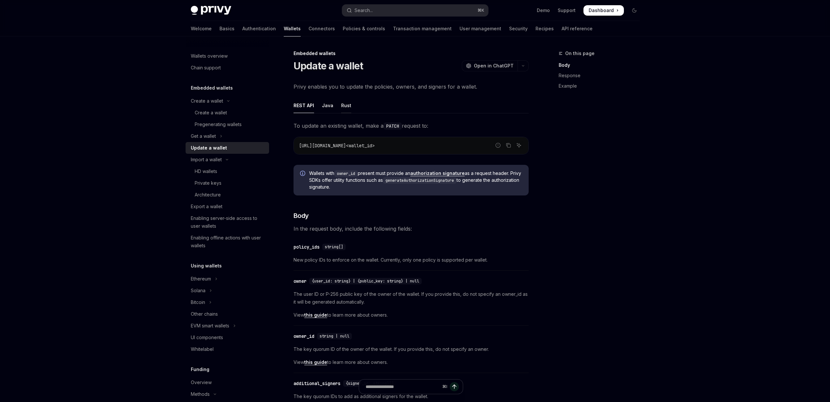
click at [344, 104] on div "Rust" at bounding box center [346, 105] width 10 height 15
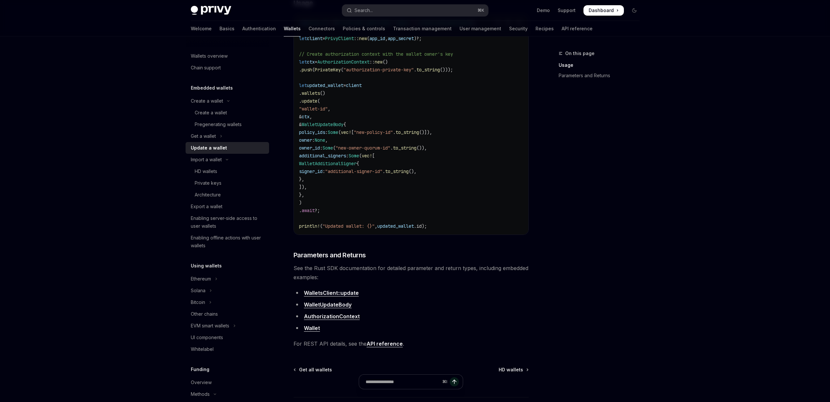
scroll to position [239, 0]
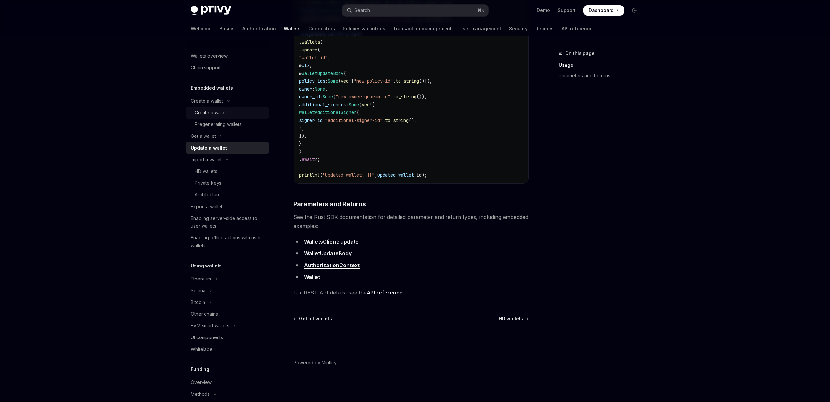
click at [201, 111] on div "Create a wallet" at bounding box center [211, 113] width 32 height 8
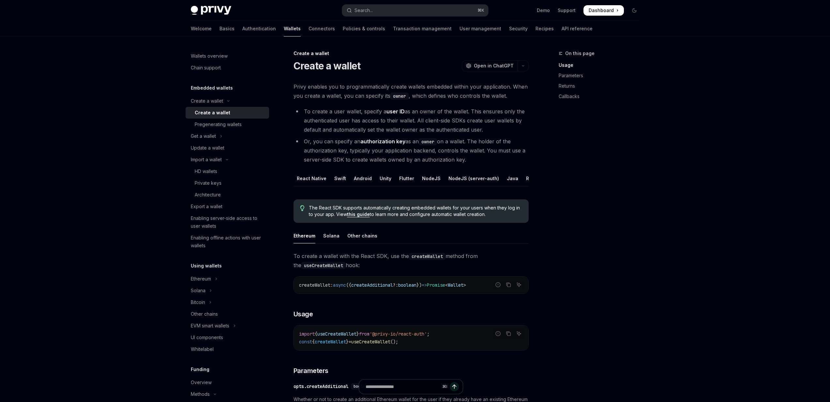
scroll to position [0, 47]
click at [510, 179] on div "REST API" at bounding box center [507, 178] width 21 height 15
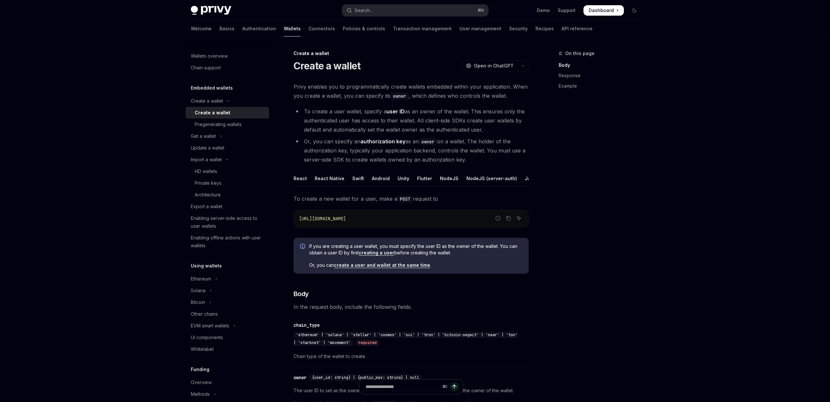
click at [517, 179] on ul "React React Native Swift Android Unity Flutter NodeJS NodeJS (server-auth) Java…" at bounding box center [411, 179] width 235 height 16
click at [516, 179] on ul "React React Native Swift Android Unity Flutter NodeJS NodeJS (server-auth) Java…" at bounding box center [411, 179] width 235 height 16
click at [526, 179] on div "Rust" at bounding box center [531, 178] width 10 height 15
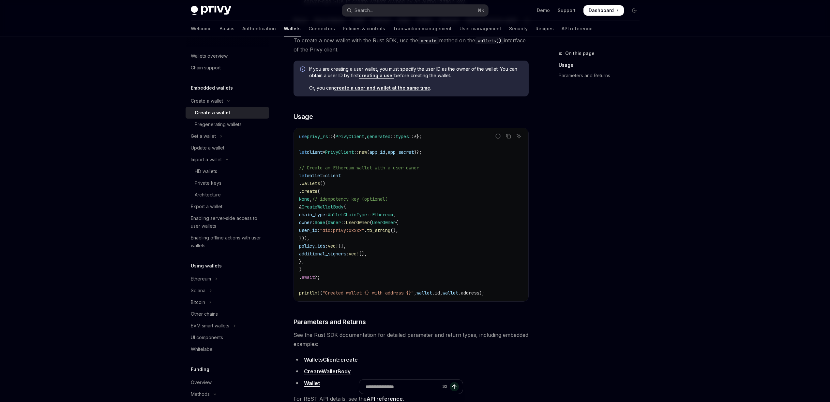
scroll to position [244, 0]
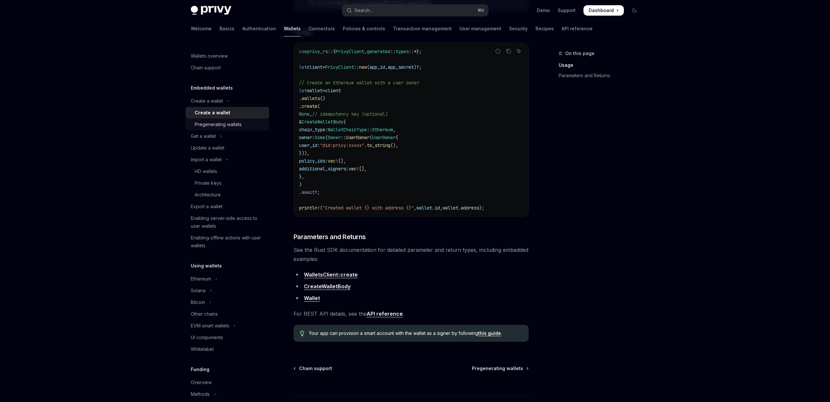
click at [218, 126] on div "Pregenerating wallets" at bounding box center [218, 125] width 47 height 8
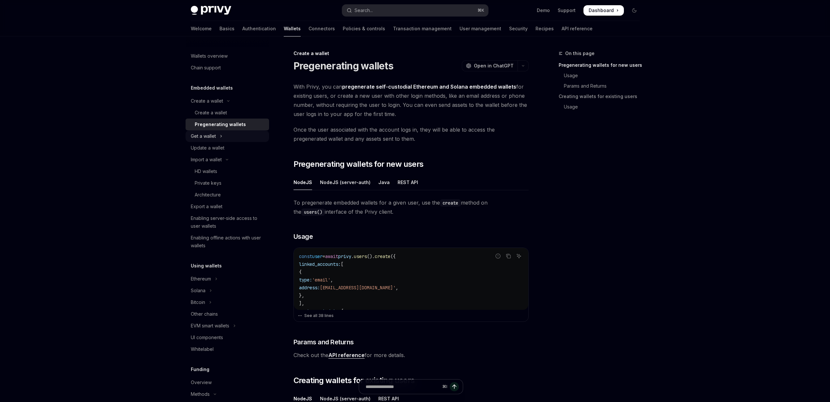
click at [218, 136] on button "Get a wallet" at bounding box center [227, 136] width 83 height 12
type textarea "*"
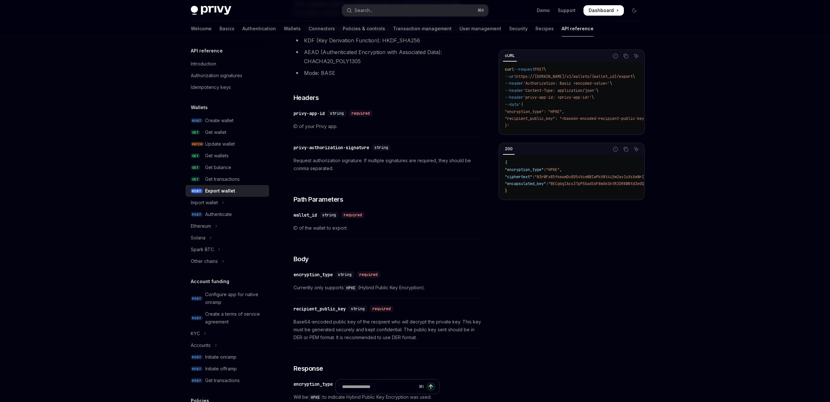
scroll to position [147, 0]
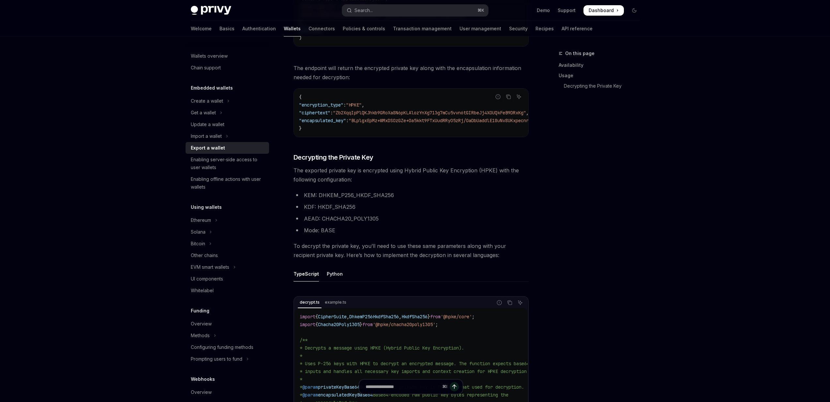
scroll to position [600, 0]
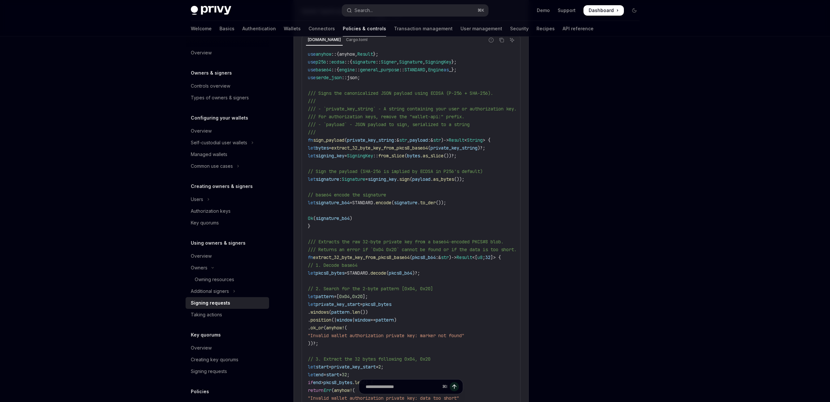
scroll to position [43, 0]
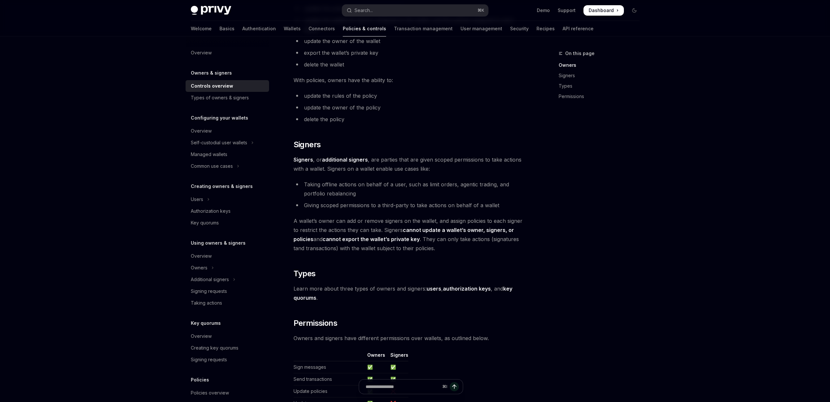
scroll to position [269, 0]
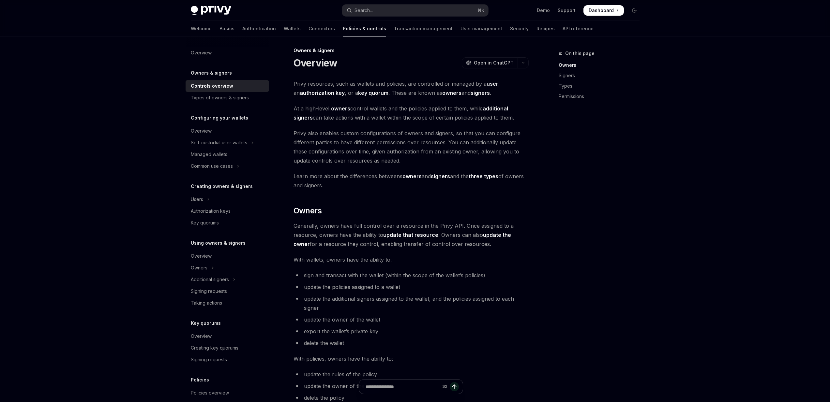
scroll to position [3, 0]
